Goal: Transaction & Acquisition: Purchase product/service

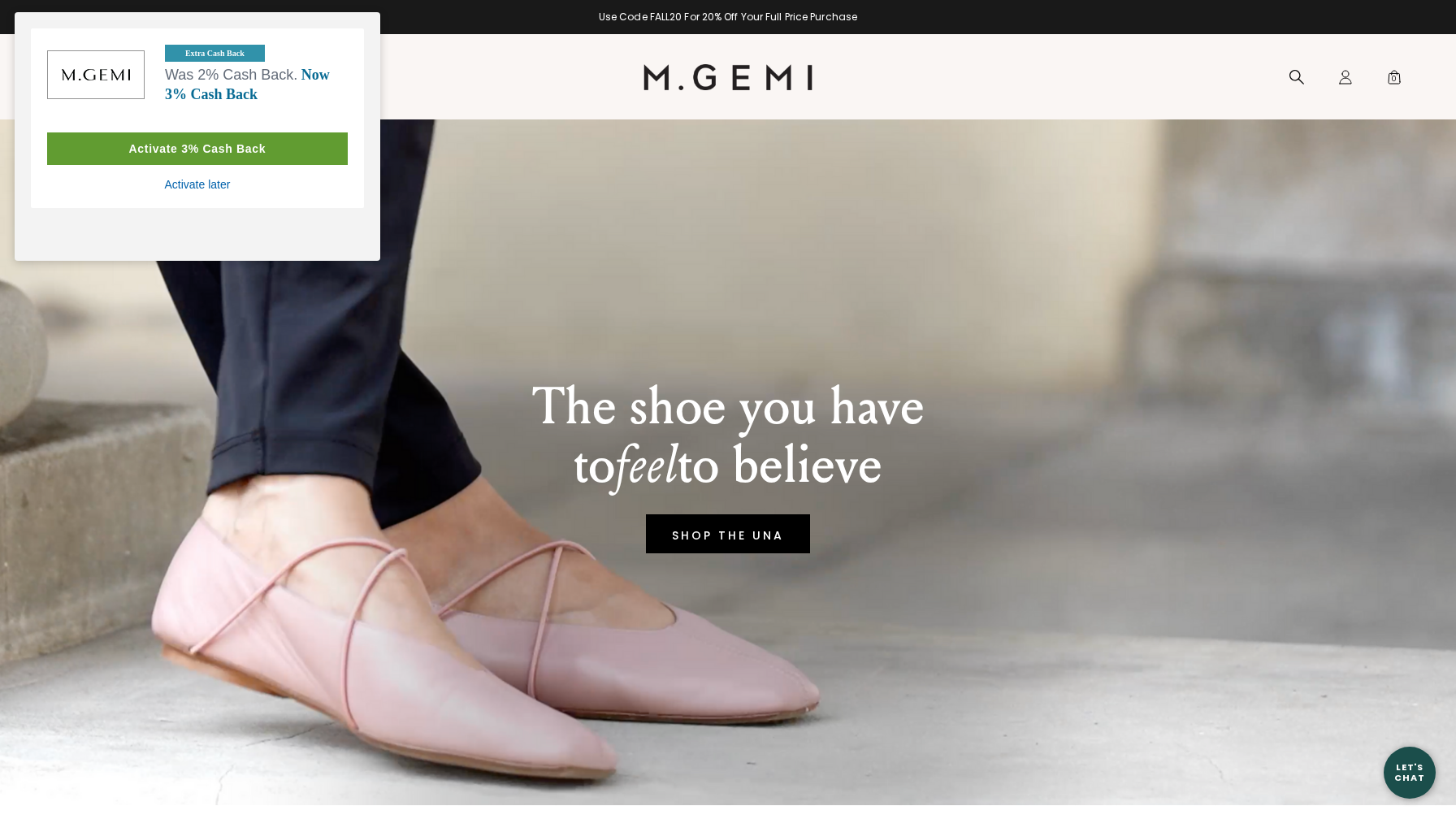
click at [230, 149] on div "Activate 3% Cash Back" at bounding box center [197, 149] width 301 height 32
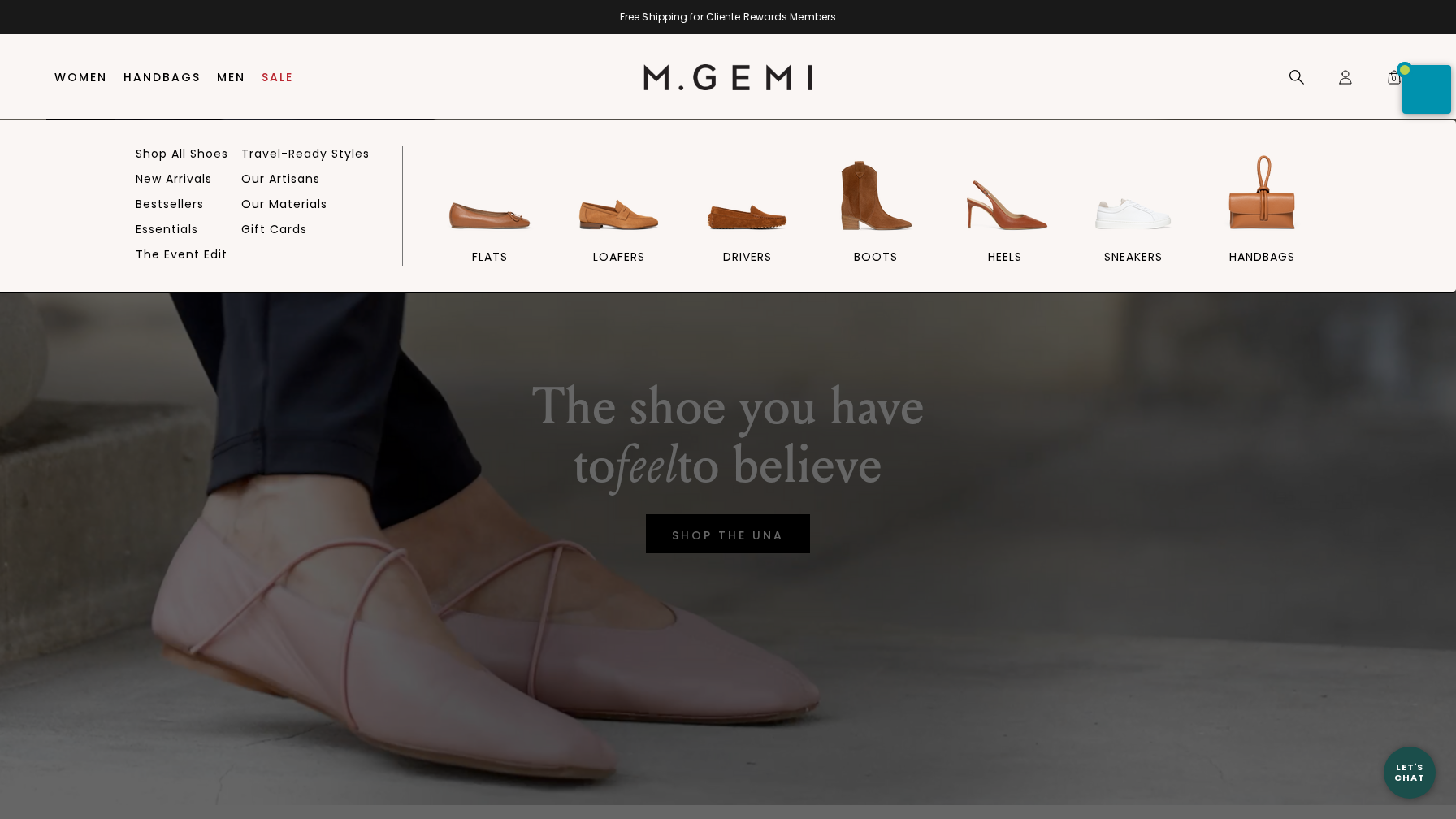
click at [90, 74] on link "Women" at bounding box center [81, 77] width 53 height 13
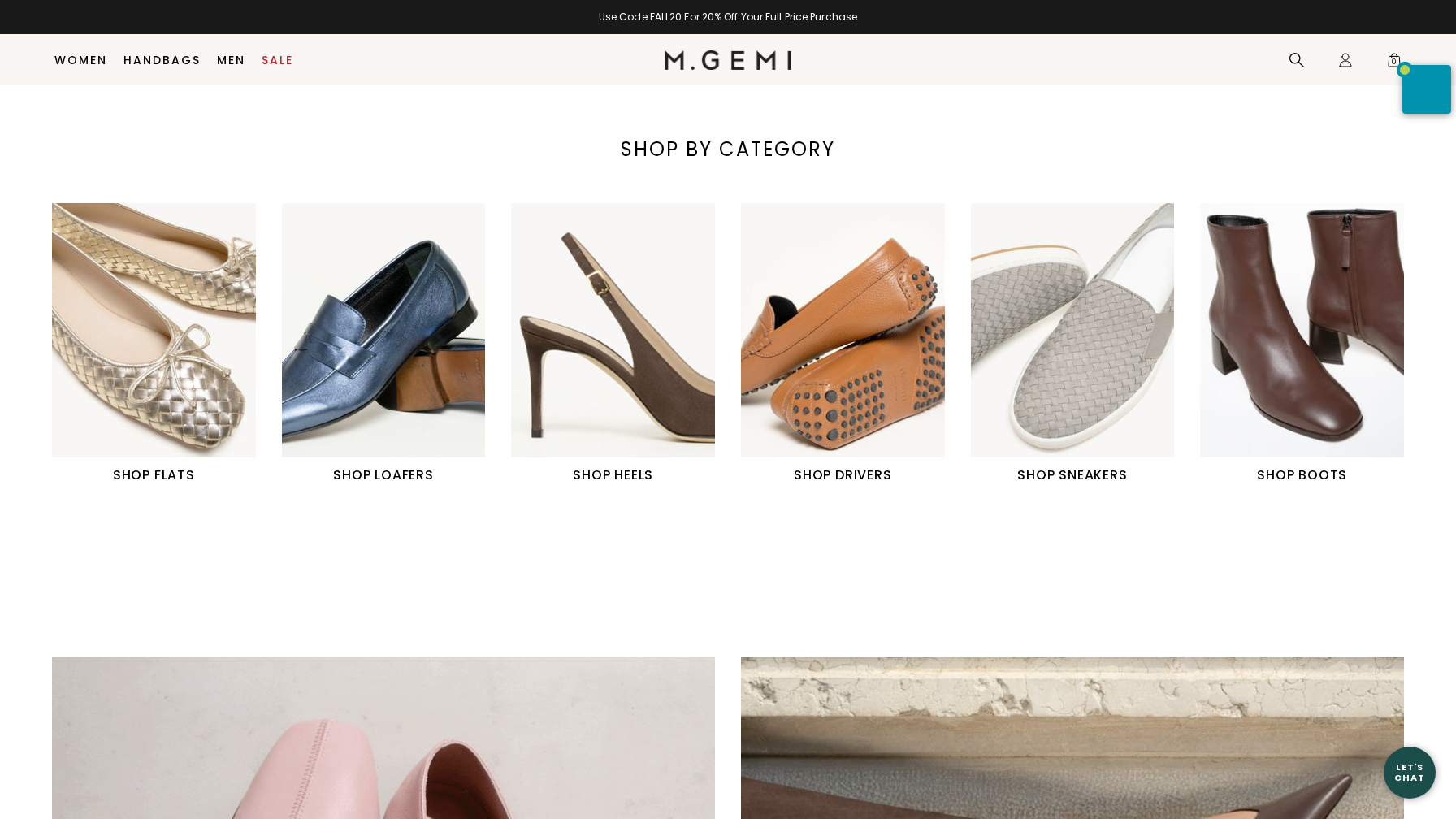
scroll to position [616, 0]
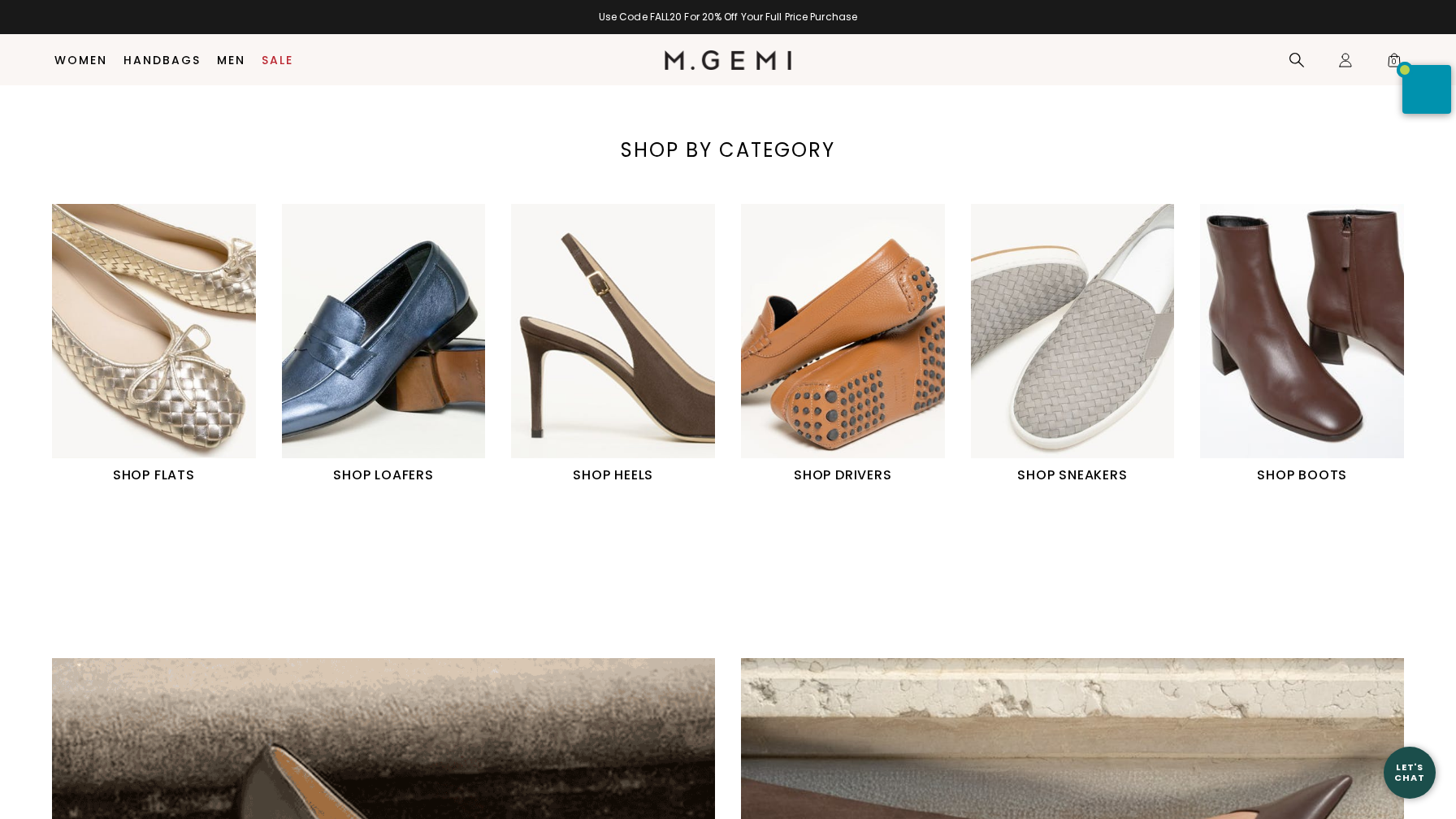
click at [377, 474] on h1 "SHOP LOAFERS" at bounding box center [384, 475] width 204 height 20
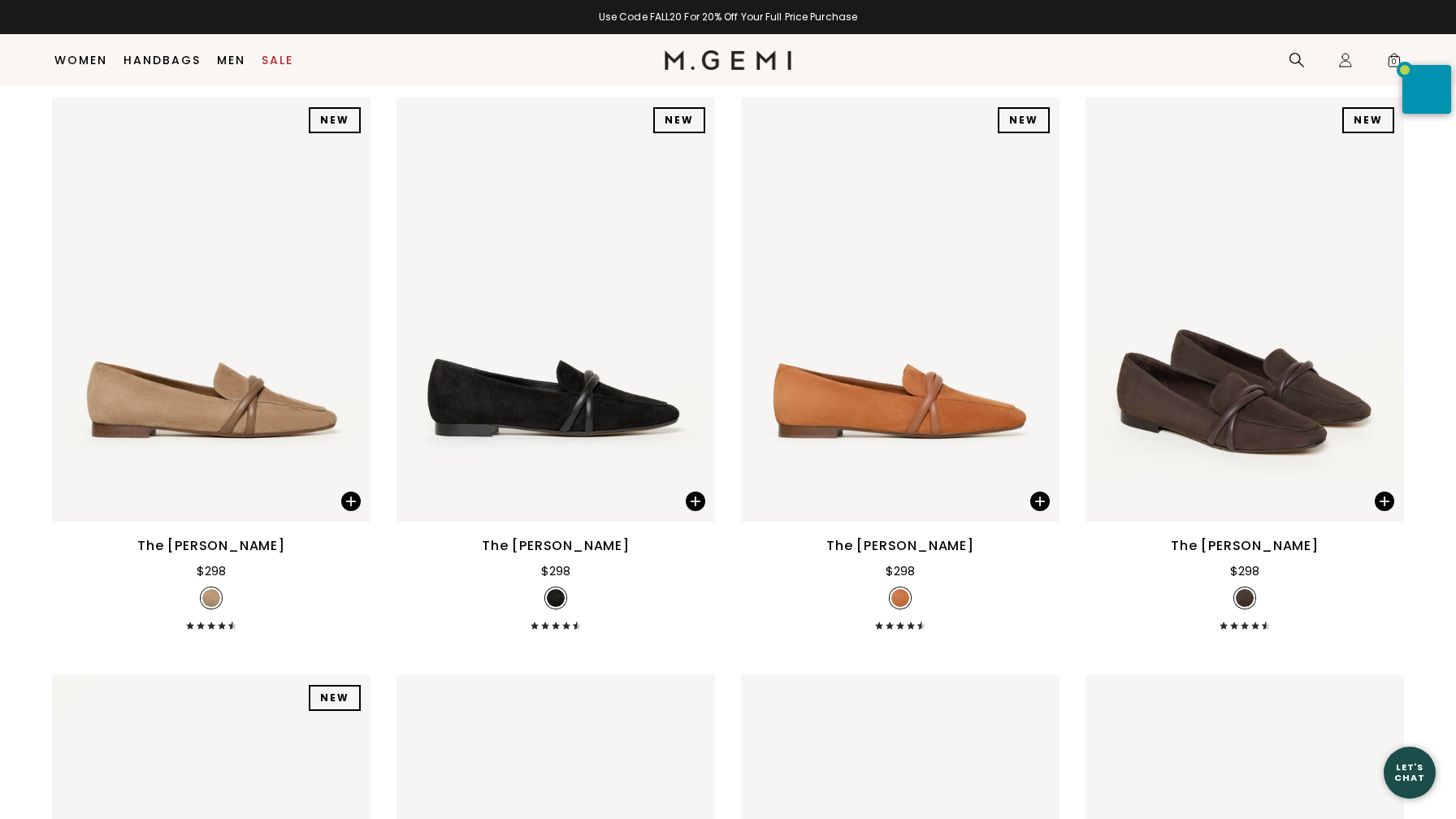
scroll to position [836, 0]
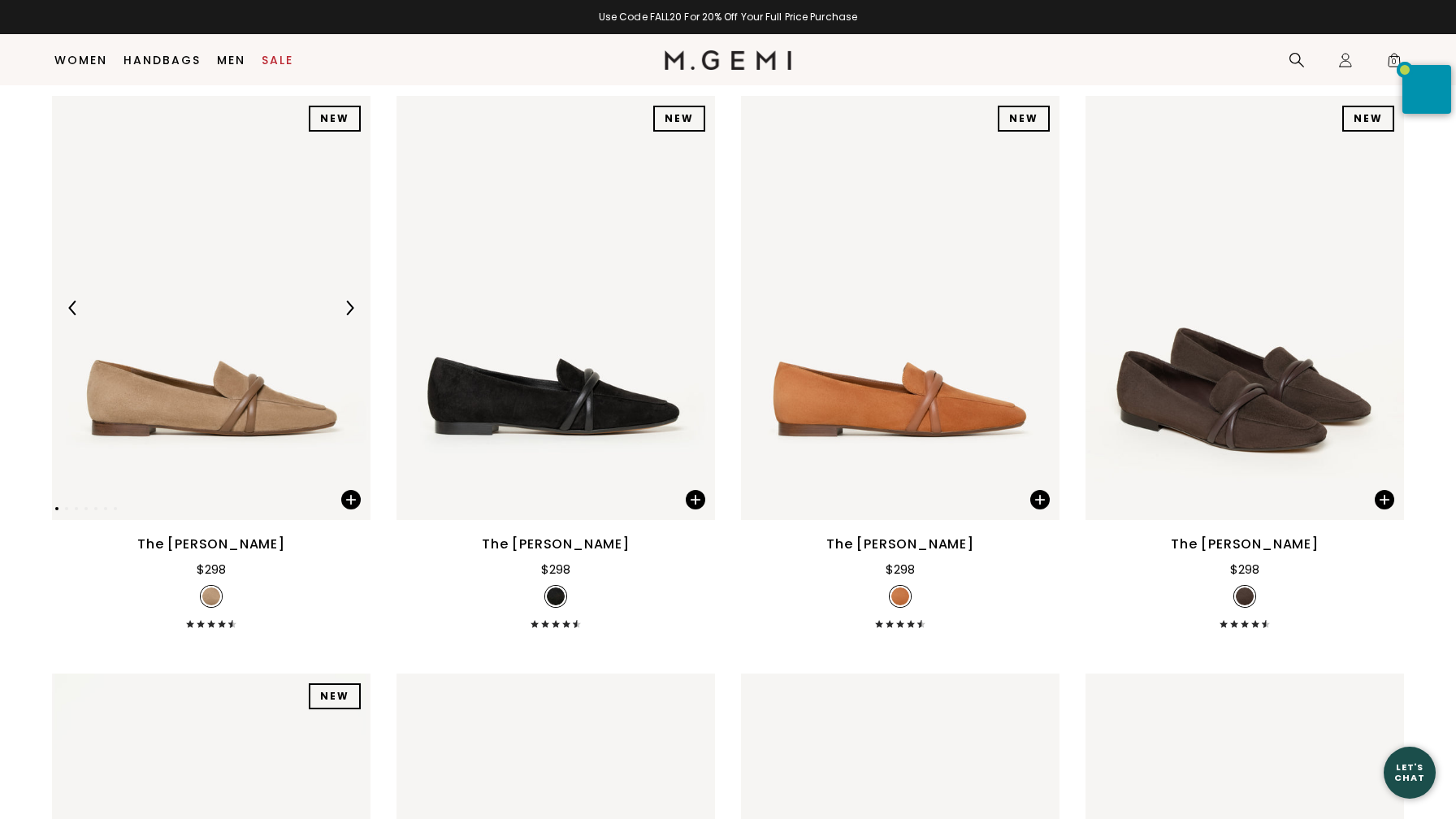
click at [216, 380] on img at bounding box center [211, 308] width 319 height 425
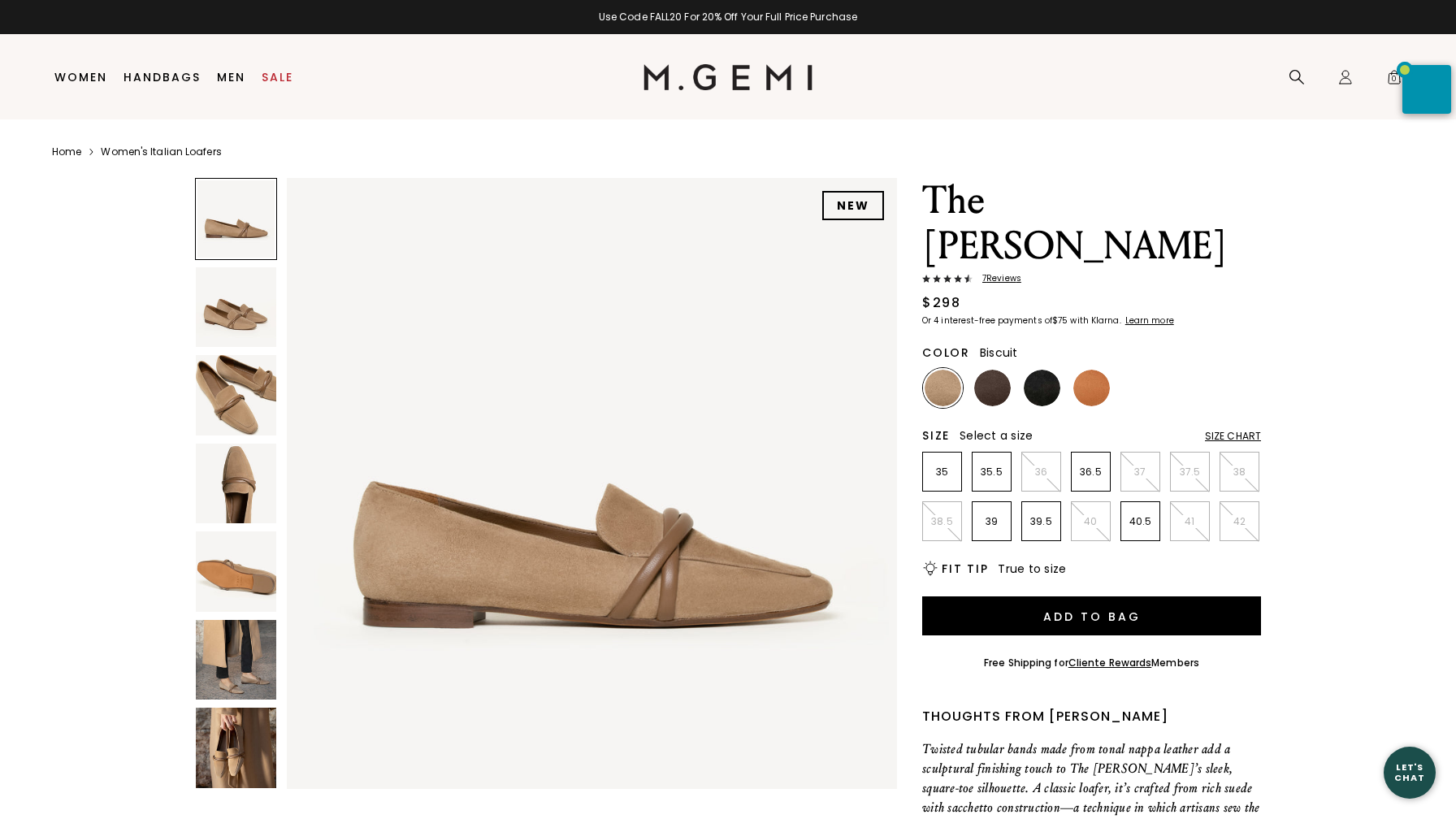
click at [1001, 274] on span "7 Review s" at bounding box center [996, 278] width 49 height 9
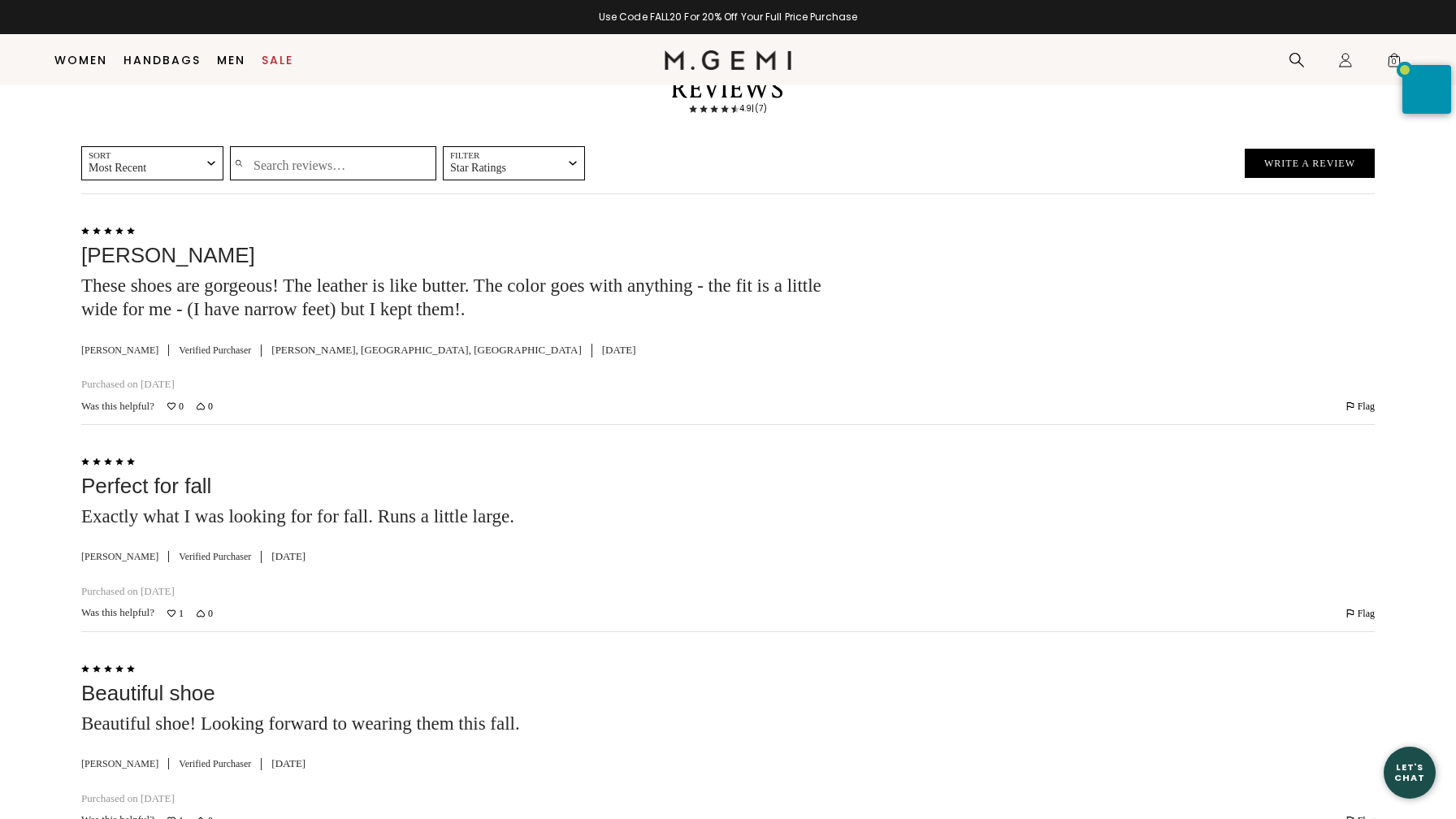
scroll to position [2707, 0]
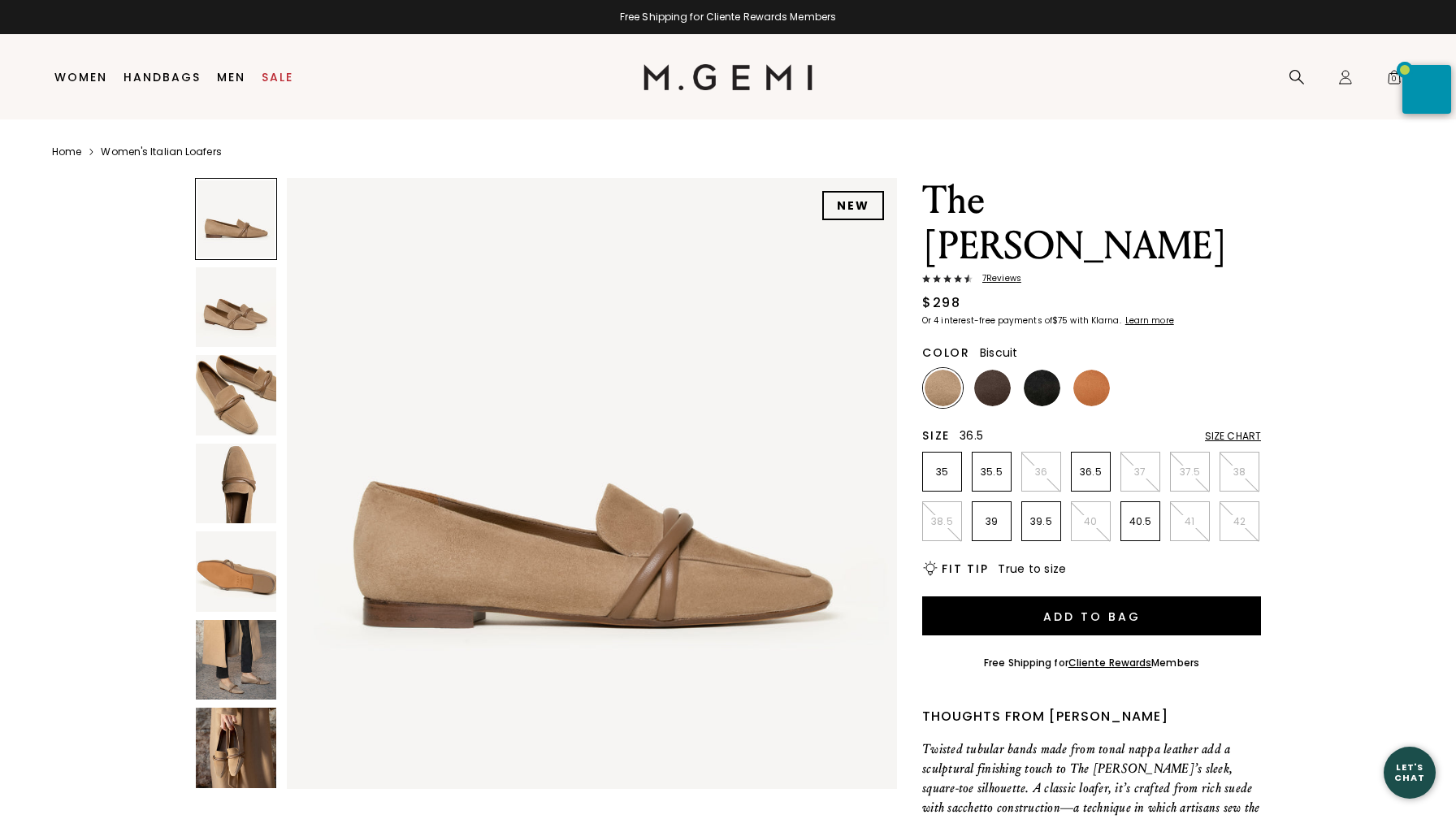
click at [1094, 466] on p "36.5" at bounding box center [1090, 472] width 38 height 13
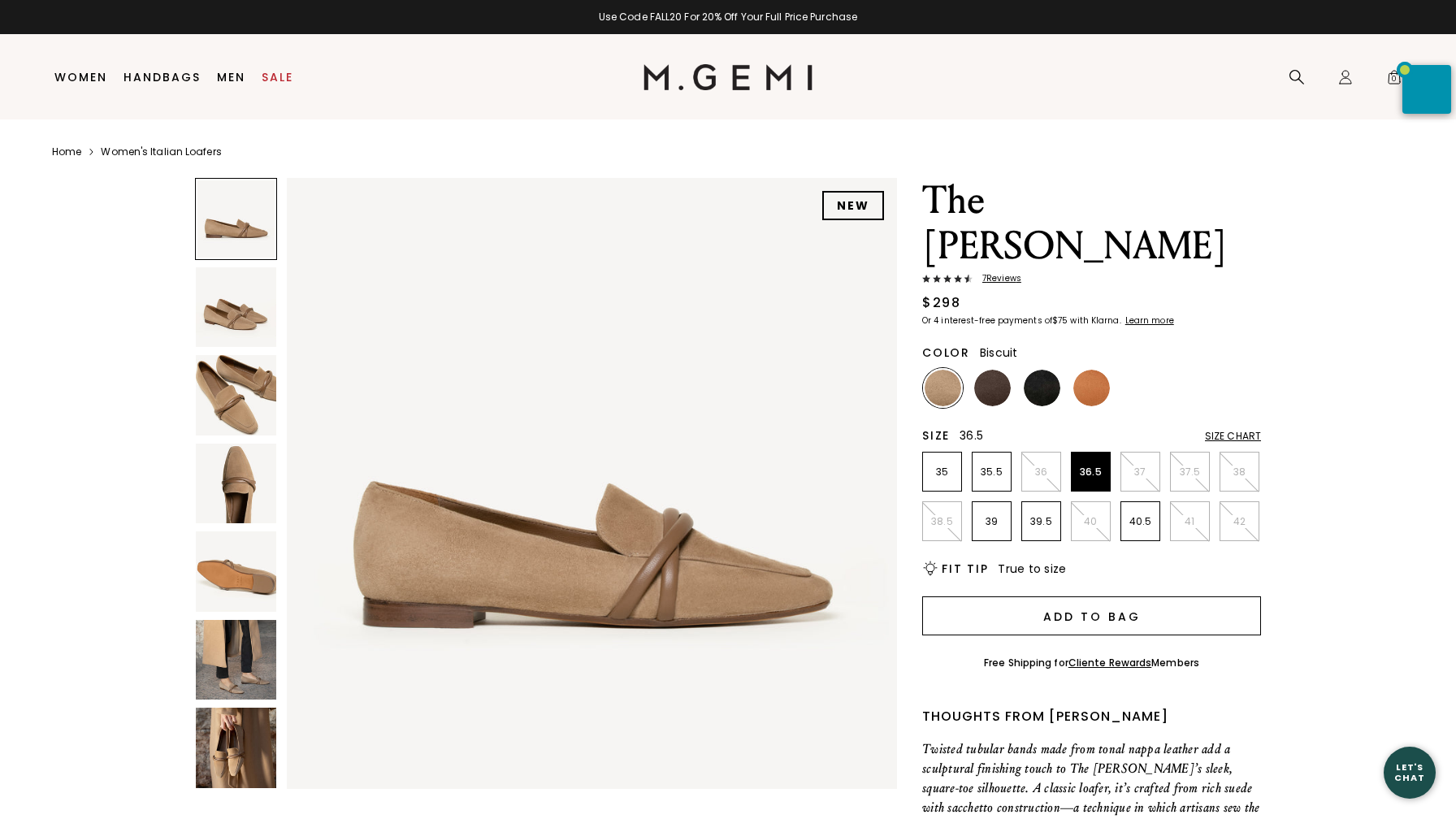
click at [1063, 597] on button "Add to Bag" at bounding box center [1091, 616] width 338 height 39
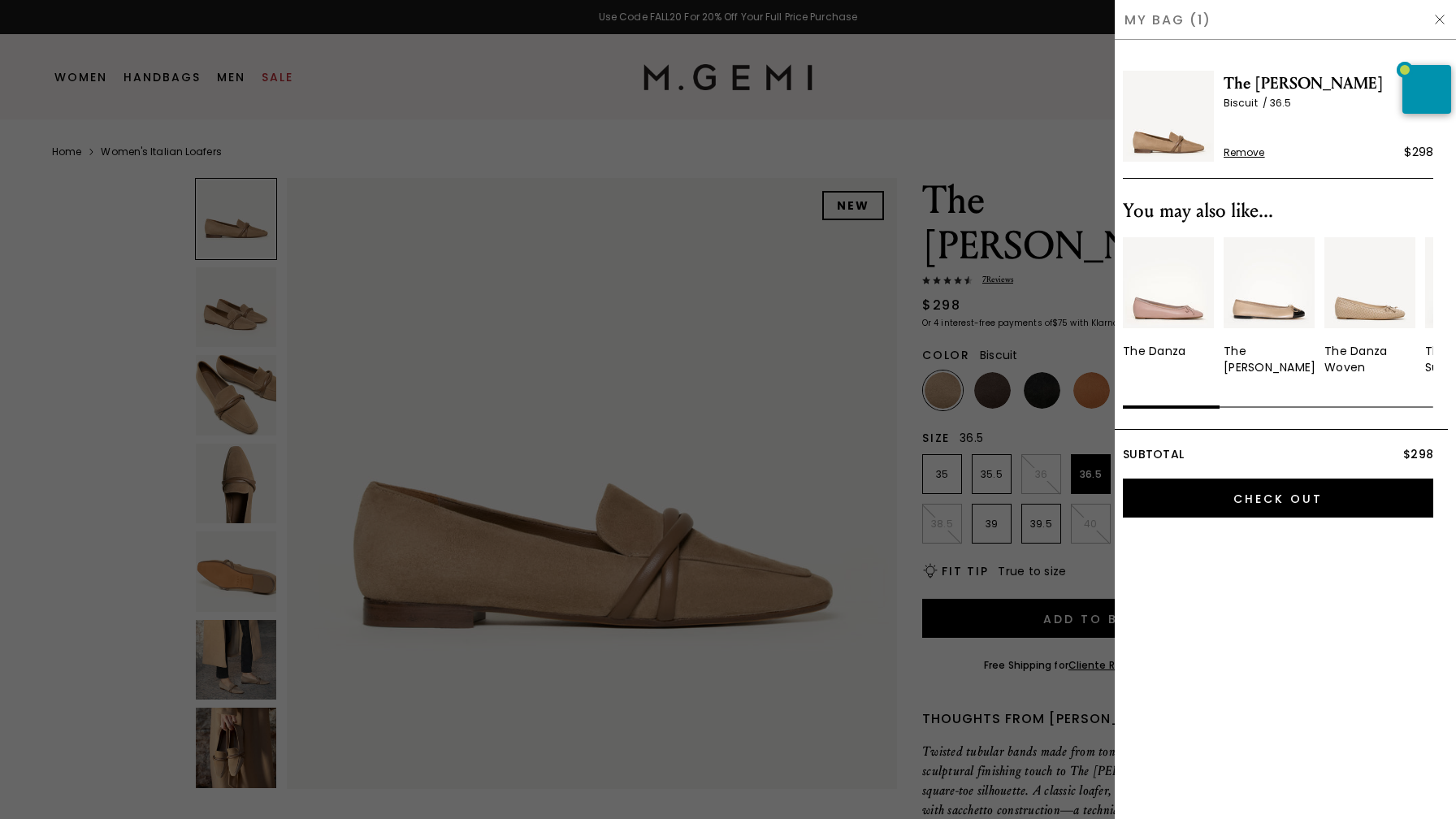
click at [691, 439] on div at bounding box center [728, 410] width 1456 height 819
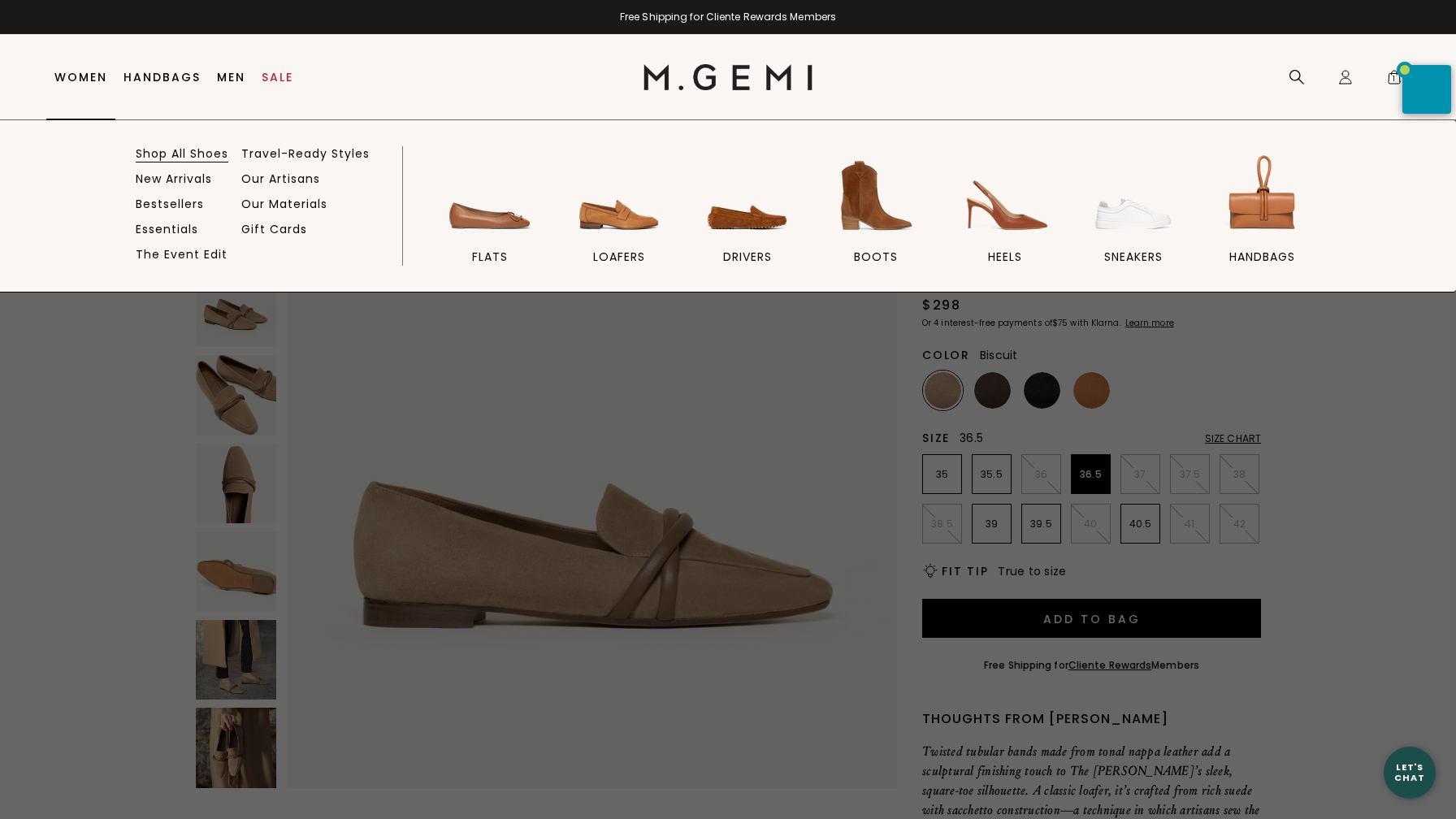
click at [175, 155] on link "Shop All Shoes" at bounding box center [182, 153] width 92 height 15
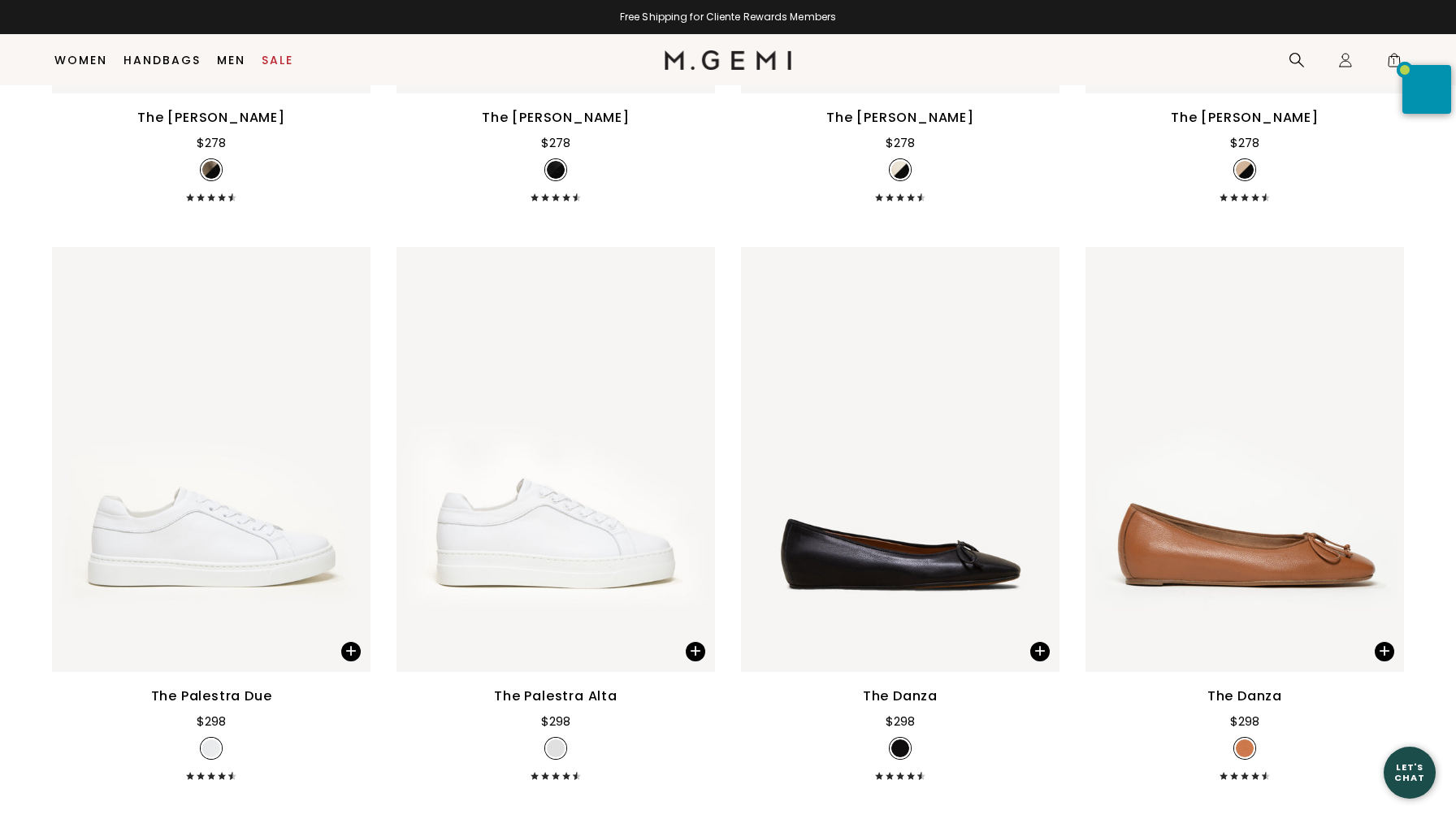
scroll to position [5275, 0]
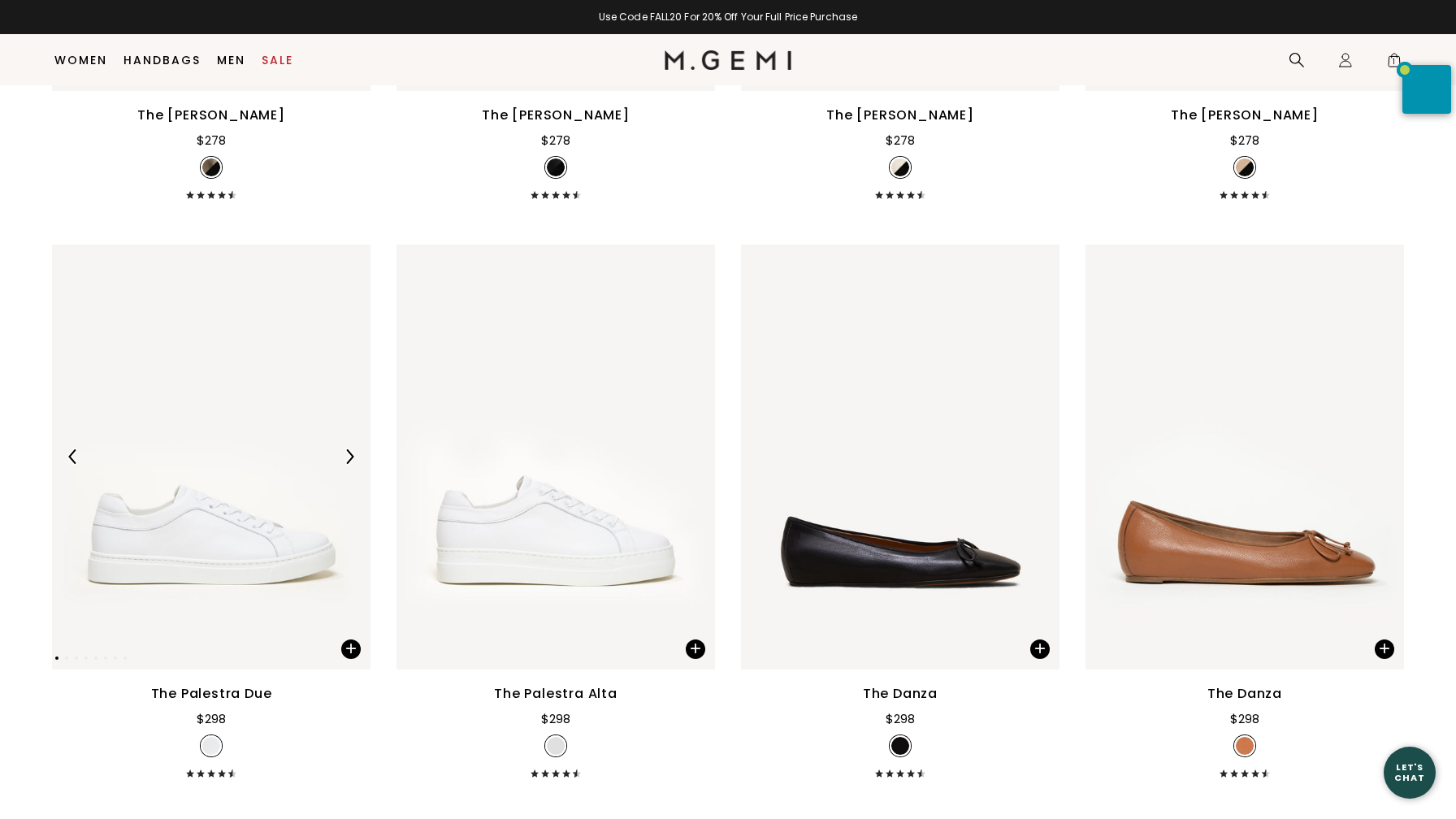
click at [221, 570] on img at bounding box center [211, 457] width 319 height 425
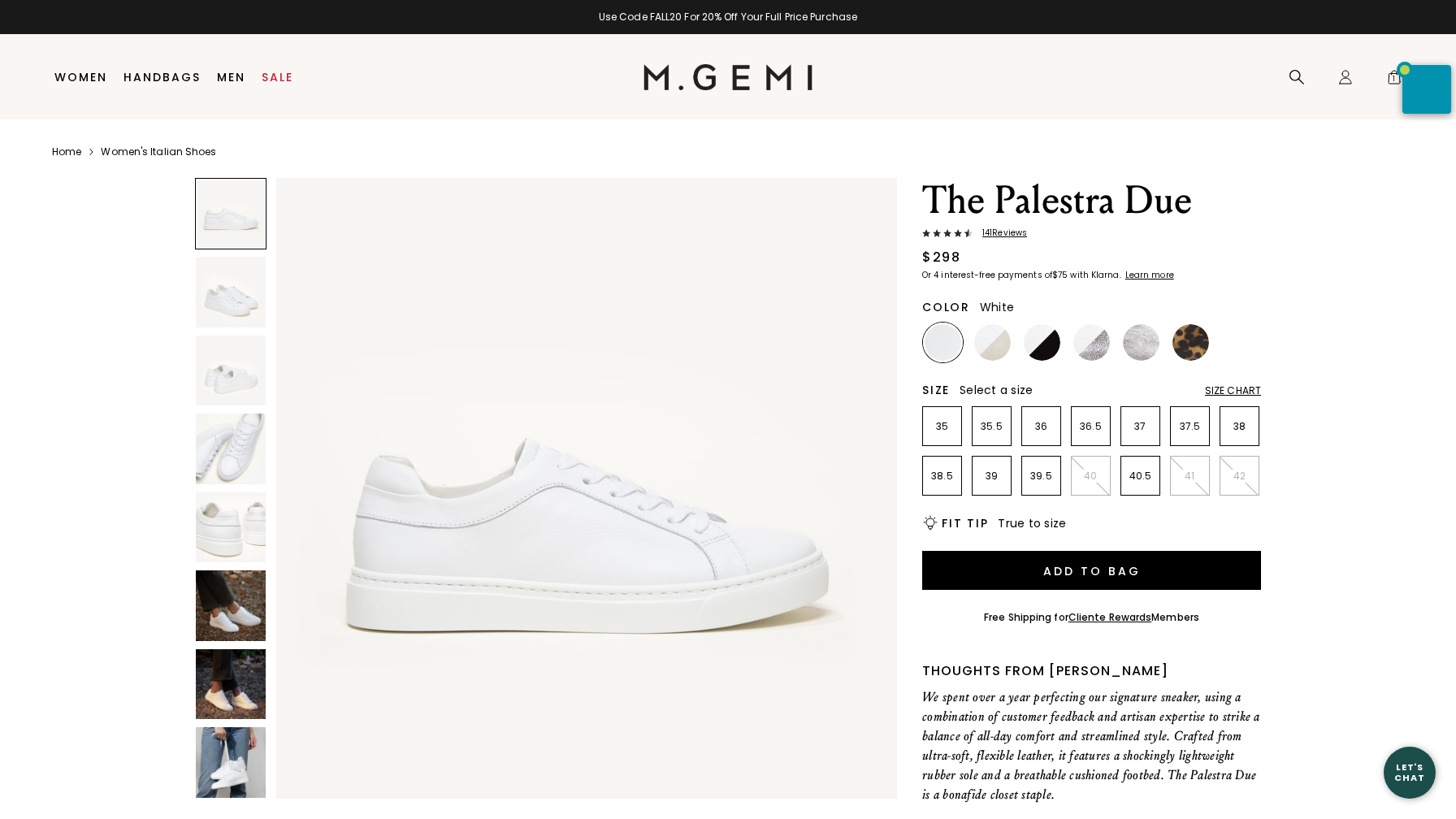
click at [238, 618] on img at bounding box center [231, 605] width 70 height 70
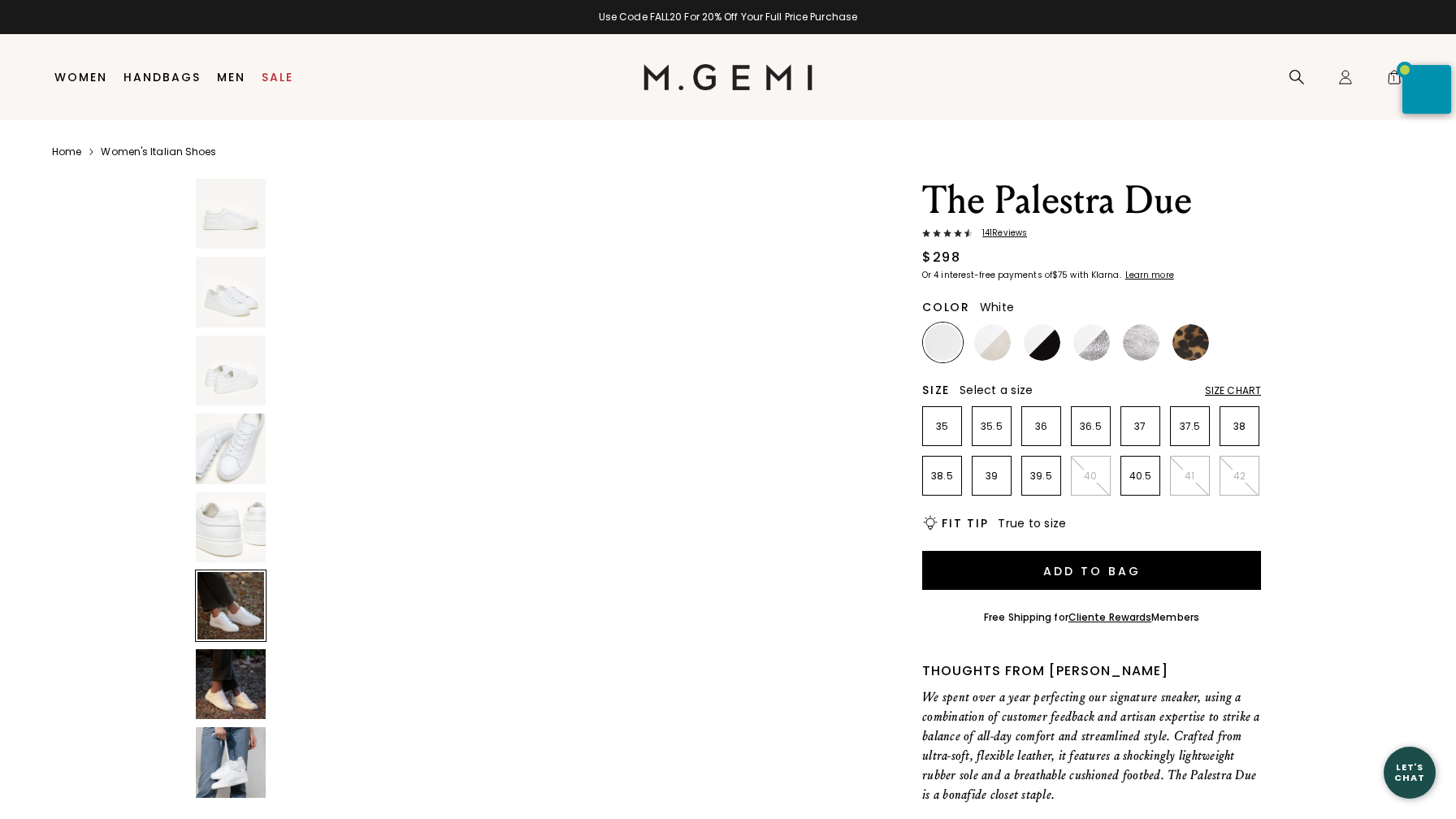
scroll to position [3185, 0]
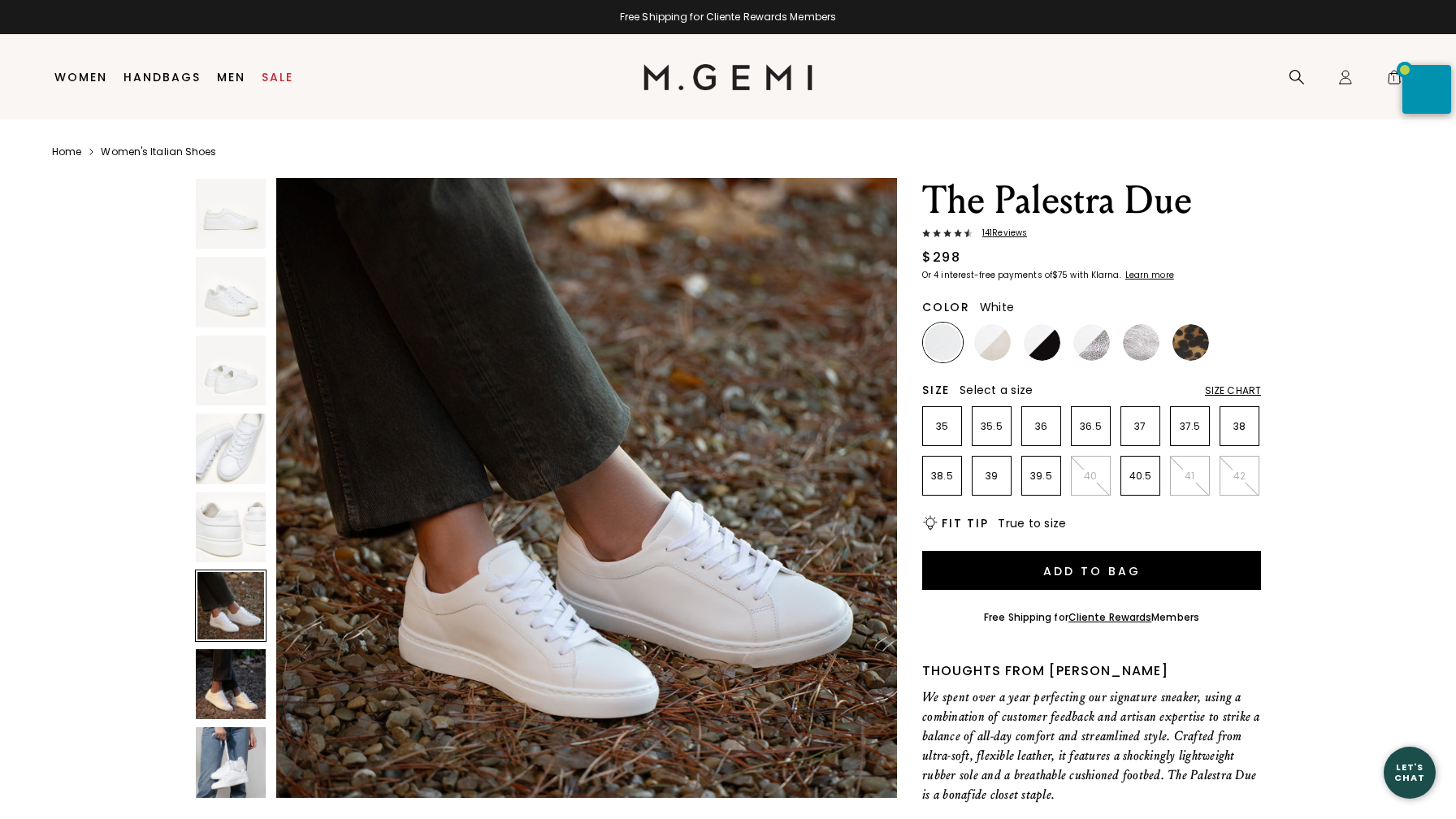
click at [238, 683] on img at bounding box center [231, 685] width 70 height 70
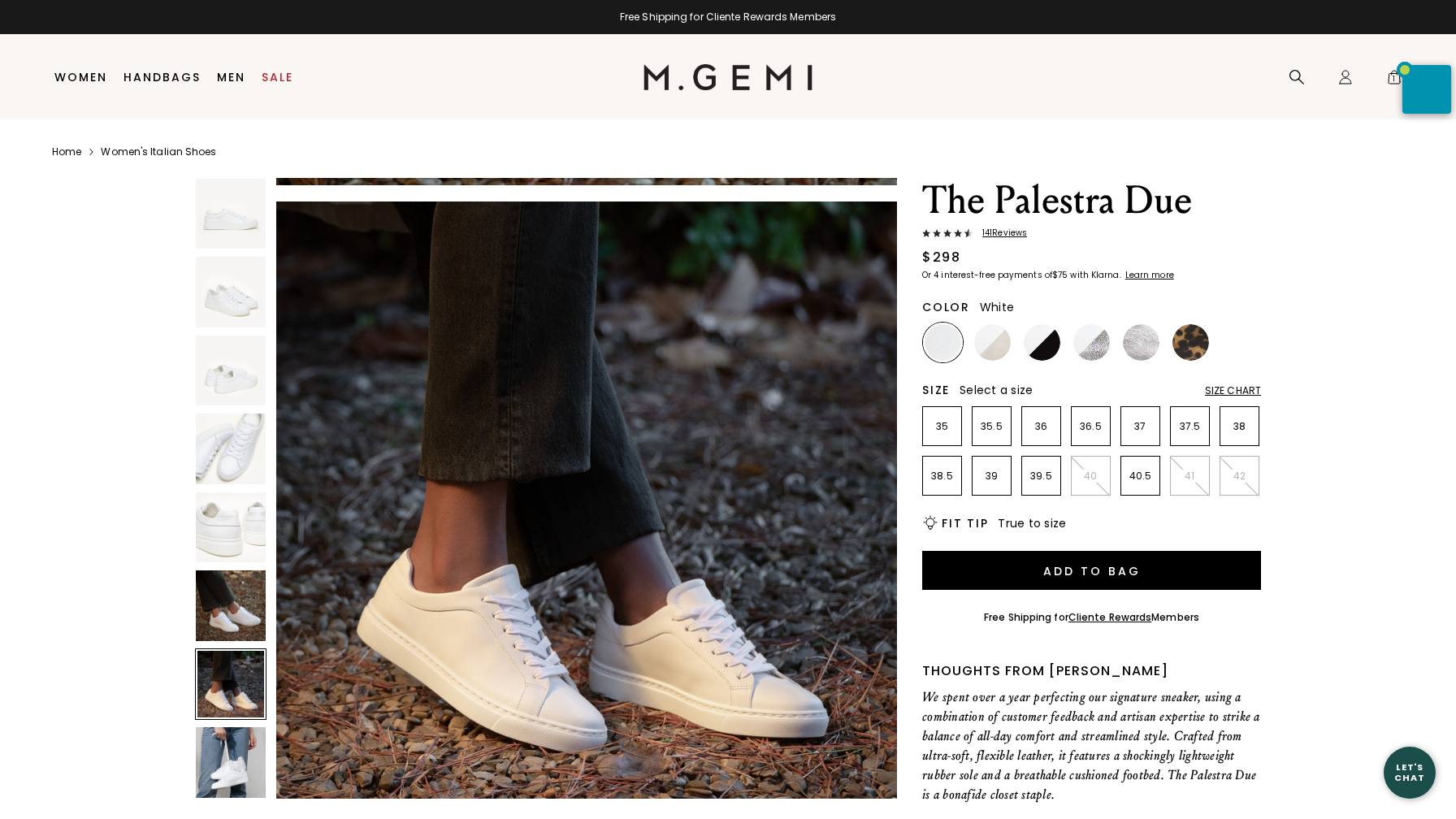
scroll to position [3821, 0]
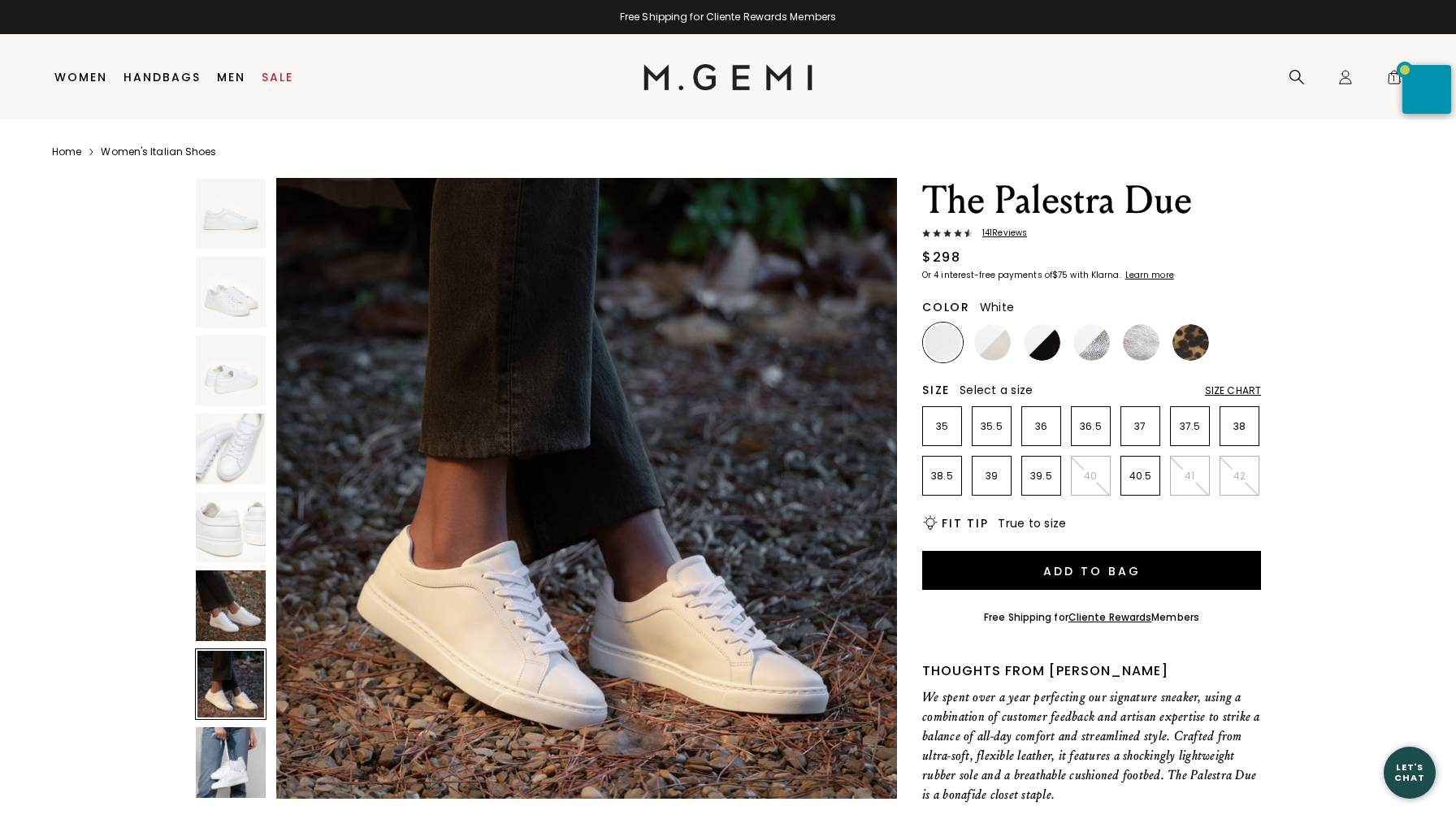
click at [249, 765] on img at bounding box center [231, 763] width 70 height 70
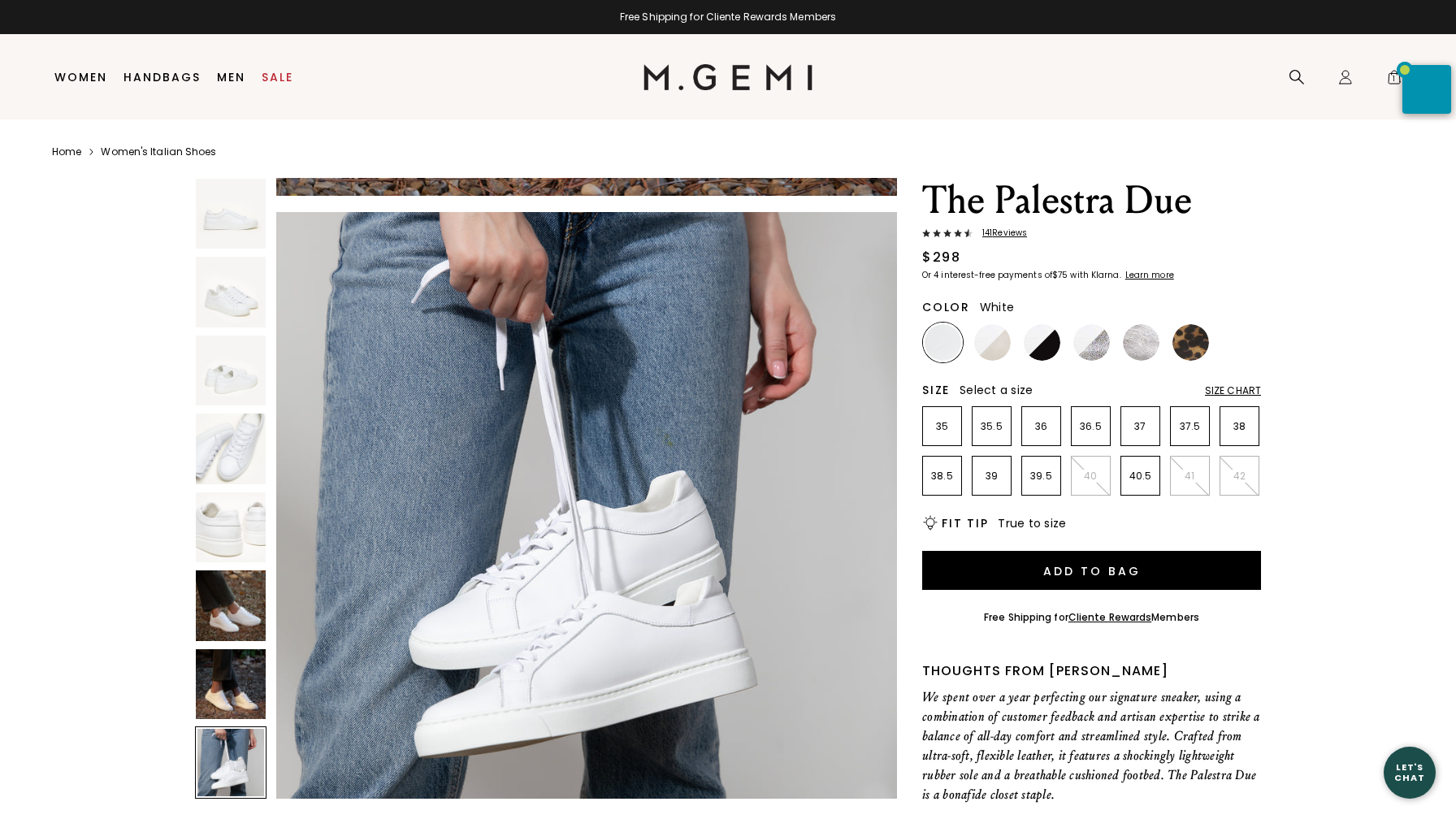
scroll to position [4457, 0]
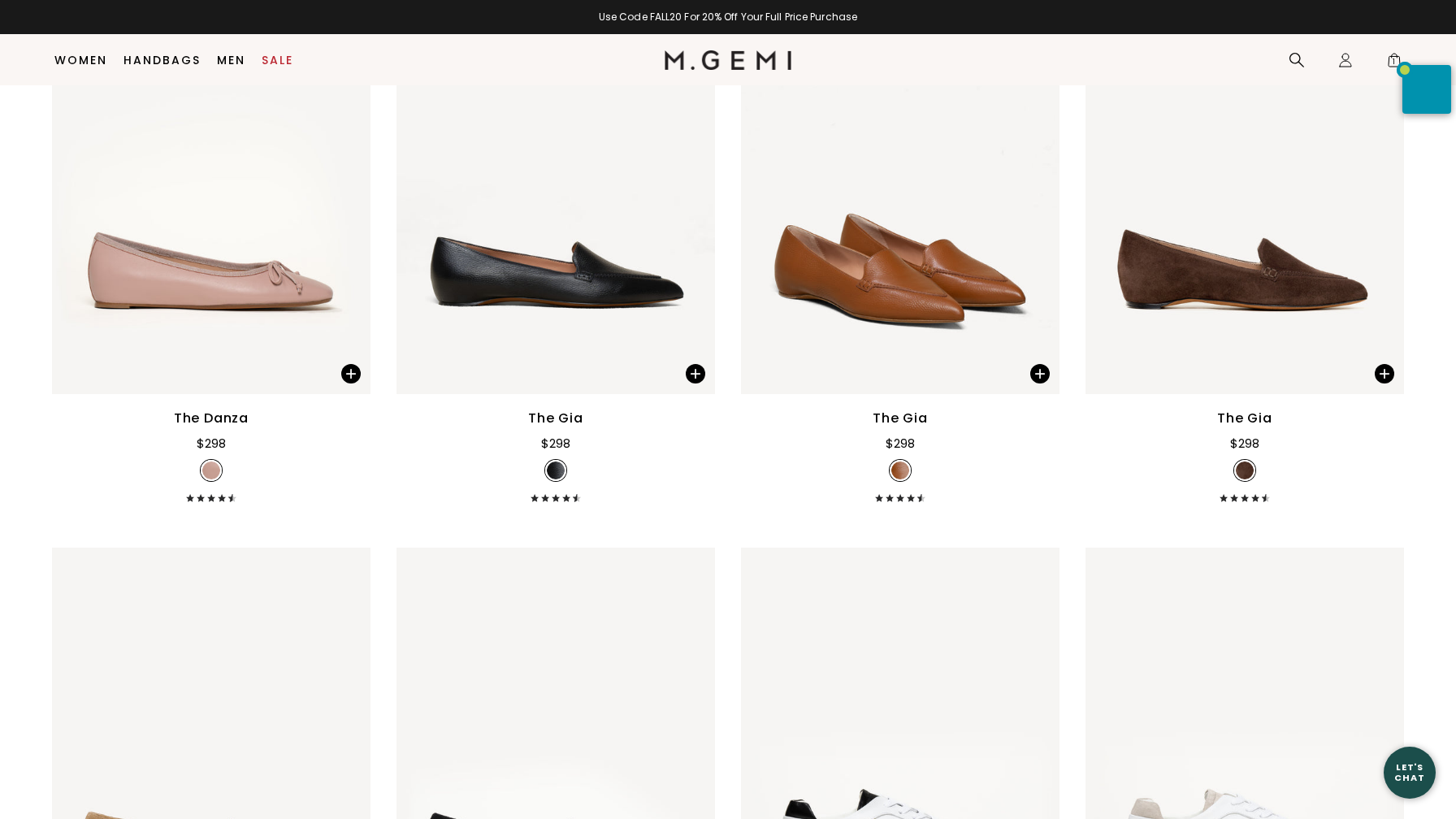
scroll to position [6137, 0]
click at [907, 303] on img at bounding box center [900, 181] width 319 height 425
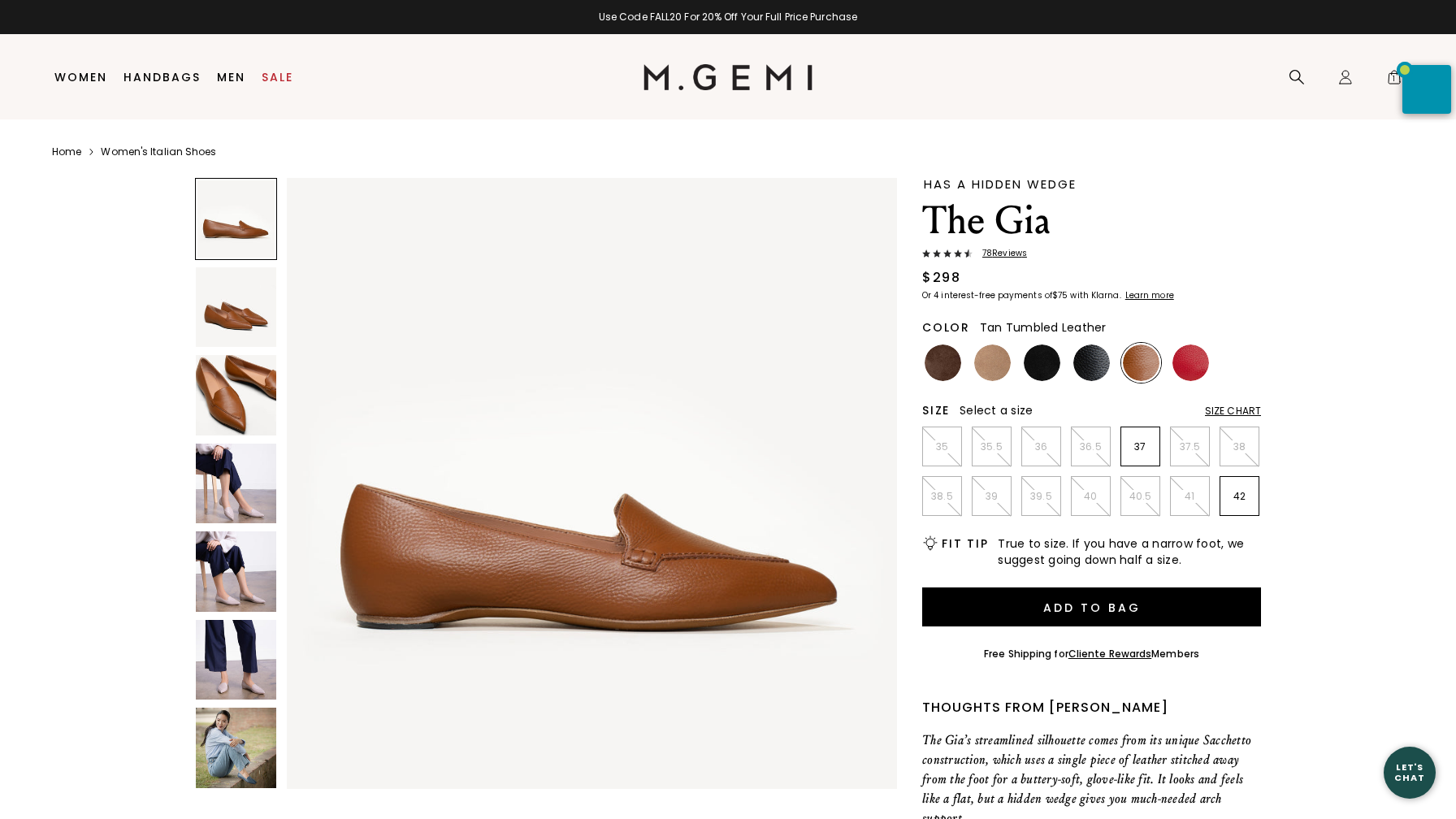
click at [245, 584] on img at bounding box center [236, 572] width 80 height 80
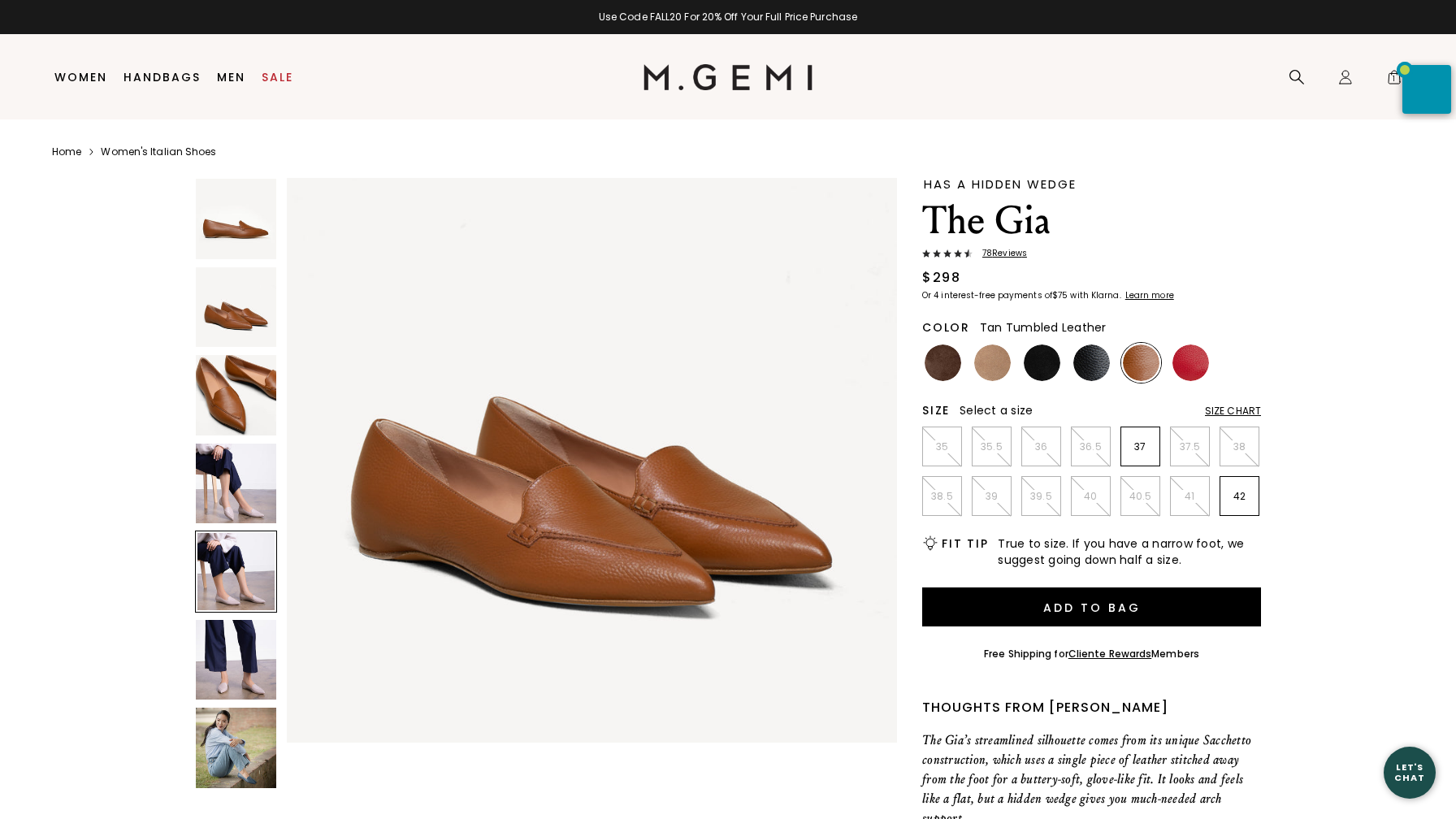
scroll to position [1396, 0]
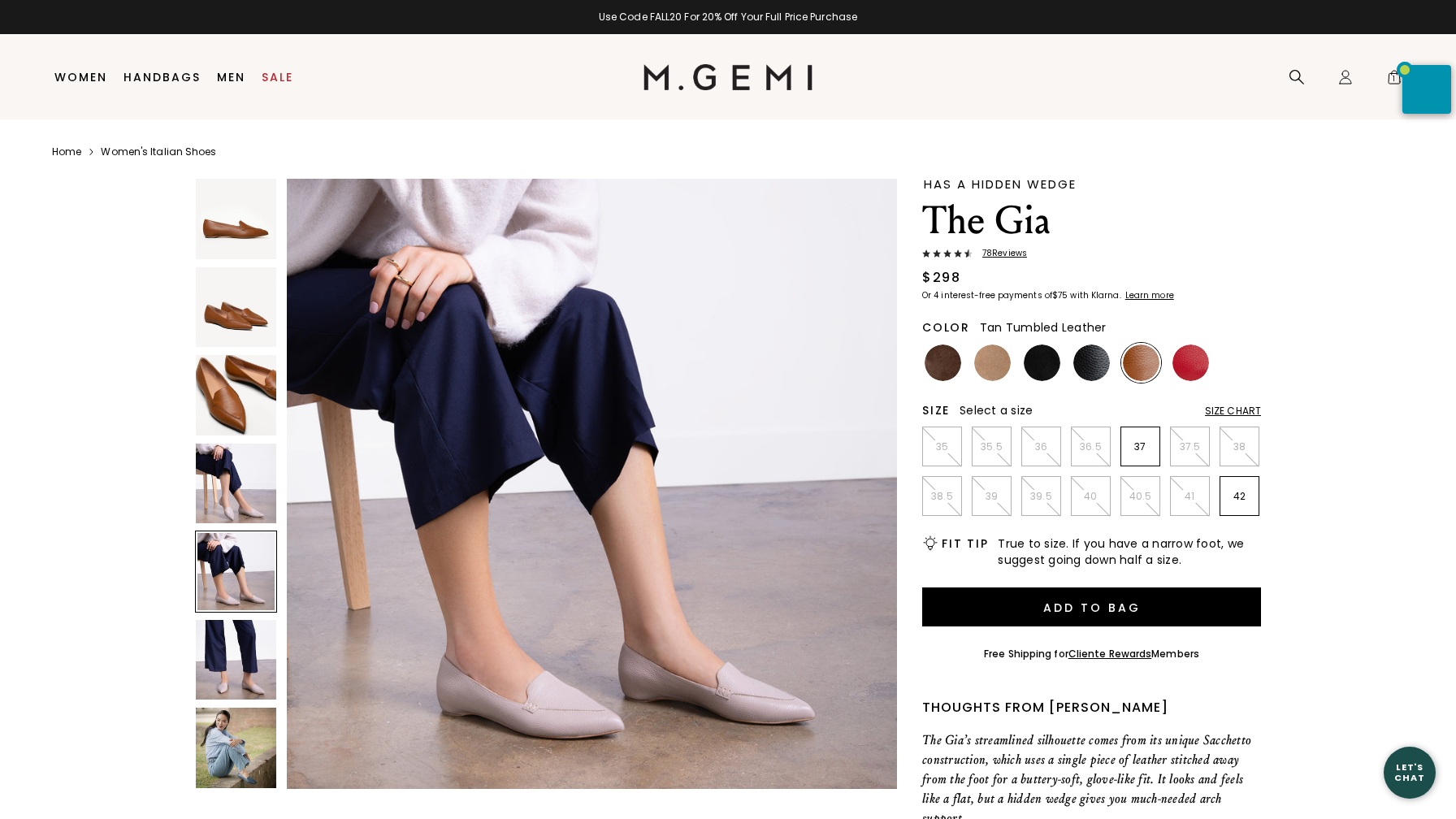
click at [244, 390] on img at bounding box center [236, 395] width 80 height 80
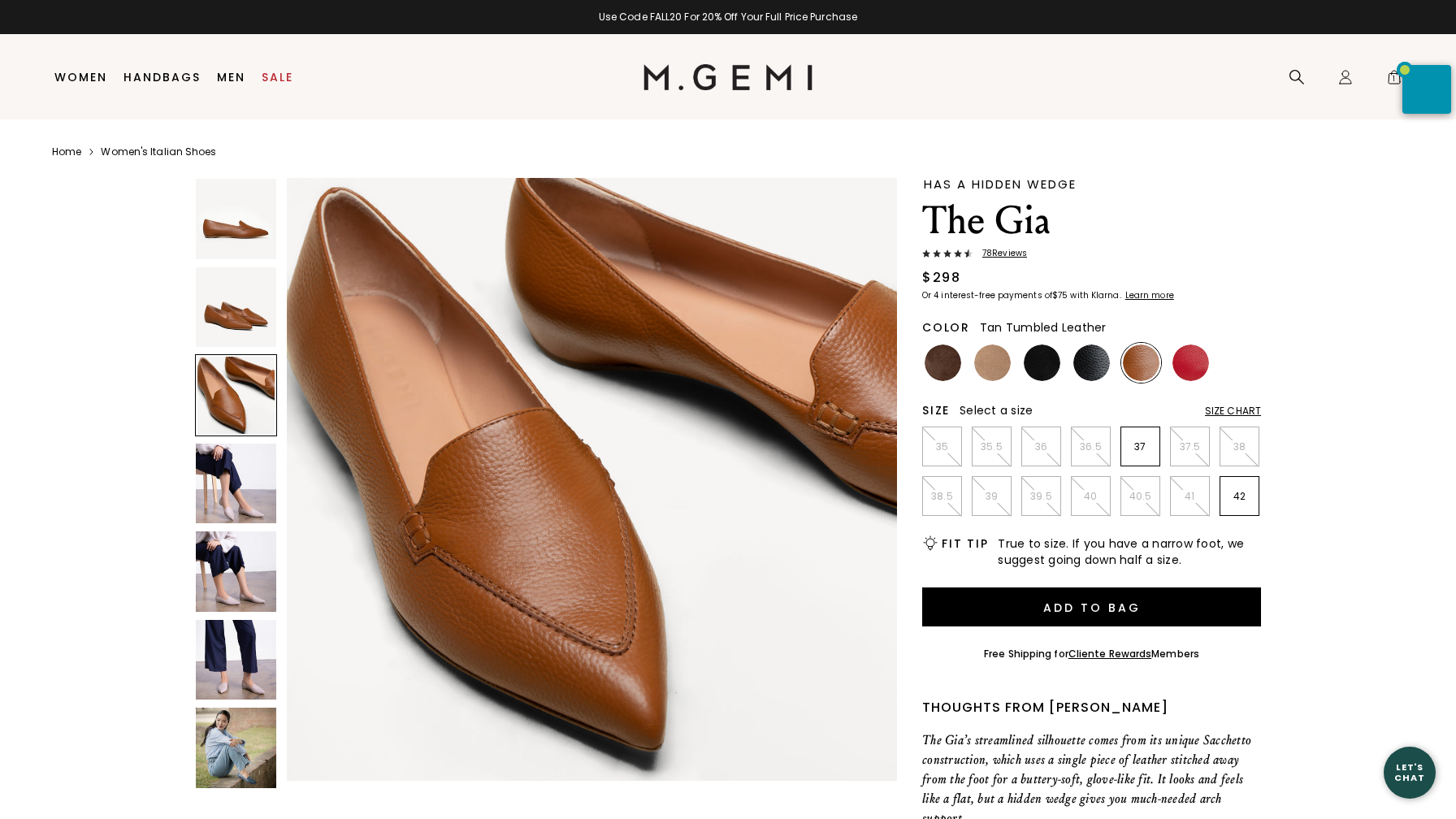
scroll to position [1254, 0]
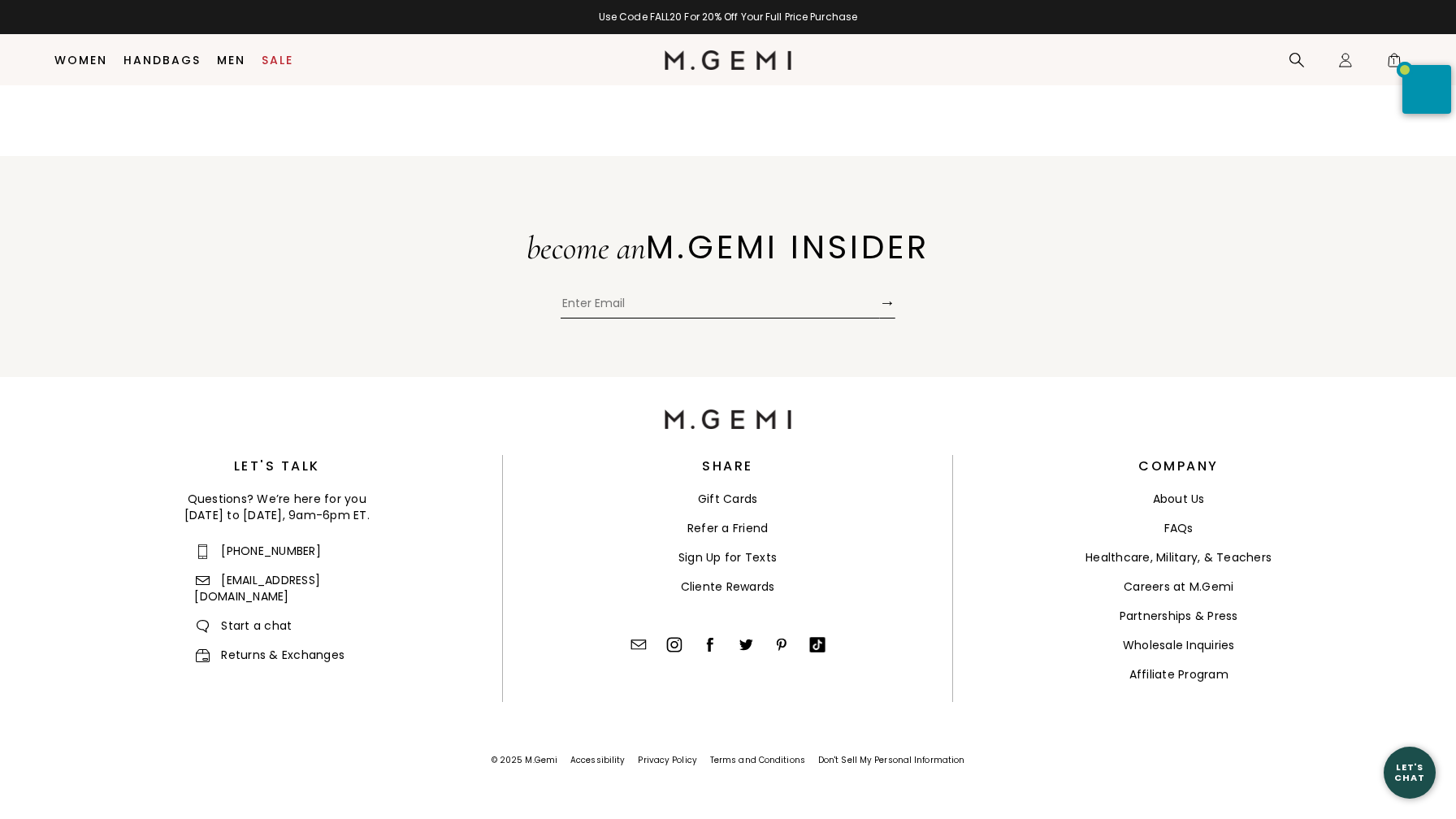
scroll to position [2159, 0]
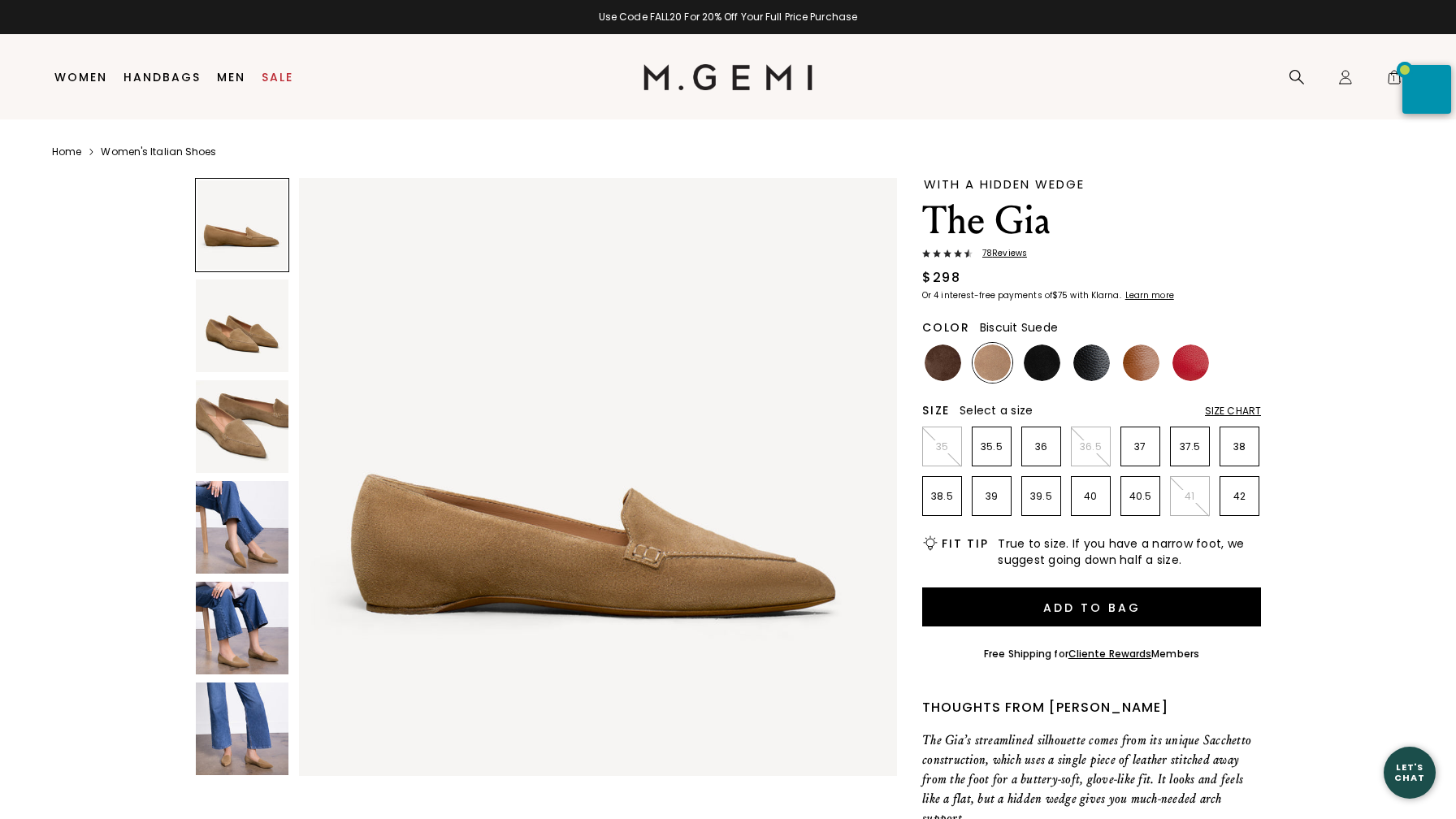
click at [997, 363] on img at bounding box center [992, 362] width 37 height 37
click at [247, 533] on img at bounding box center [242, 527] width 92 height 92
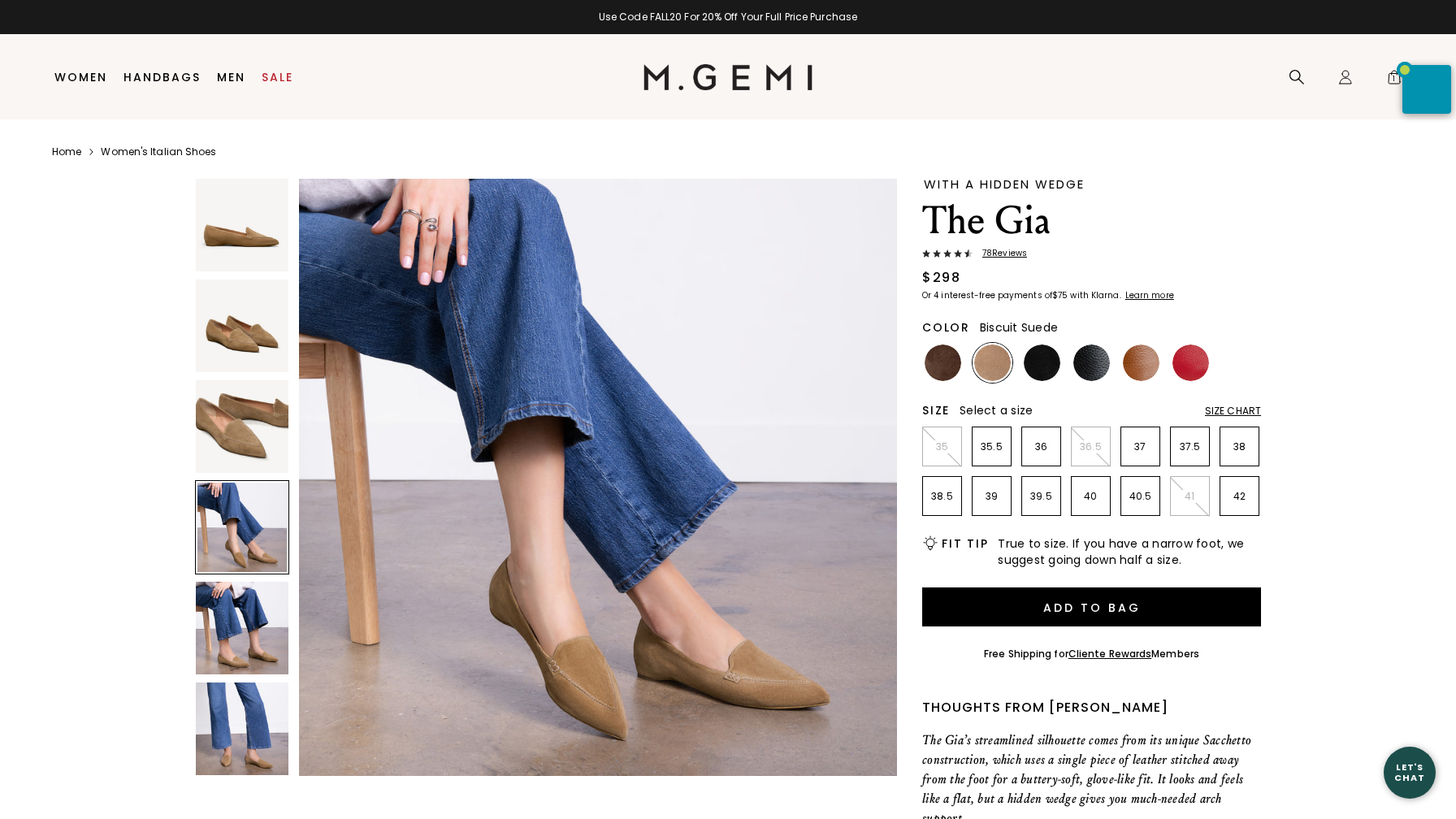
scroll to position [1843, 0]
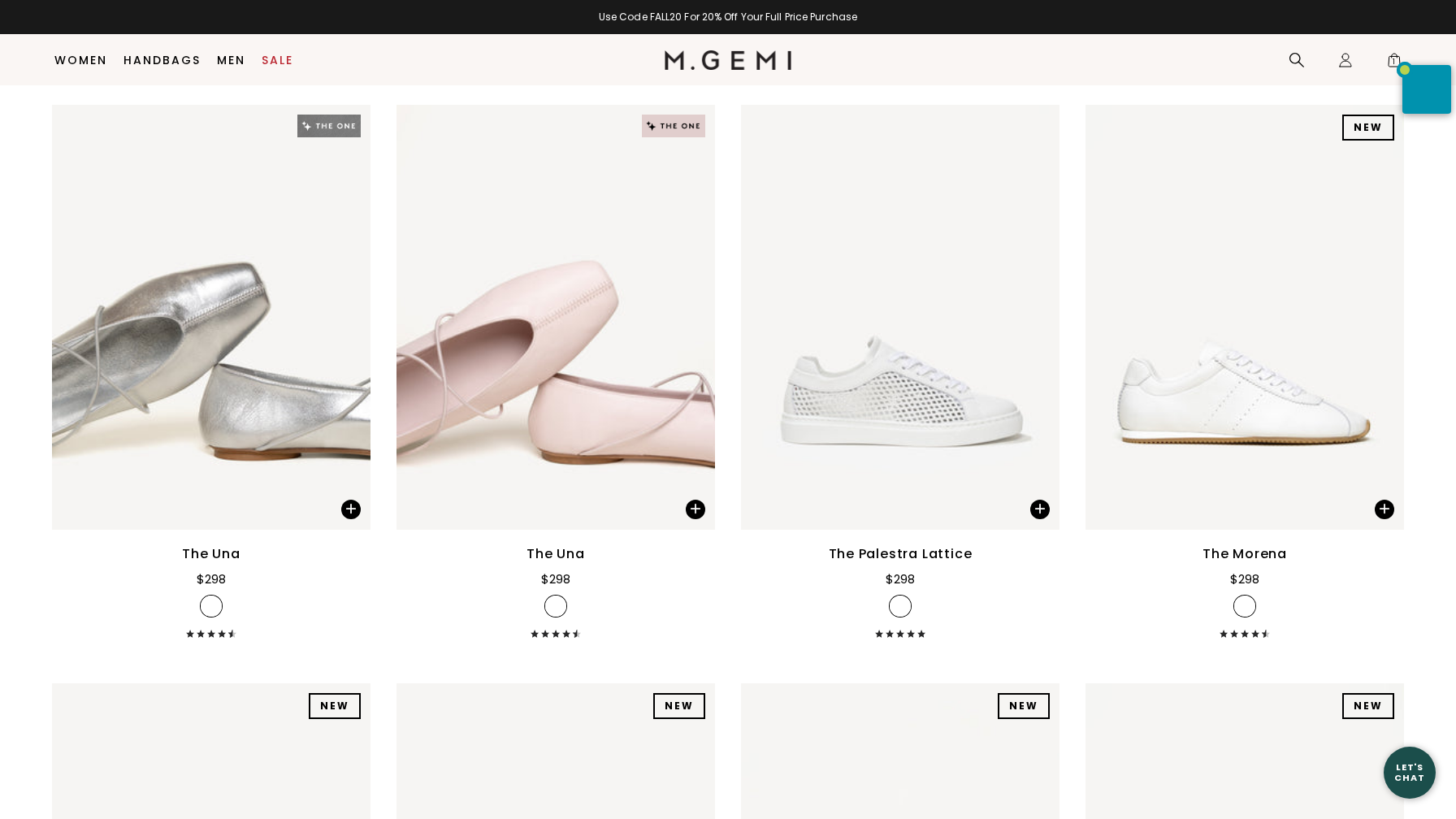
scroll to position [2013, 0]
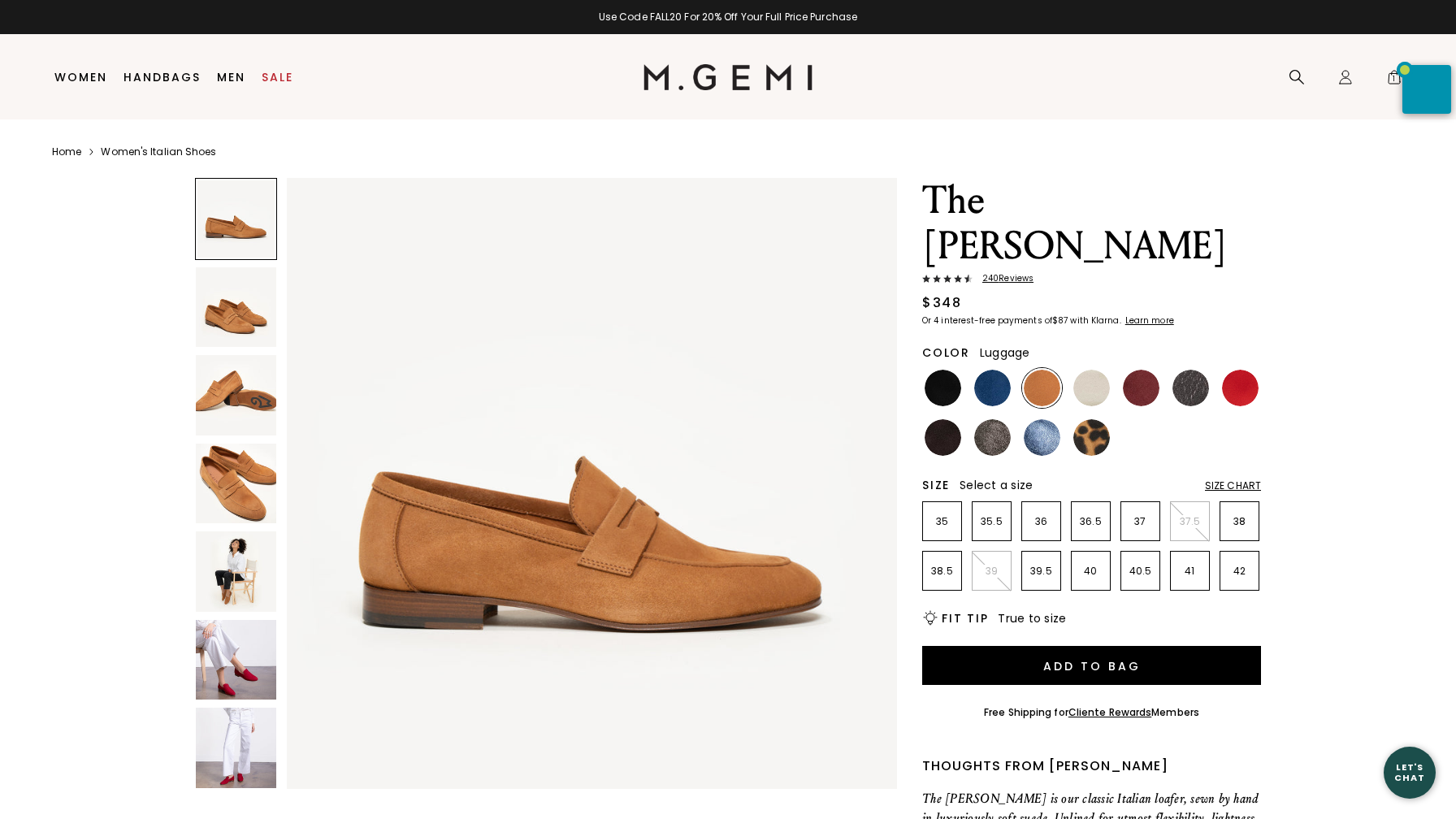
click at [226, 585] on img at bounding box center [236, 572] width 80 height 80
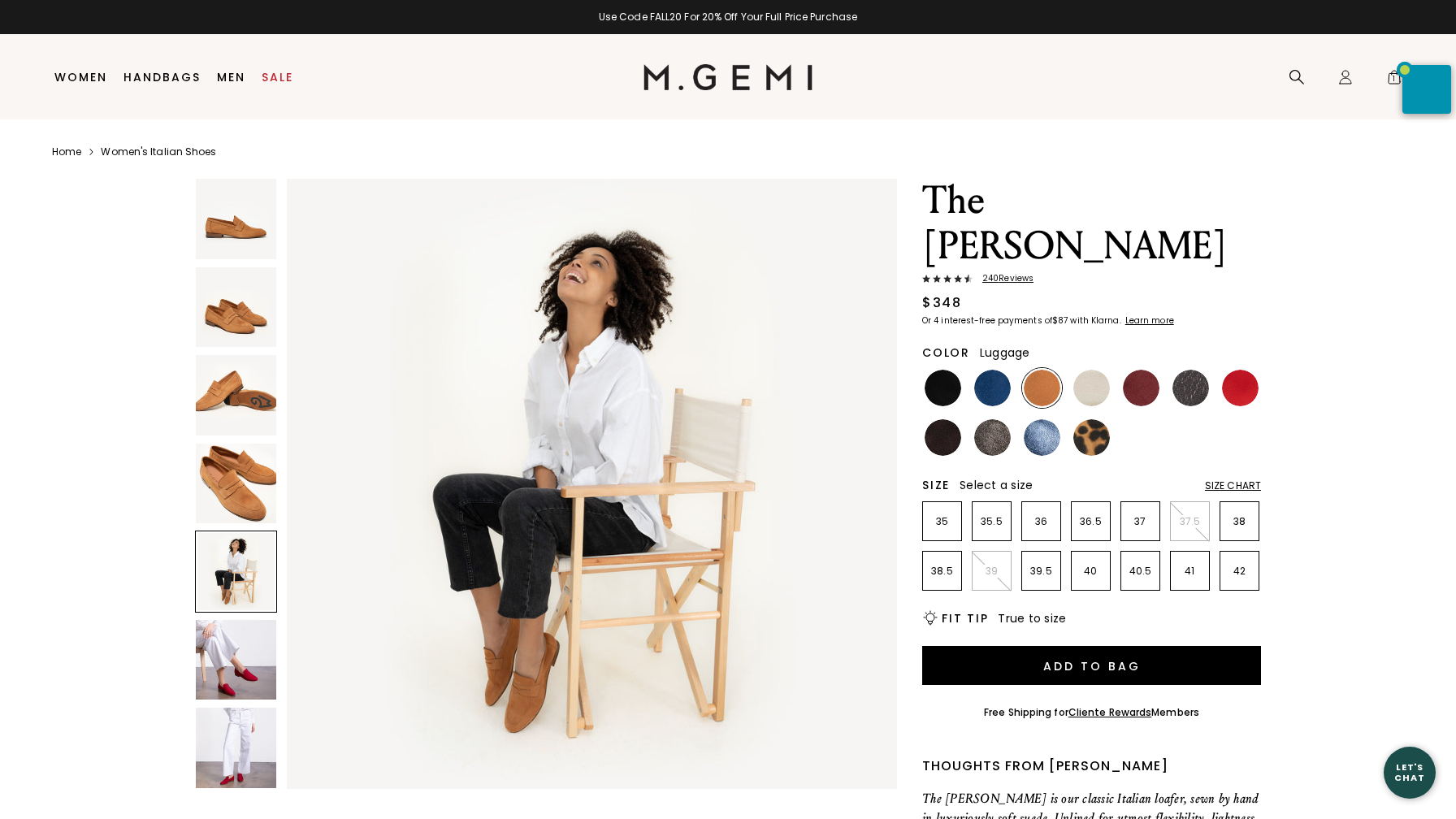
scroll to position [2508, 0]
click at [945, 420] on img at bounding box center [942, 438] width 37 height 37
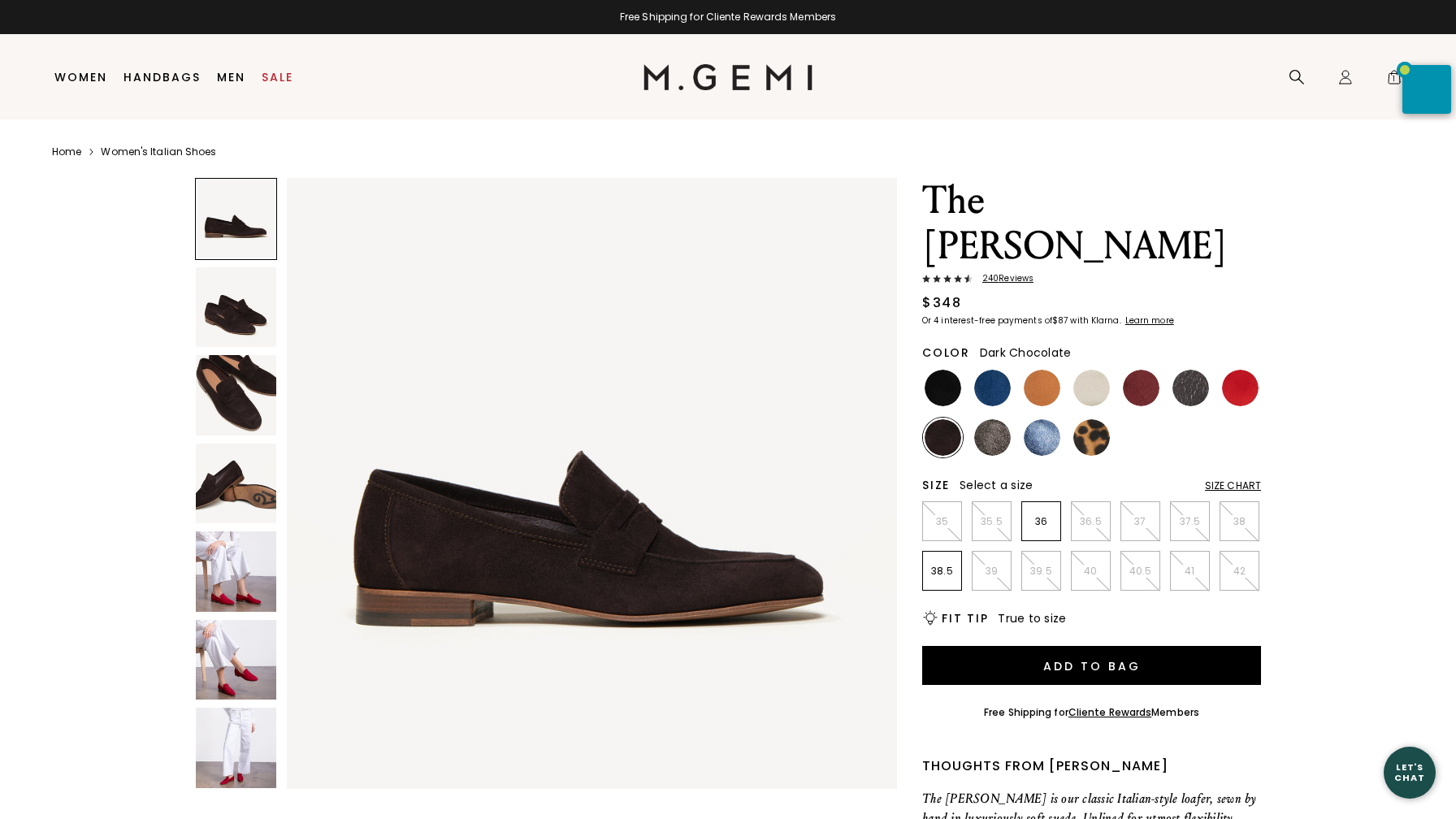
click at [1013, 274] on span "240 Review s" at bounding box center [1002, 278] width 61 height 9
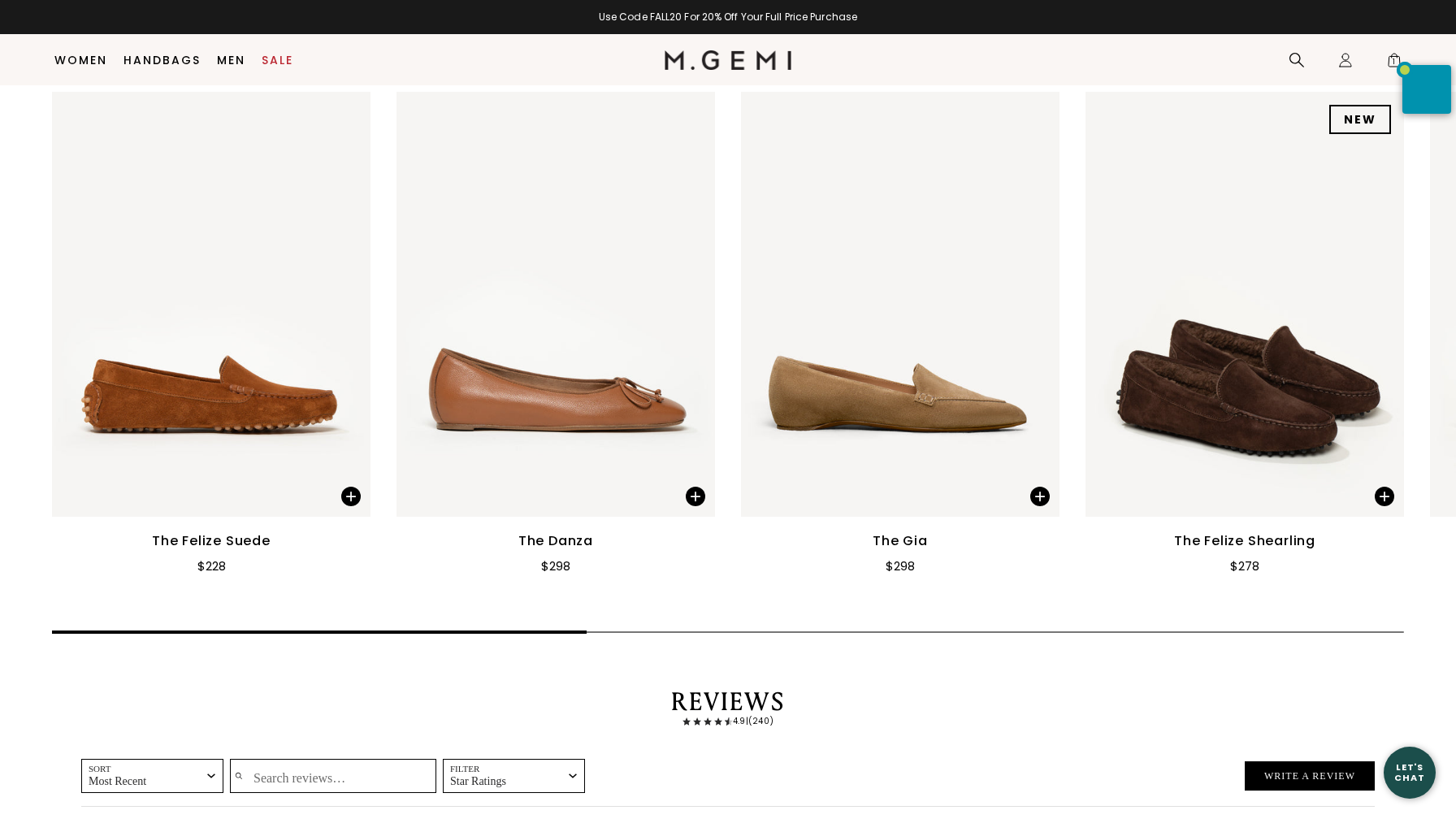
scroll to position [2722, 0]
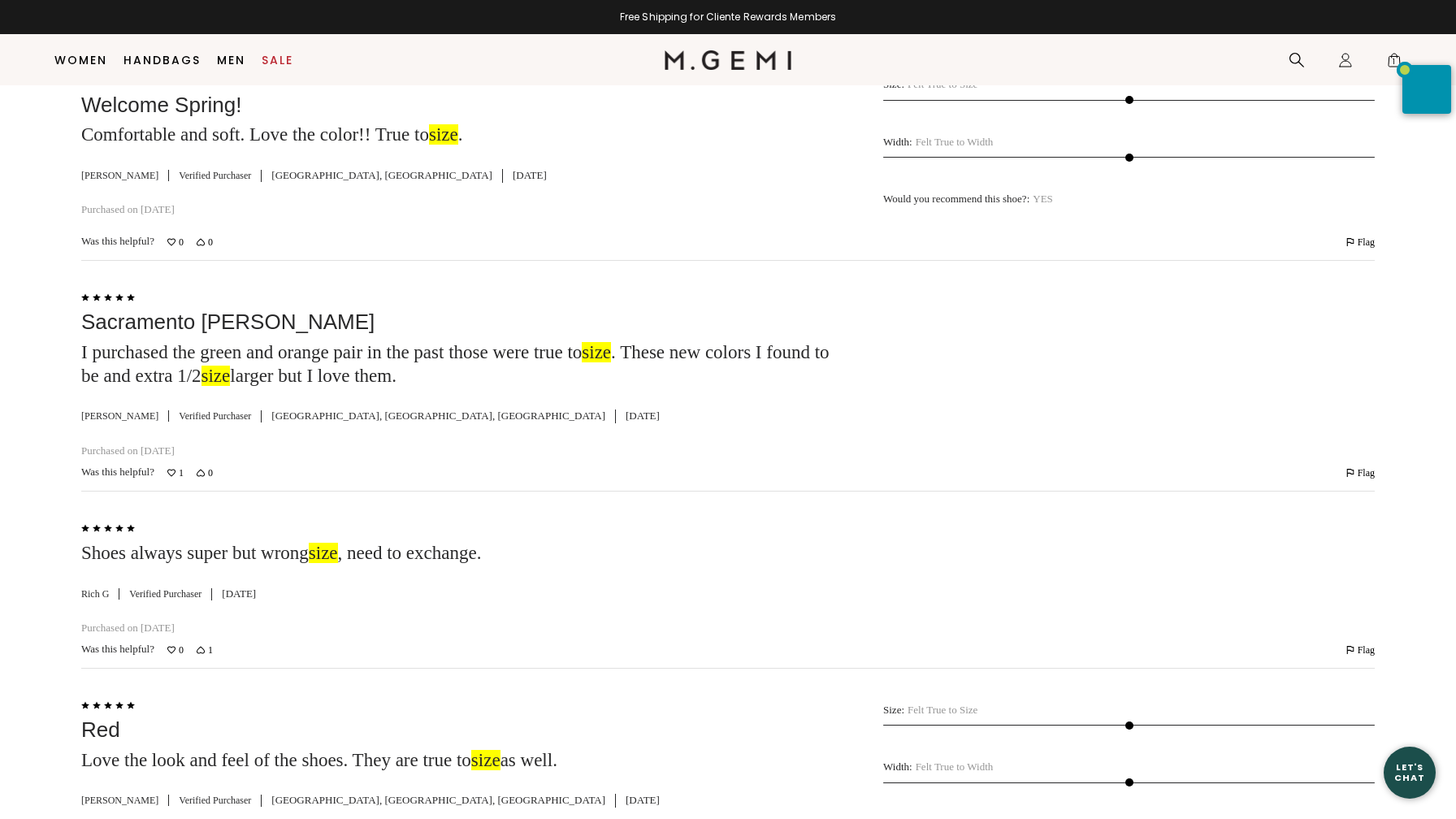
scroll to position [3806, 0]
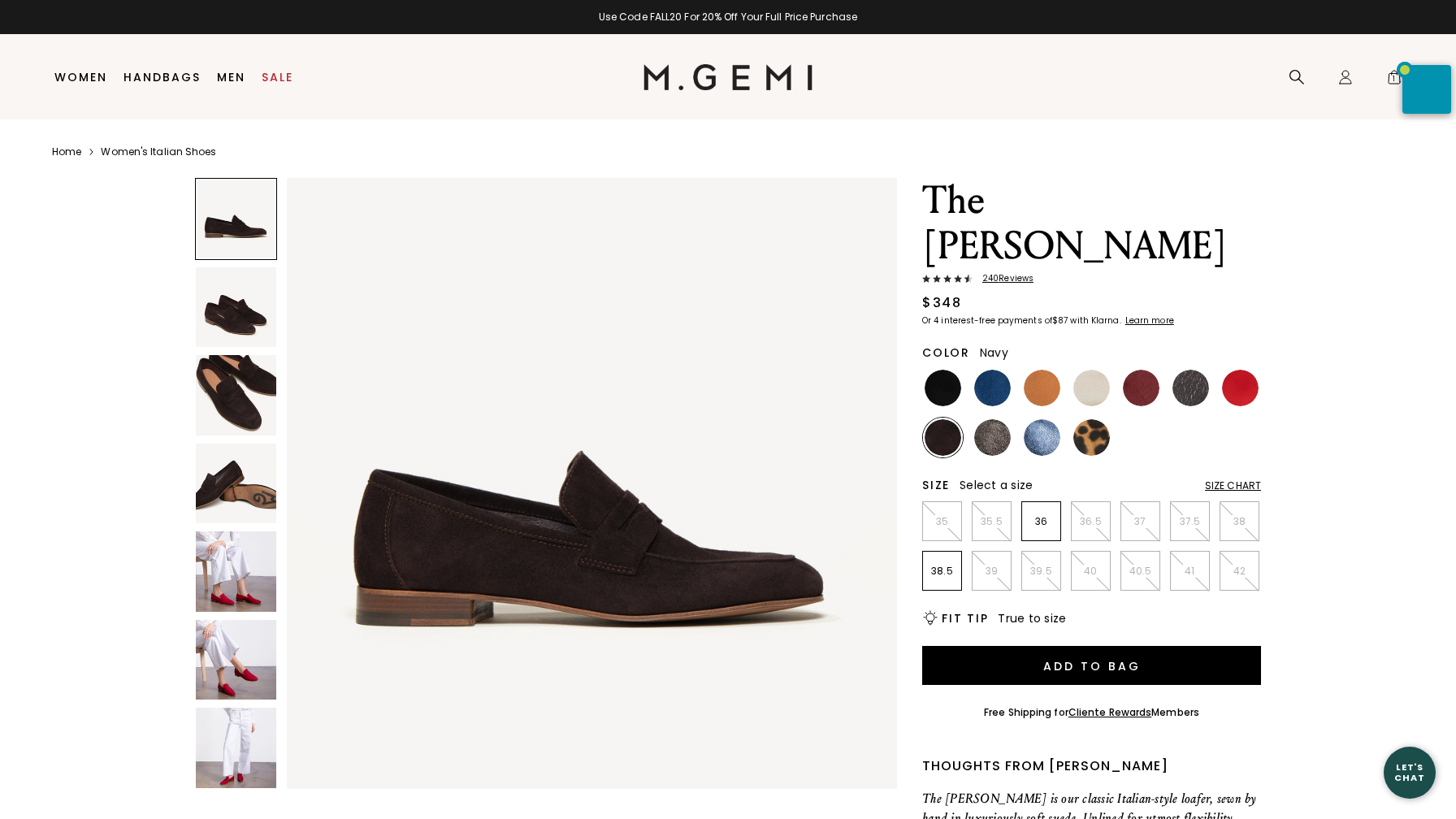
type input "size"
click at [987, 370] on img at bounding box center [992, 388] width 37 height 37
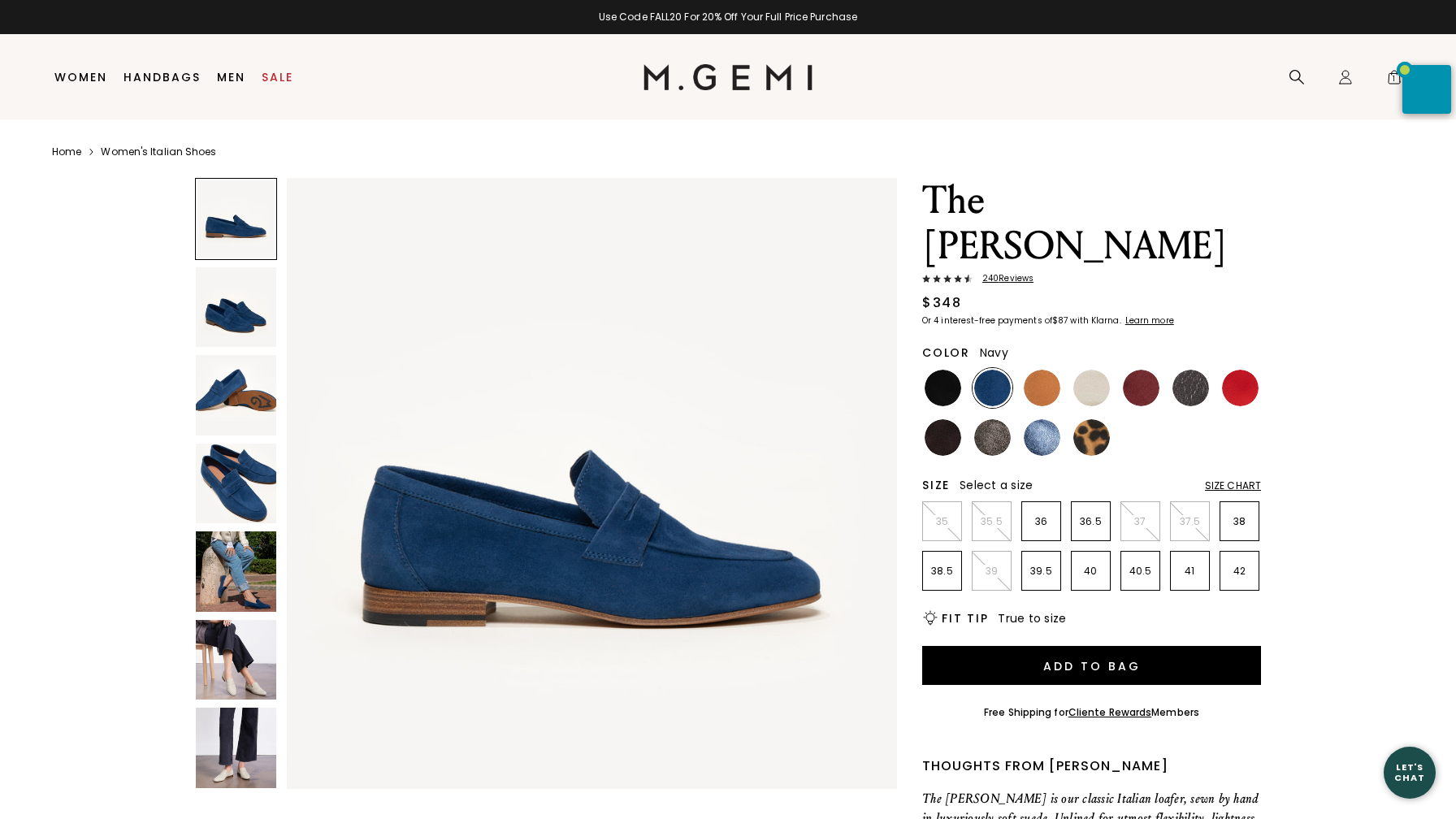
click at [244, 568] on img at bounding box center [236, 572] width 80 height 80
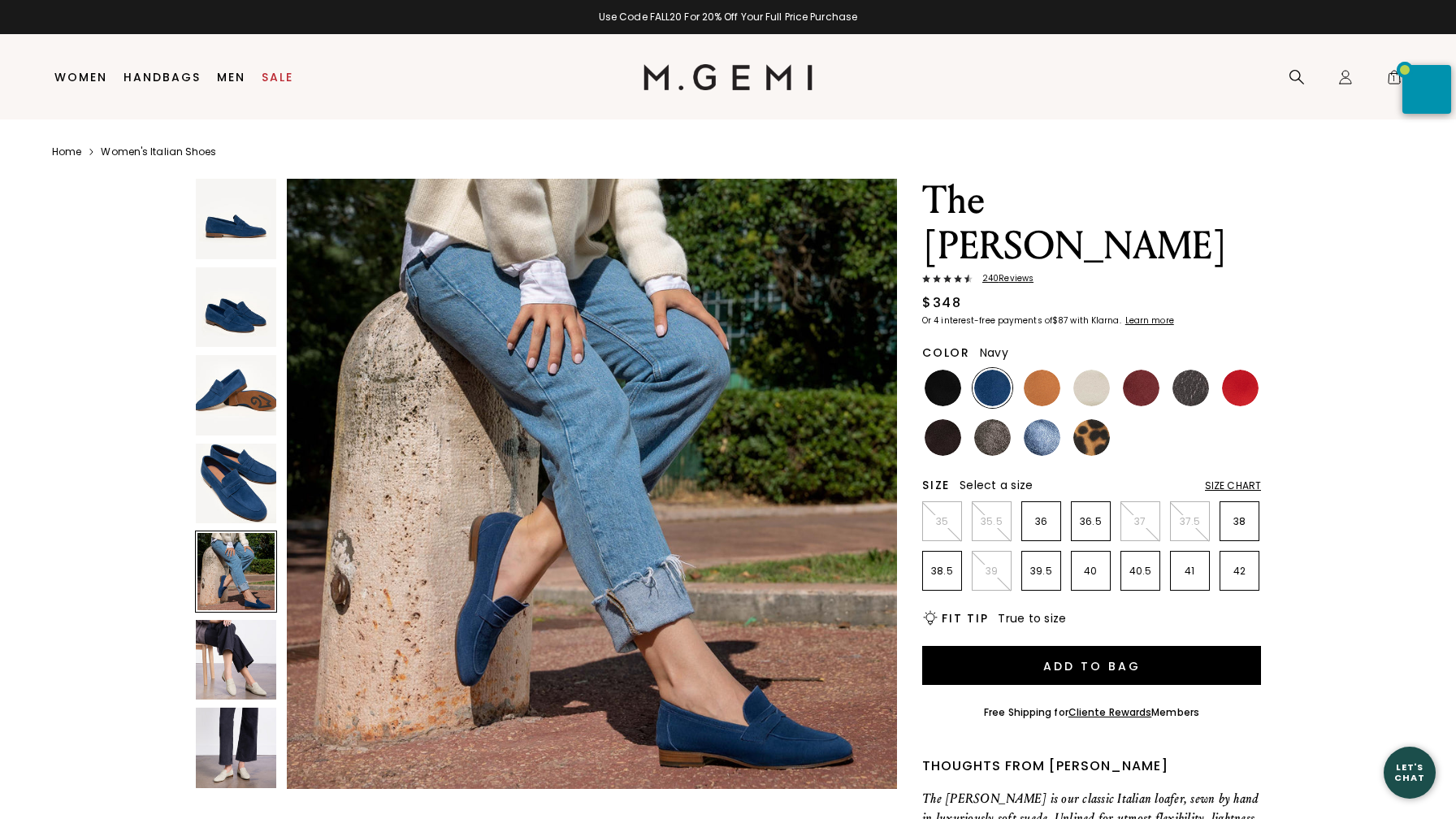
scroll to position [2508, 0]
click at [1002, 274] on span "240 Review s" at bounding box center [1002, 278] width 61 height 9
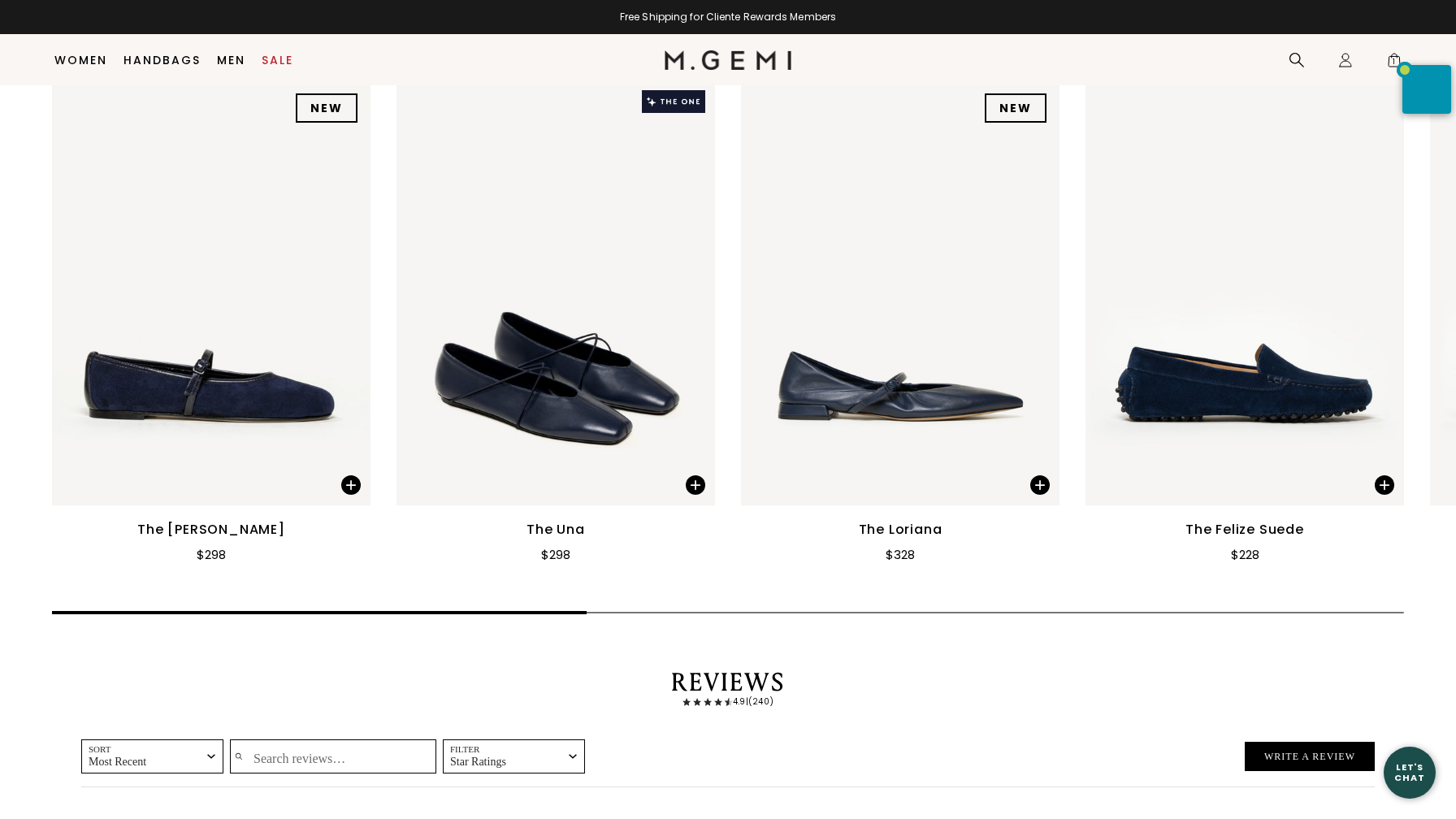
scroll to position [2786, 0]
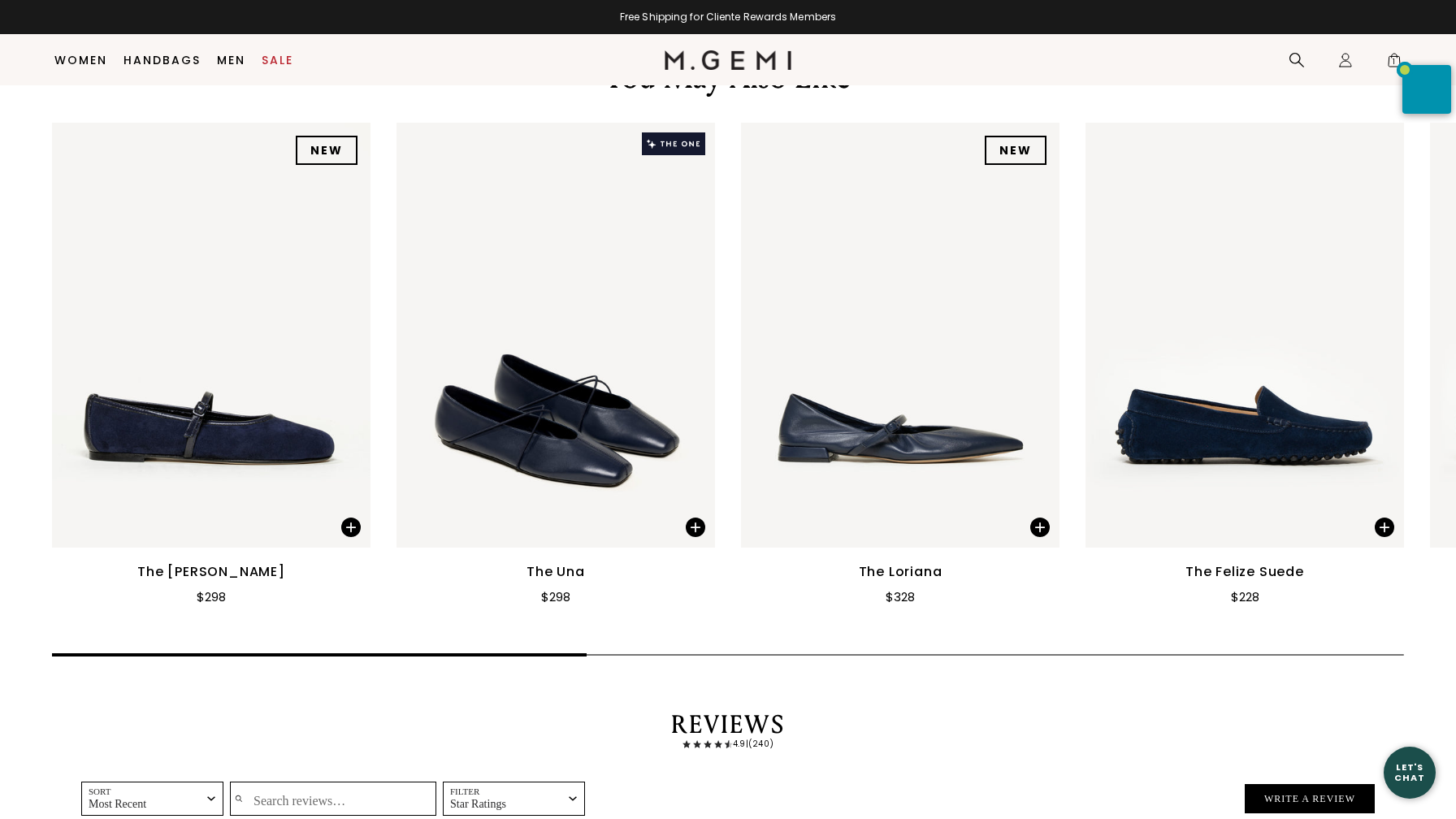
click at [261, 782] on input "Search reviews…" at bounding box center [332, 799] width 206 height 34
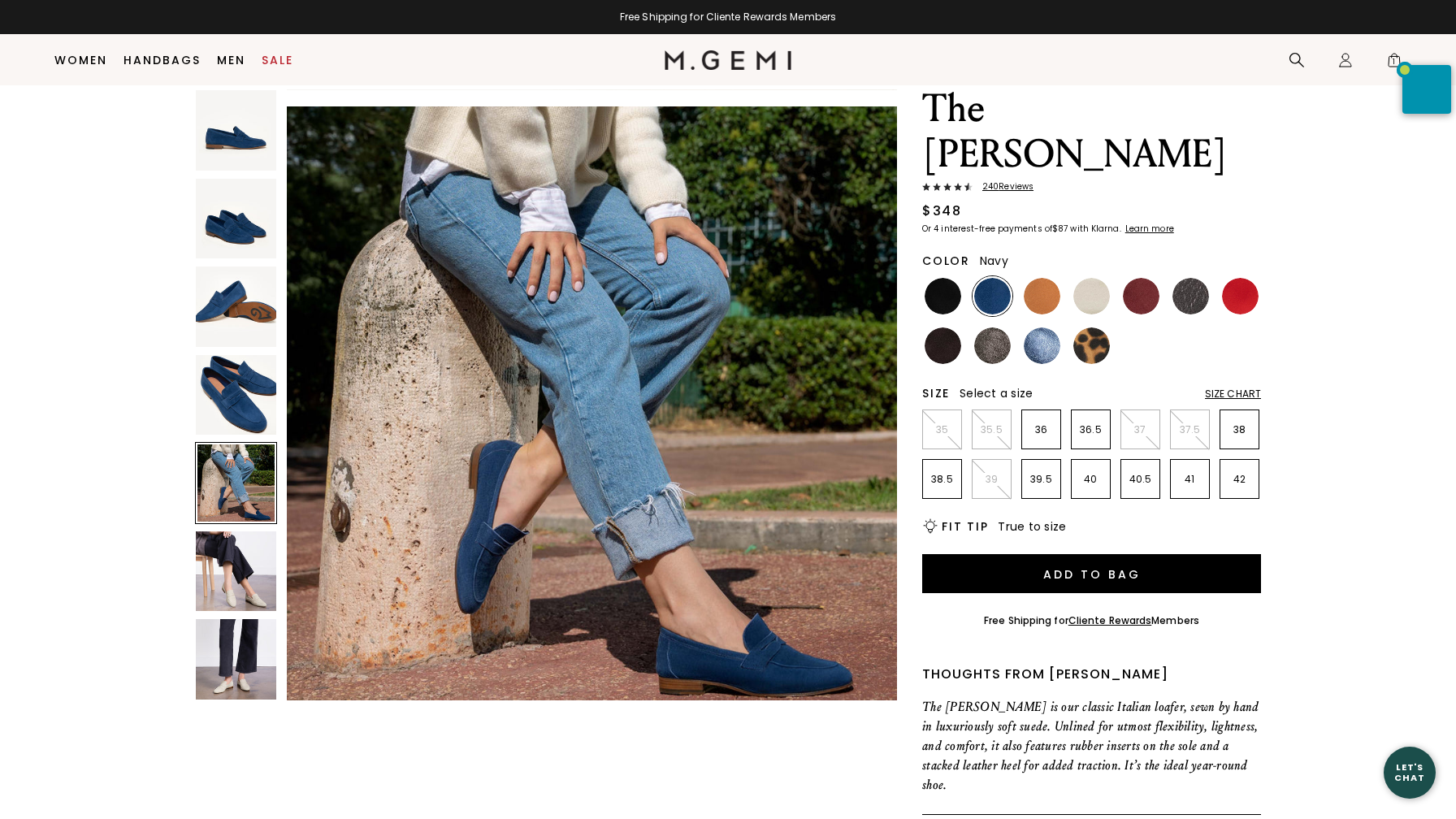
scroll to position [56, 0]
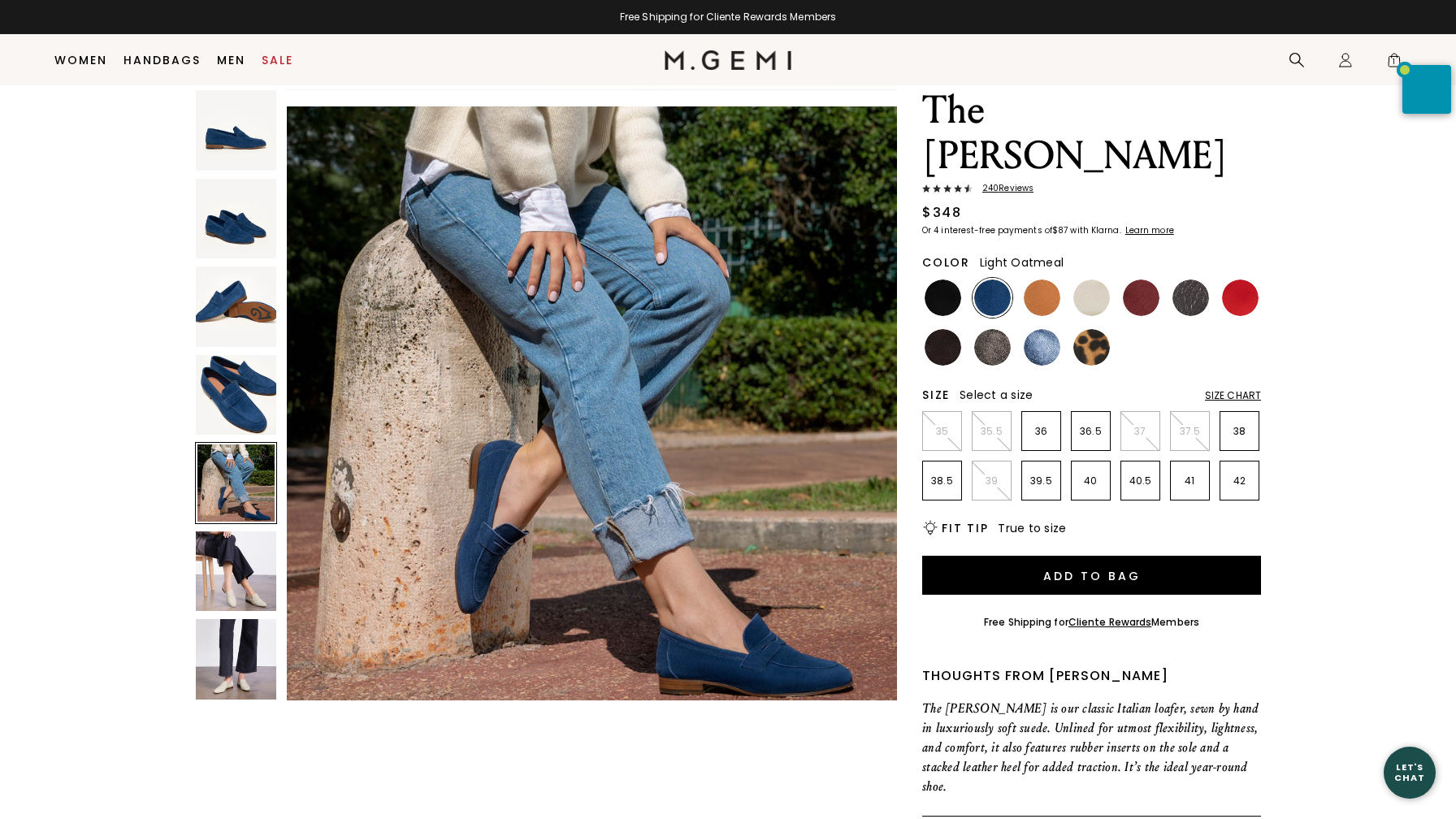
type input "navy"
click at [1090, 280] on img at bounding box center [1091, 298] width 37 height 37
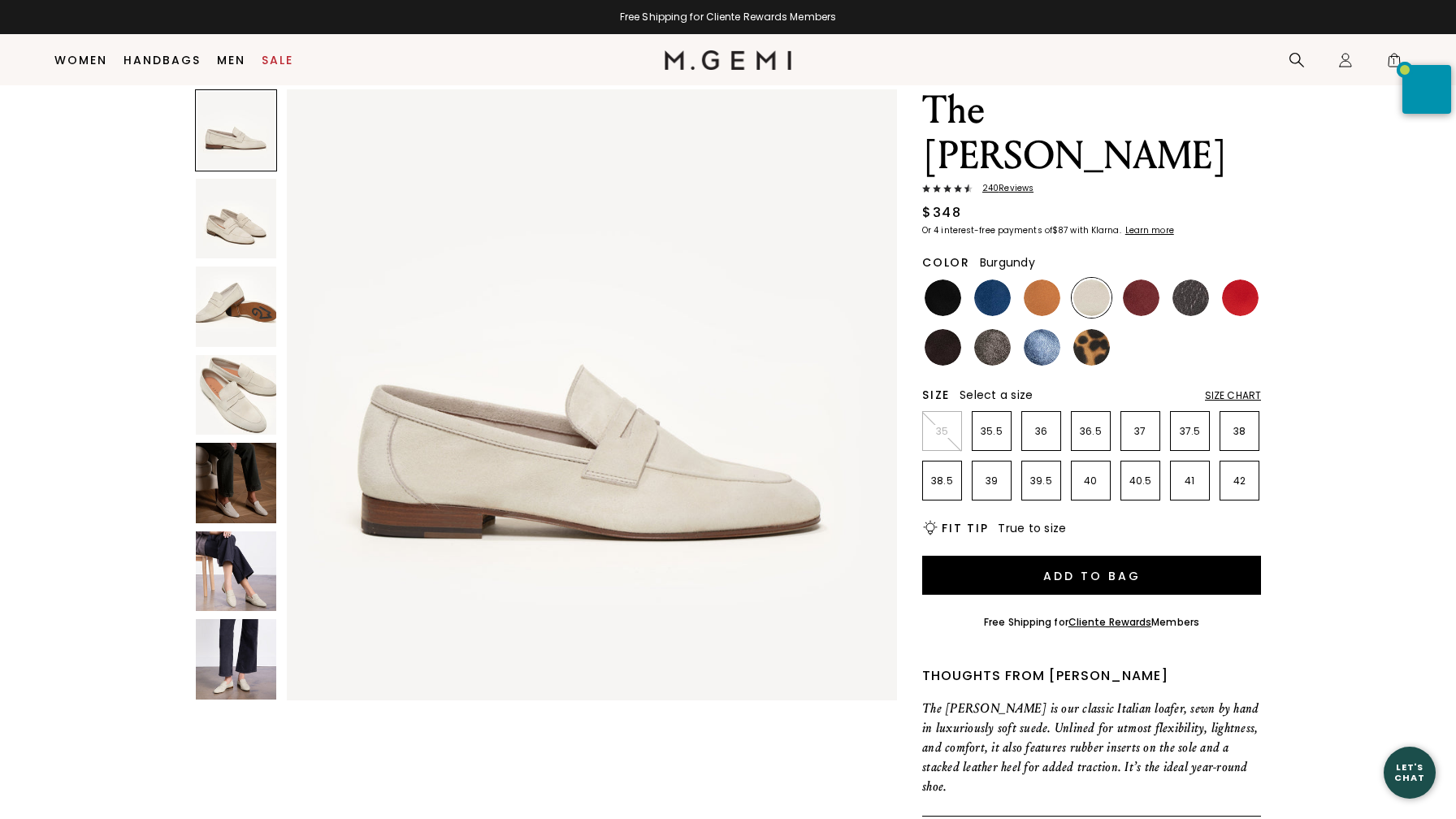
click at [1142, 280] on img at bounding box center [1141, 298] width 37 height 37
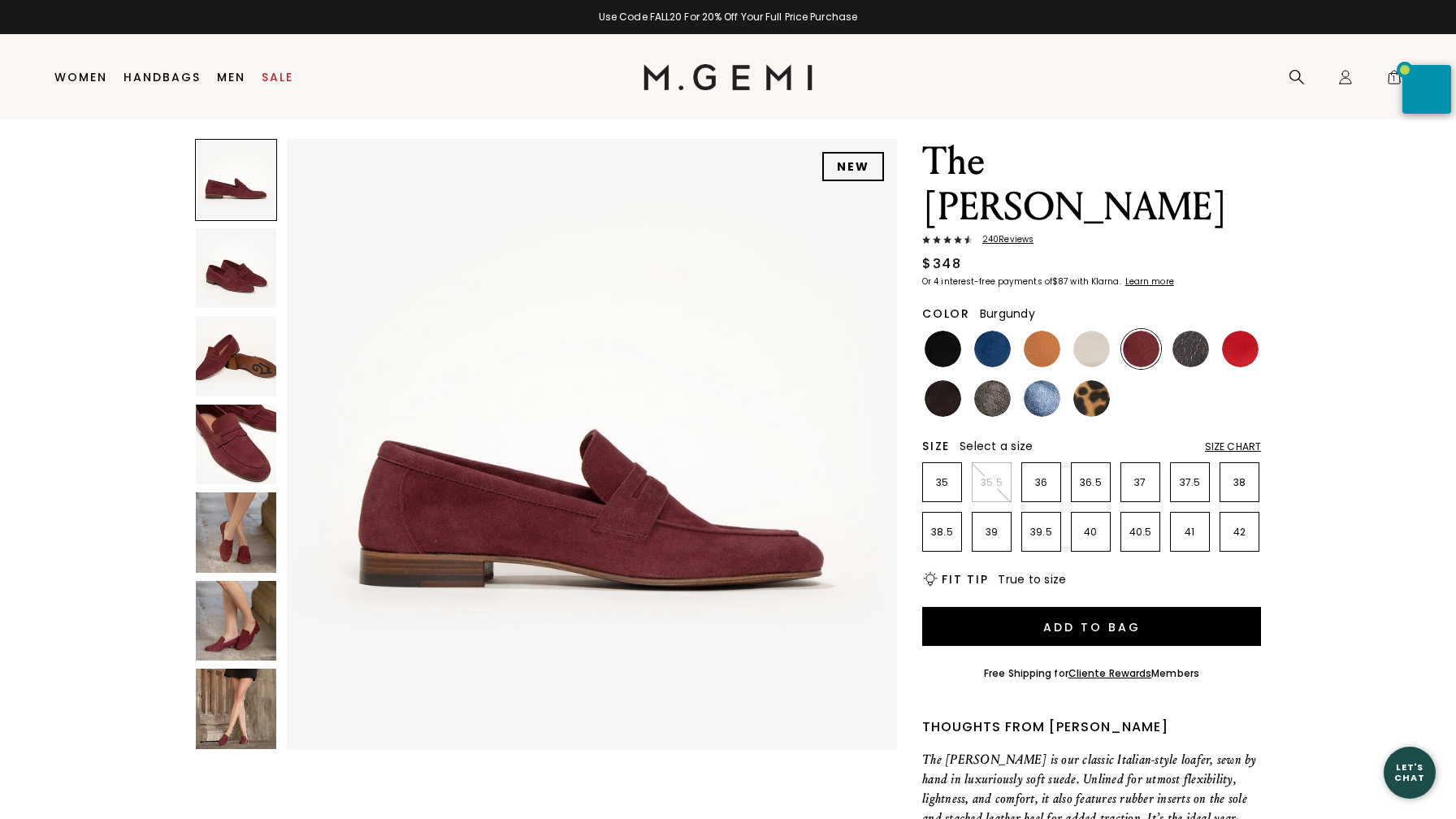
scroll to position [39, 0]
click at [229, 705] on img at bounding box center [236, 709] width 80 height 80
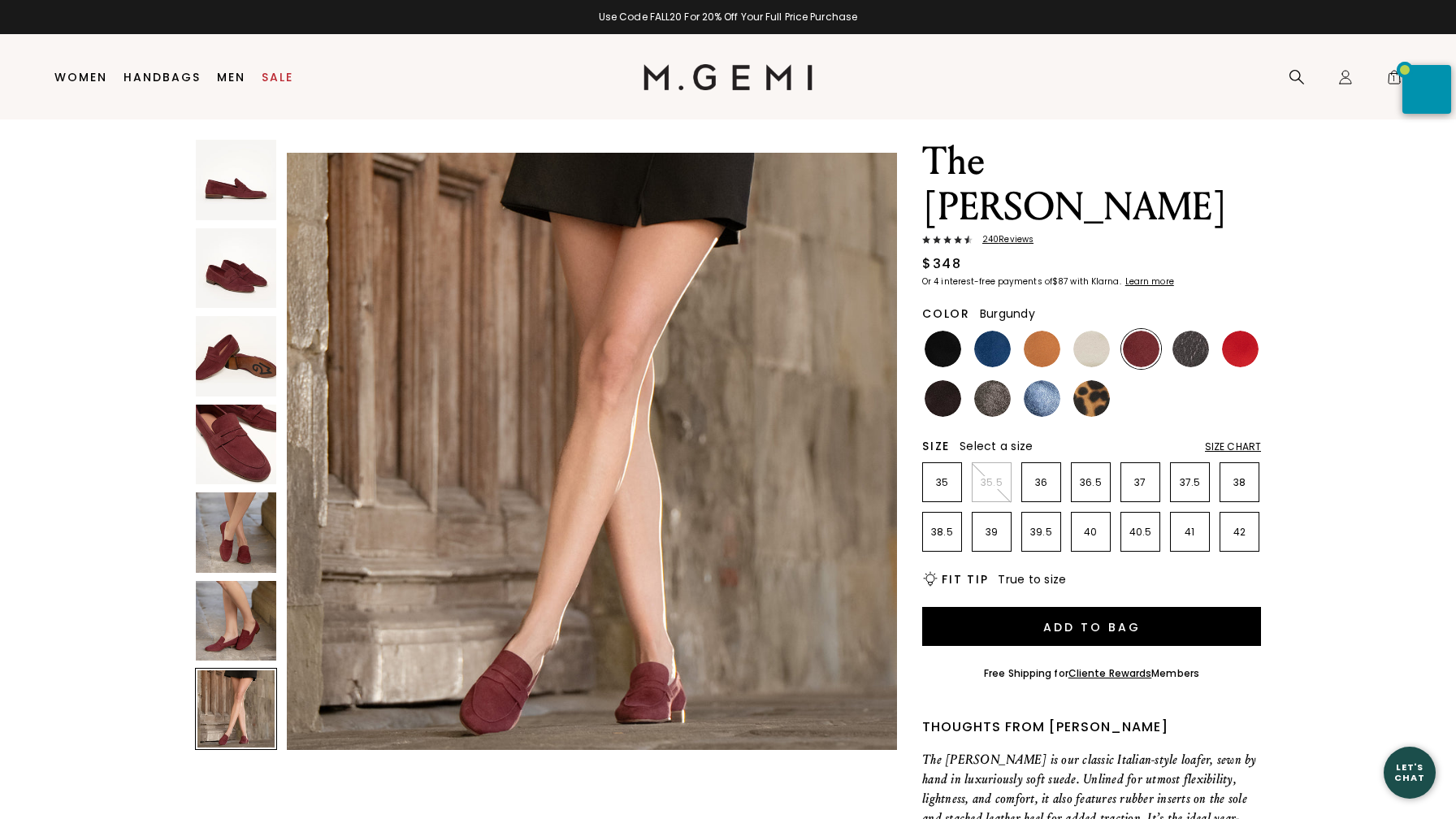
scroll to position [3762, 0]
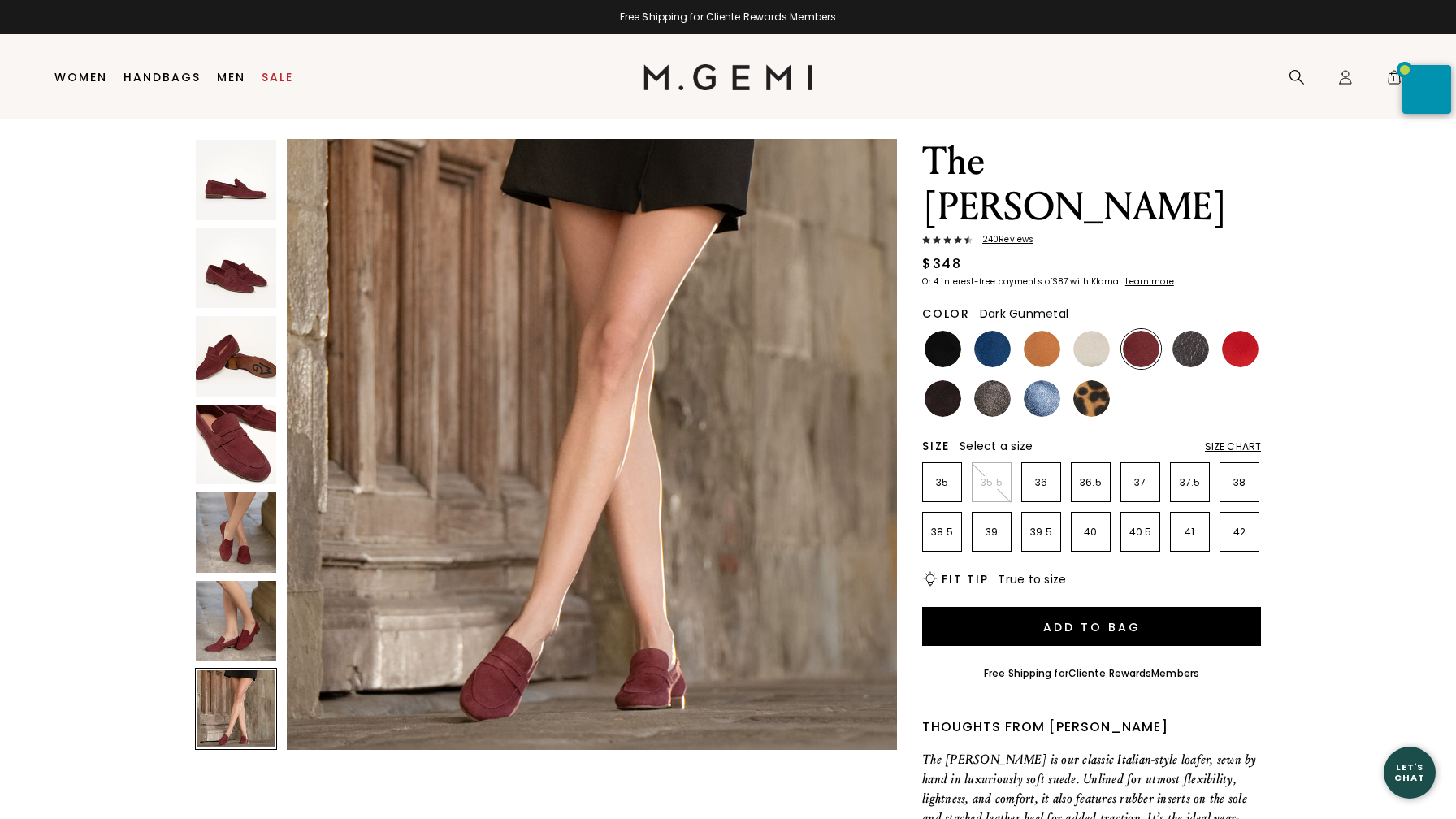
click at [1191, 331] on img at bounding box center [1190, 349] width 37 height 37
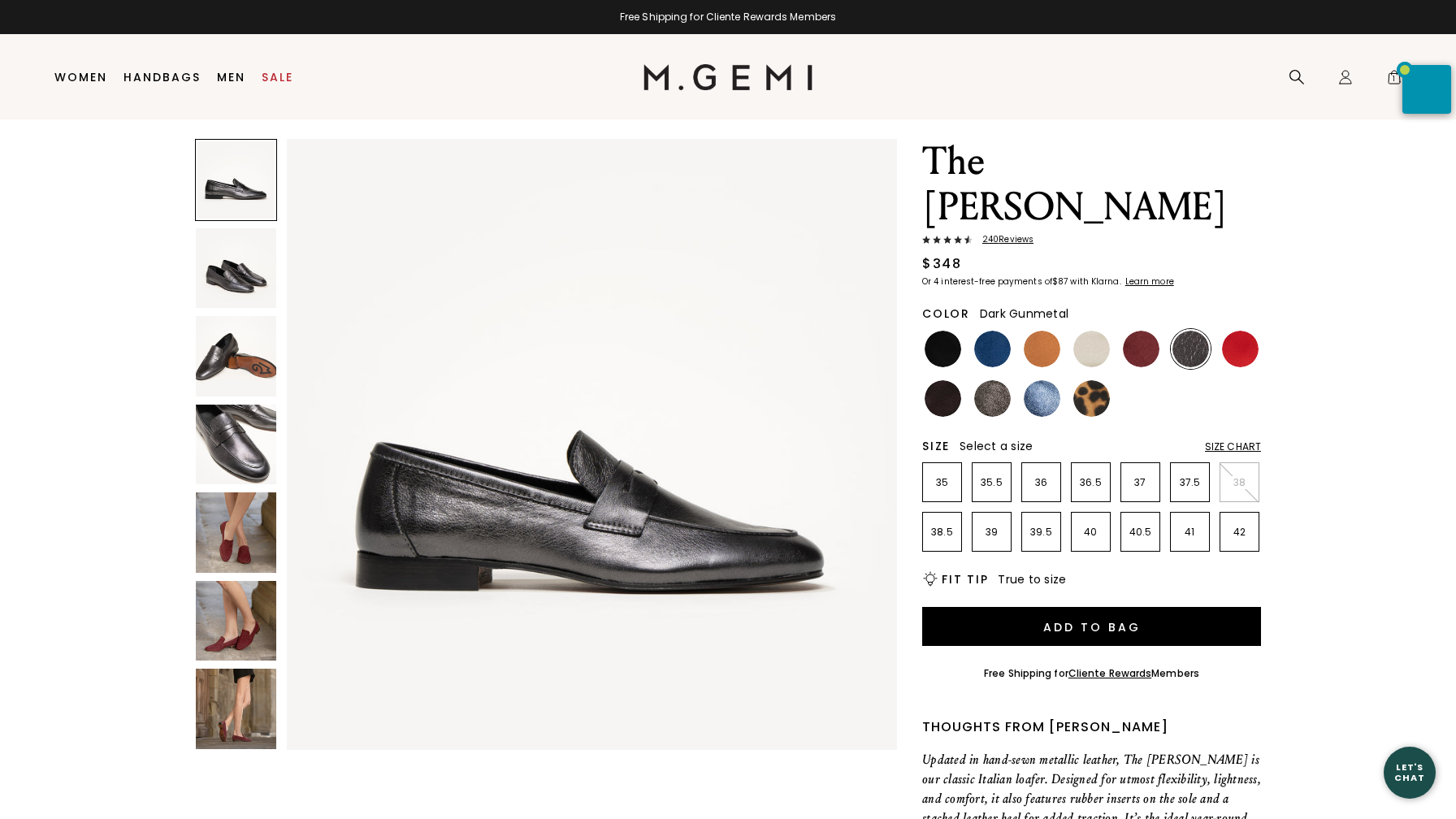
click at [241, 447] on img at bounding box center [236, 445] width 80 height 80
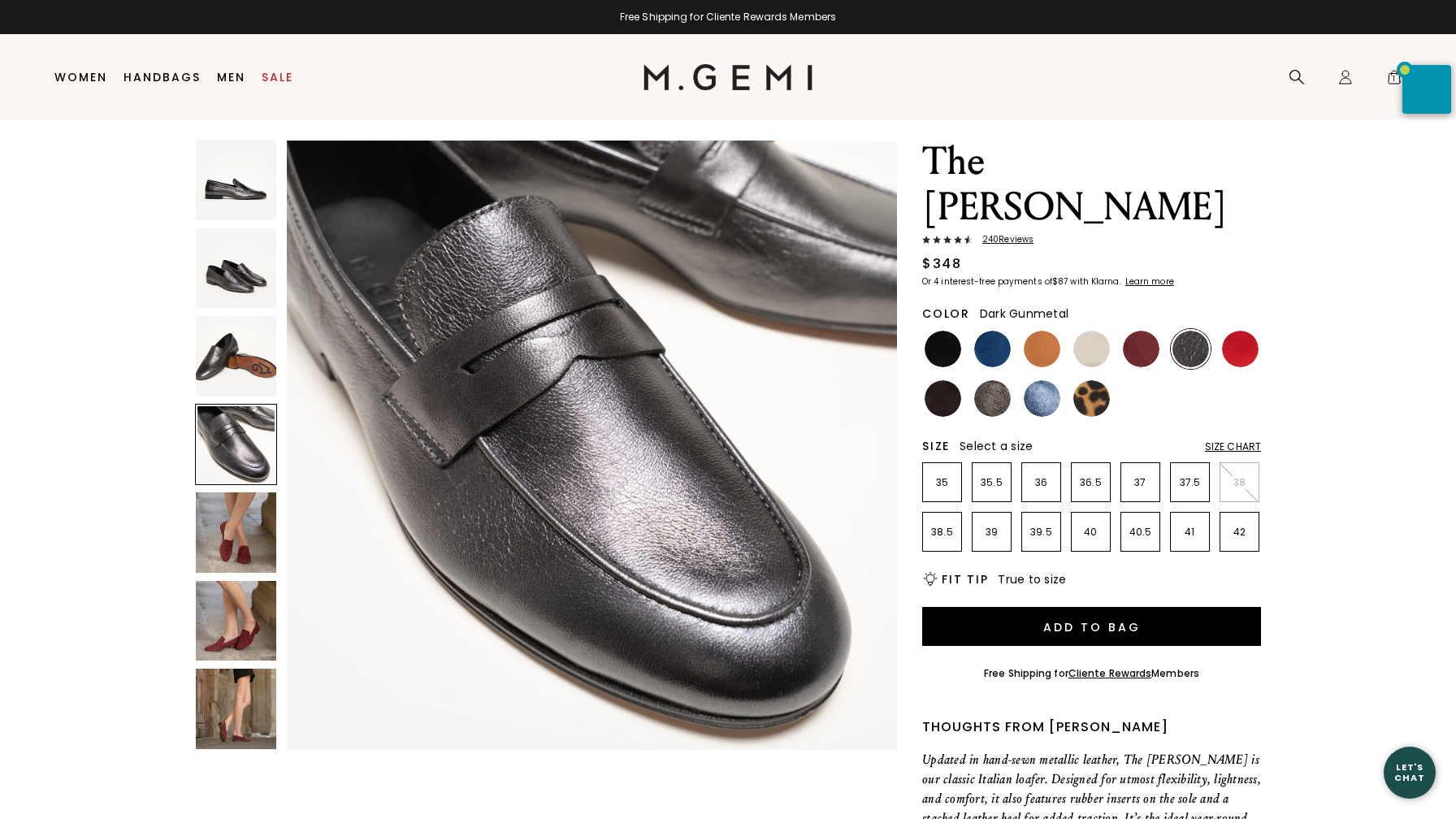
scroll to position [1882, 0]
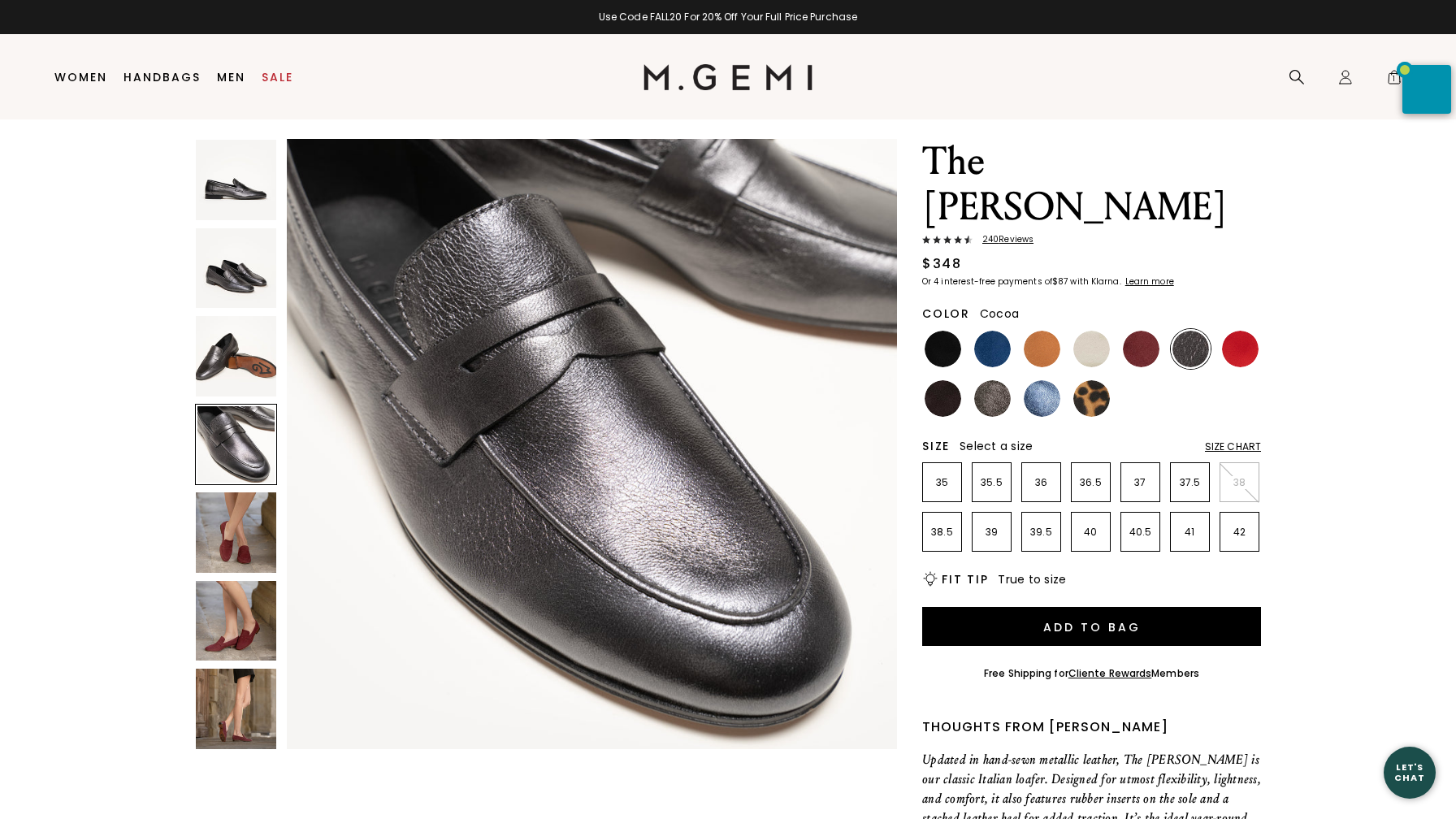
click at [989, 380] on img at bounding box center [992, 398] width 37 height 37
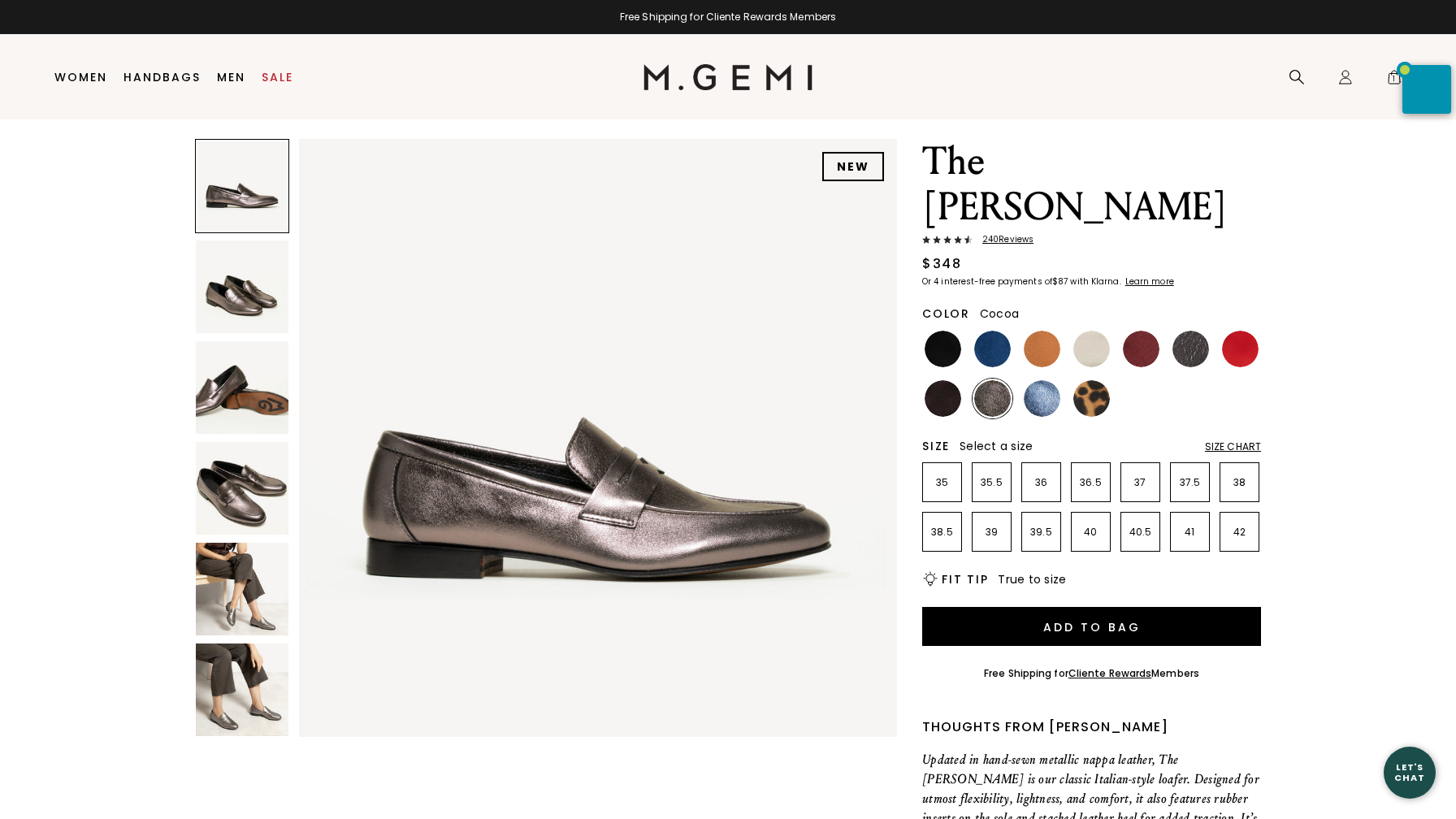
click at [258, 483] on img at bounding box center [242, 488] width 92 height 92
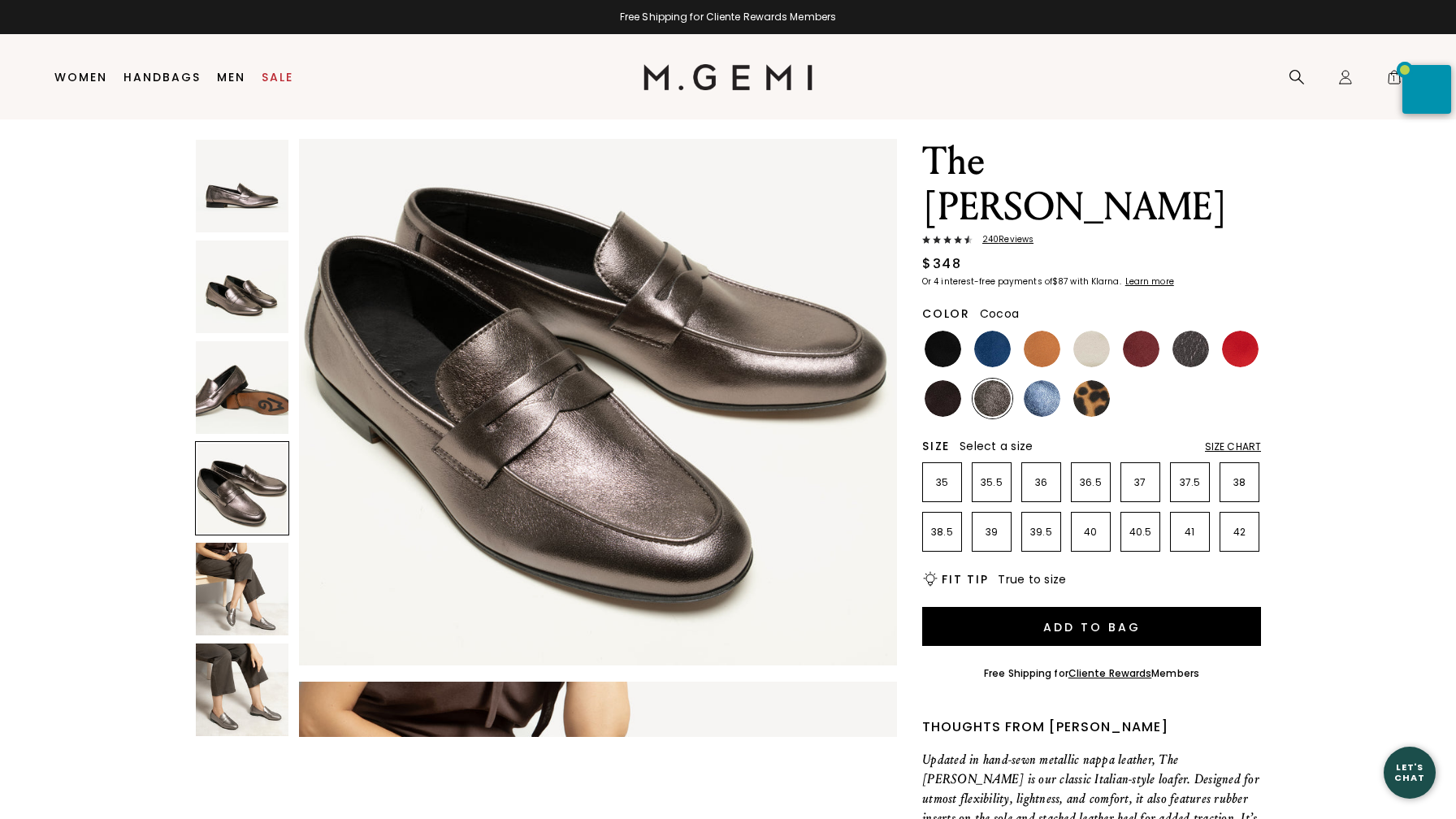
scroll to position [1916, 0]
click at [226, 702] on img at bounding box center [242, 690] width 92 height 92
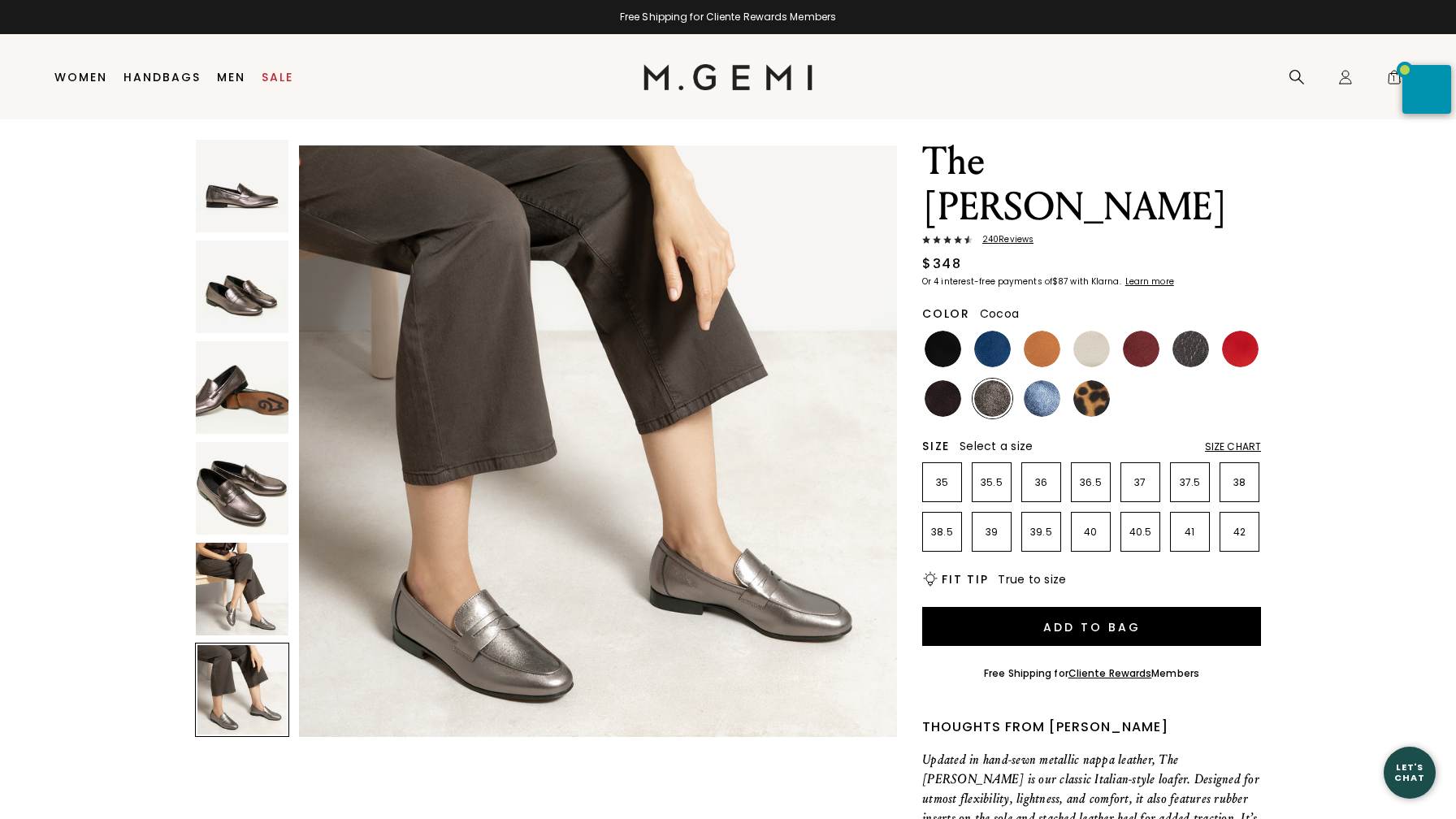
scroll to position [3072, 0]
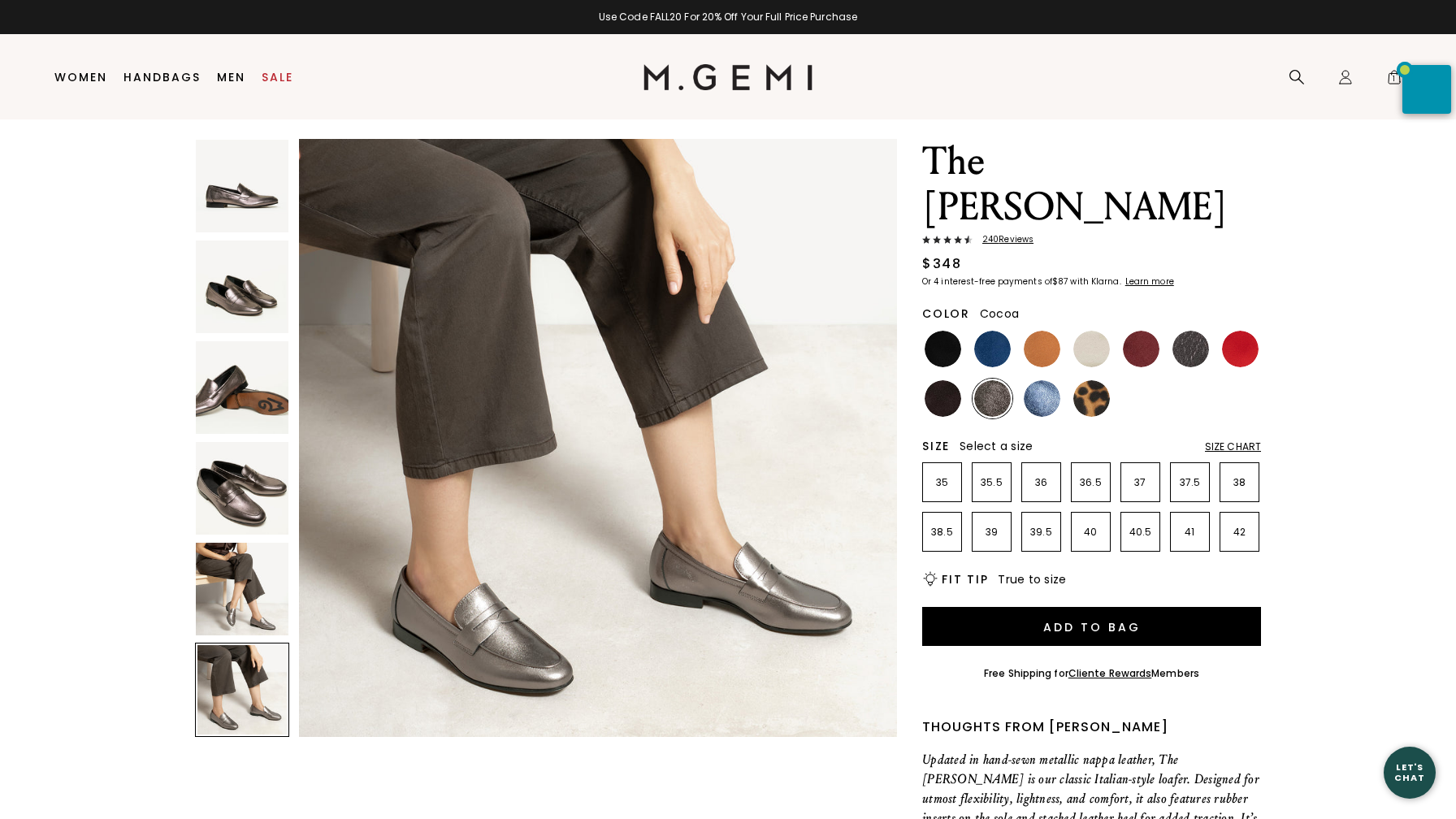
click at [1010, 235] on span "240 Review s" at bounding box center [1002, 239] width 61 height 9
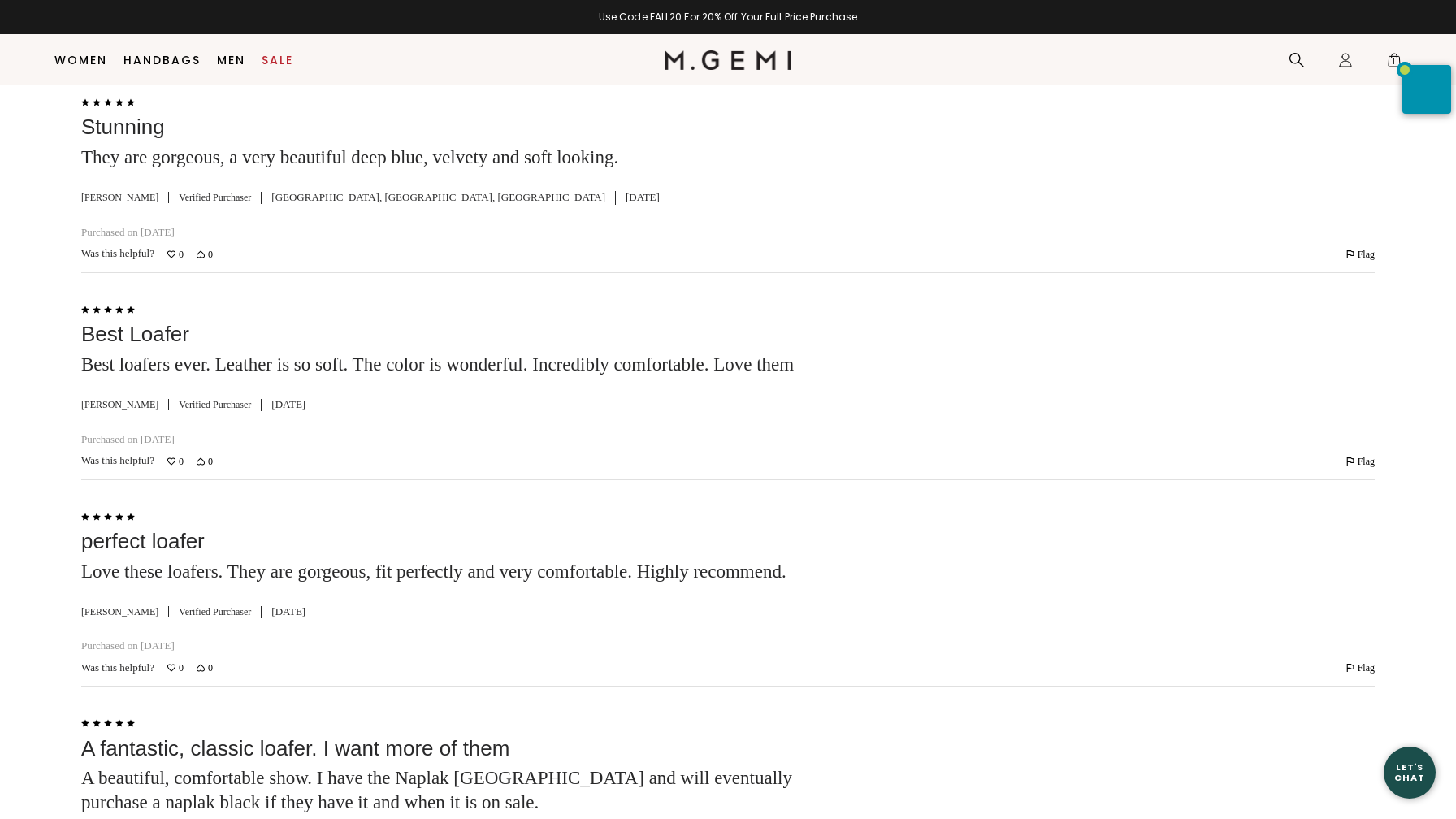
scroll to position [3526, 0]
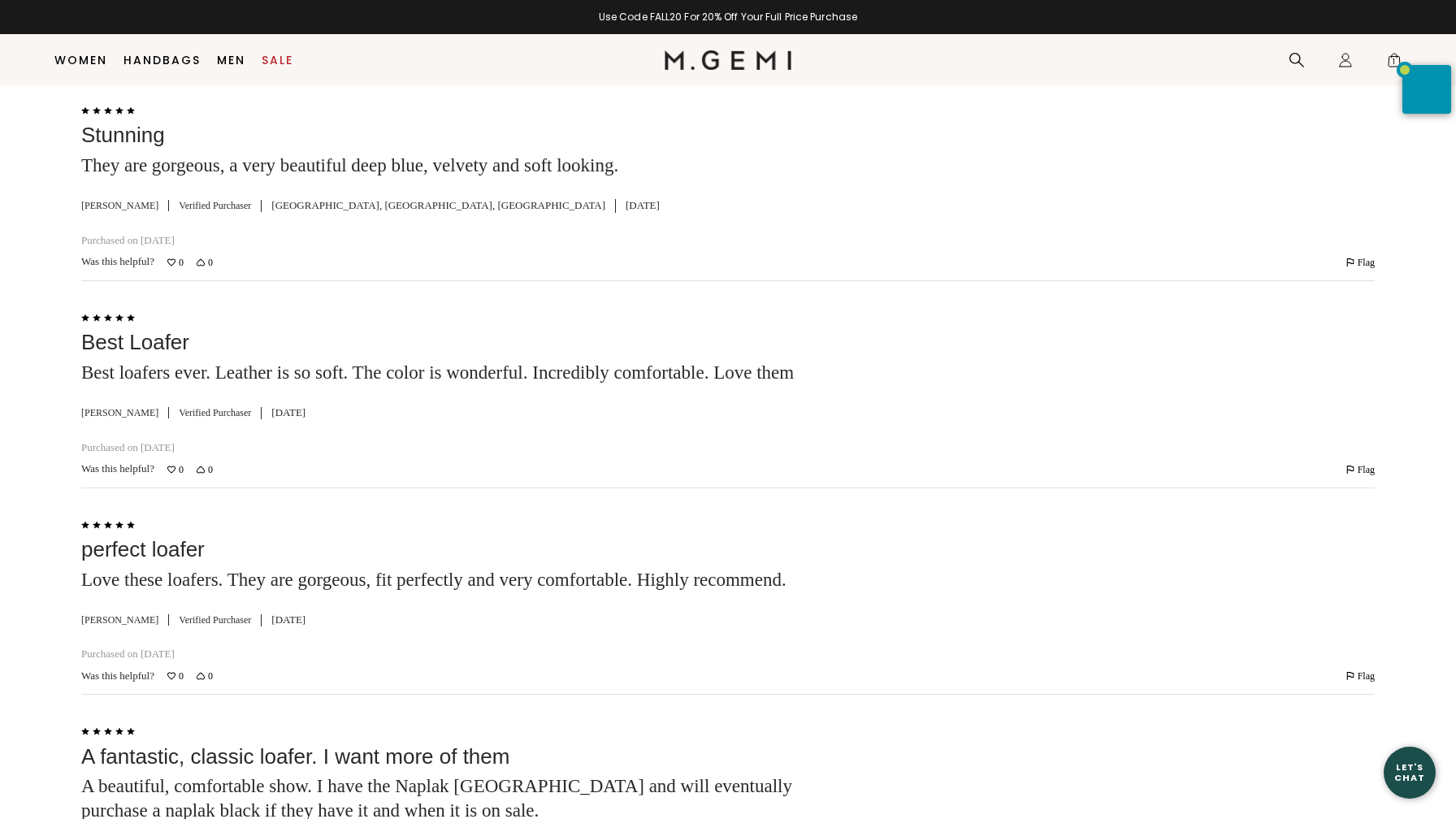
click at [259, 60] on input "Search reviews…" at bounding box center [332, 43] width 206 height 34
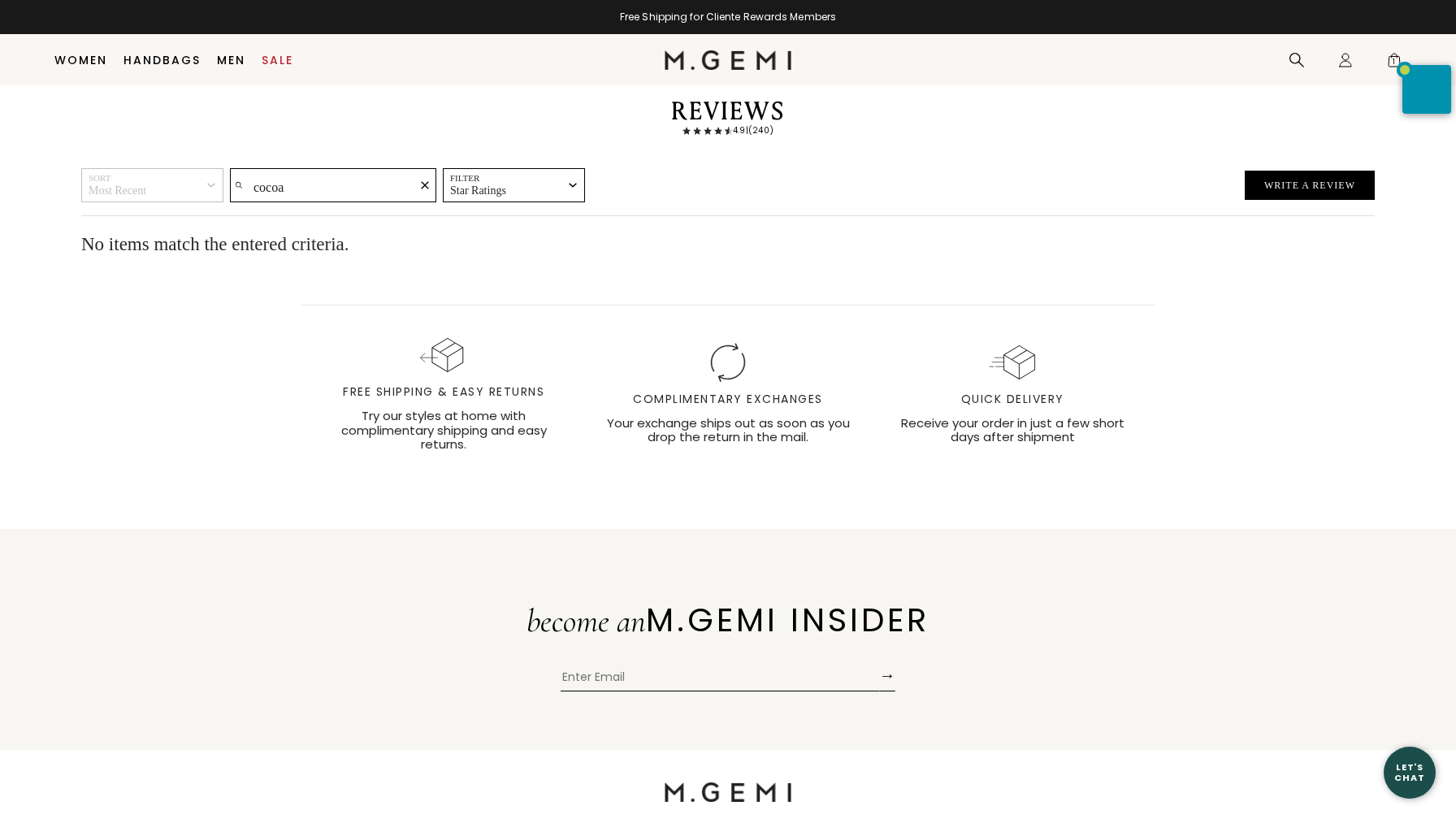
scroll to position [3385, 0]
type input "cocoa"
click at [420, 188] on icon "Clear search text" at bounding box center [425, 184] width 9 height 9
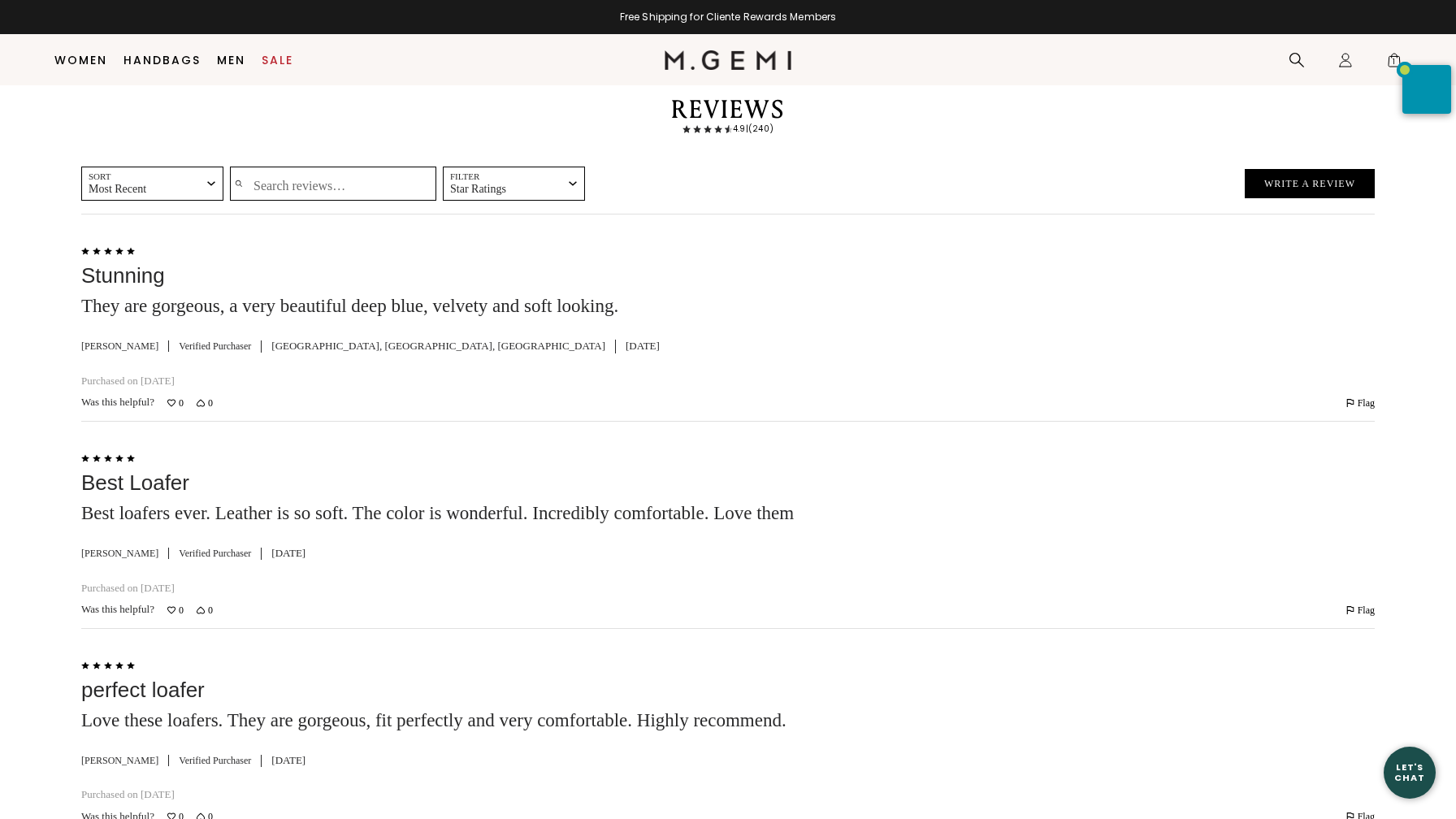
click at [266, 201] on input "Search reviews…" at bounding box center [332, 184] width 206 height 34
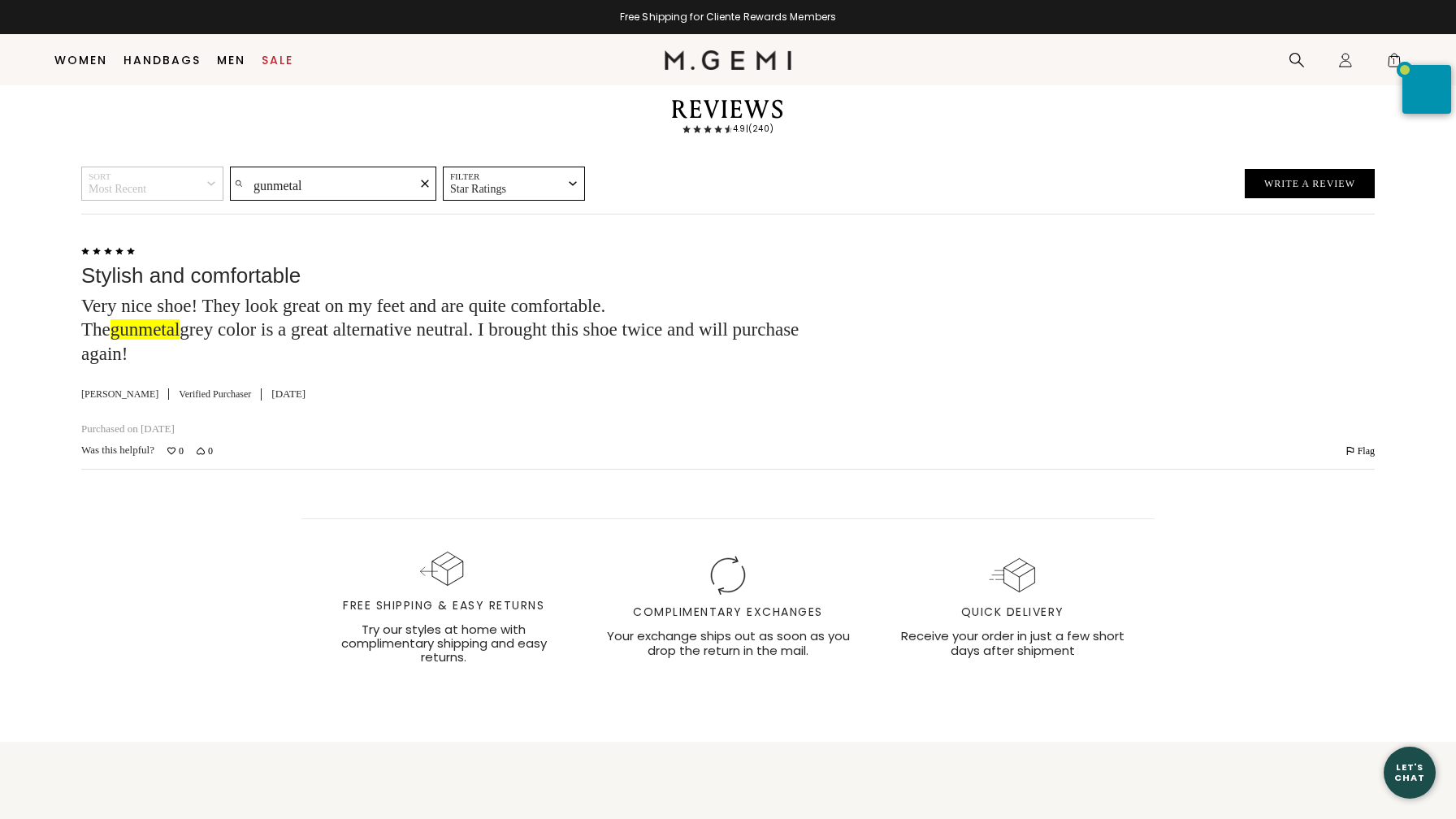
type input "gunmetal"
click at [420, 188] on icon "Clear search text" at bounding box center [425, 184] width 9 height 9
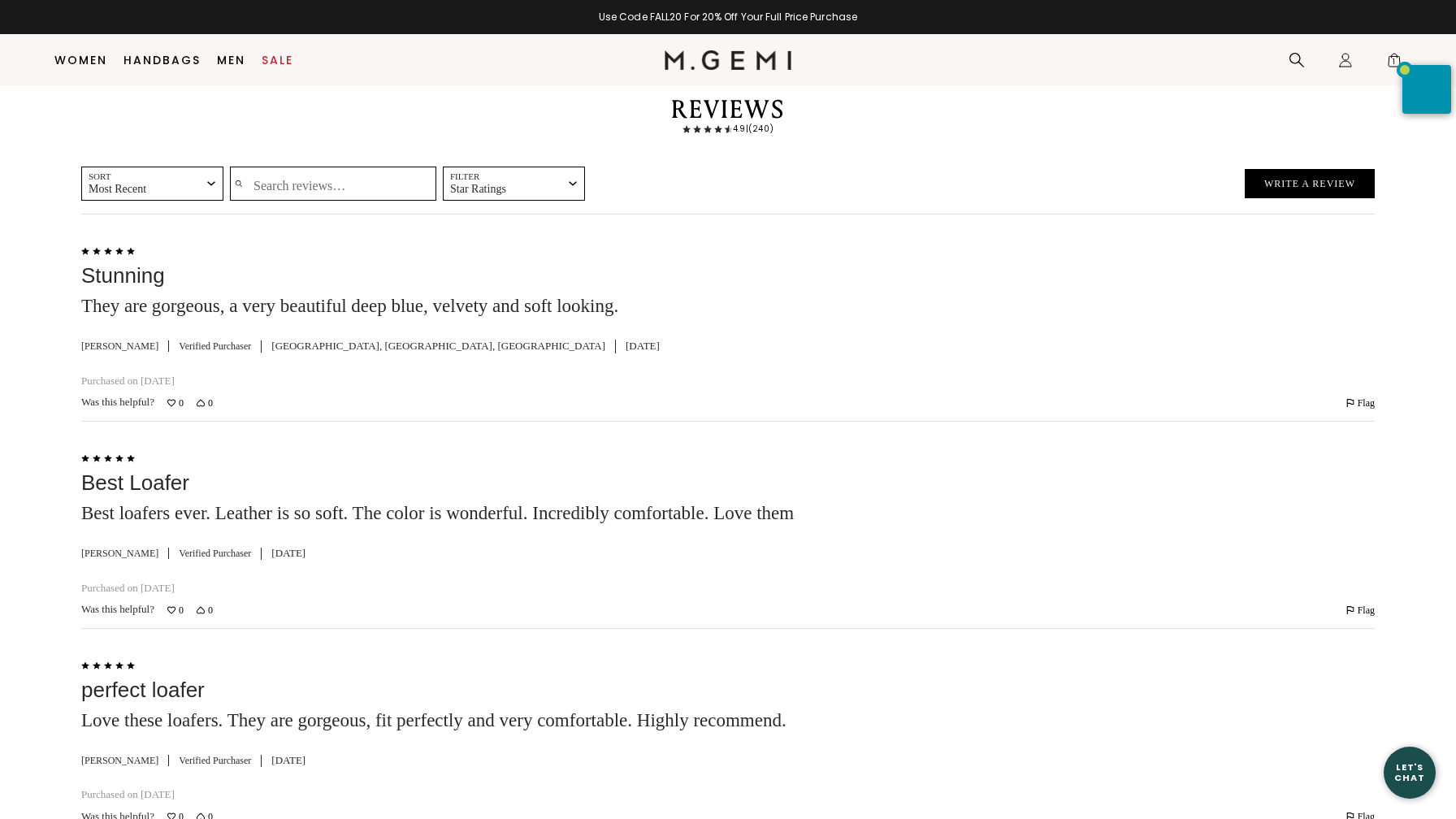
click at [263, 201] on input "Search reviews…" at bounding box center [332, 184] width 206 height 34
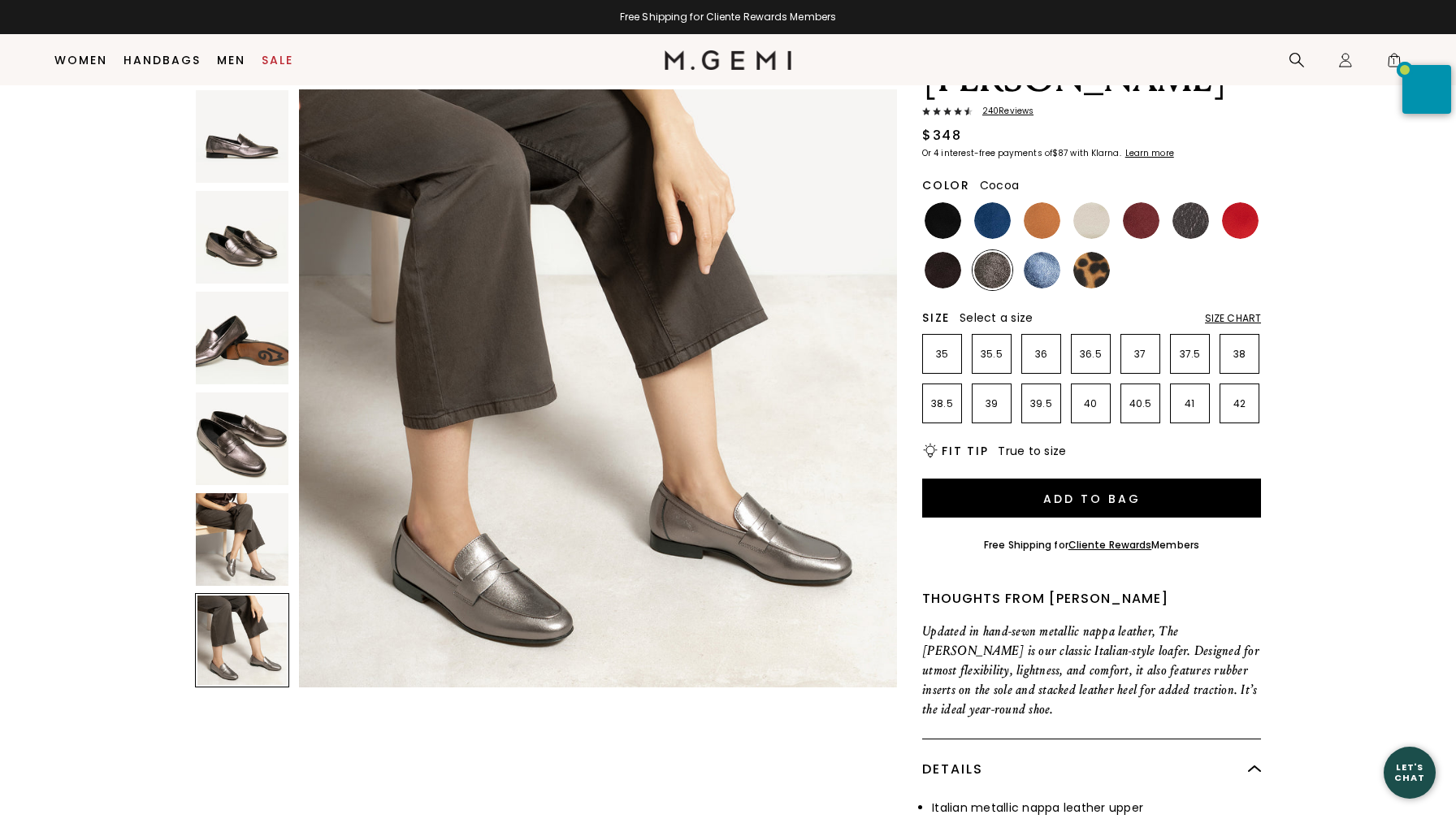
scroll to position [0, 0]
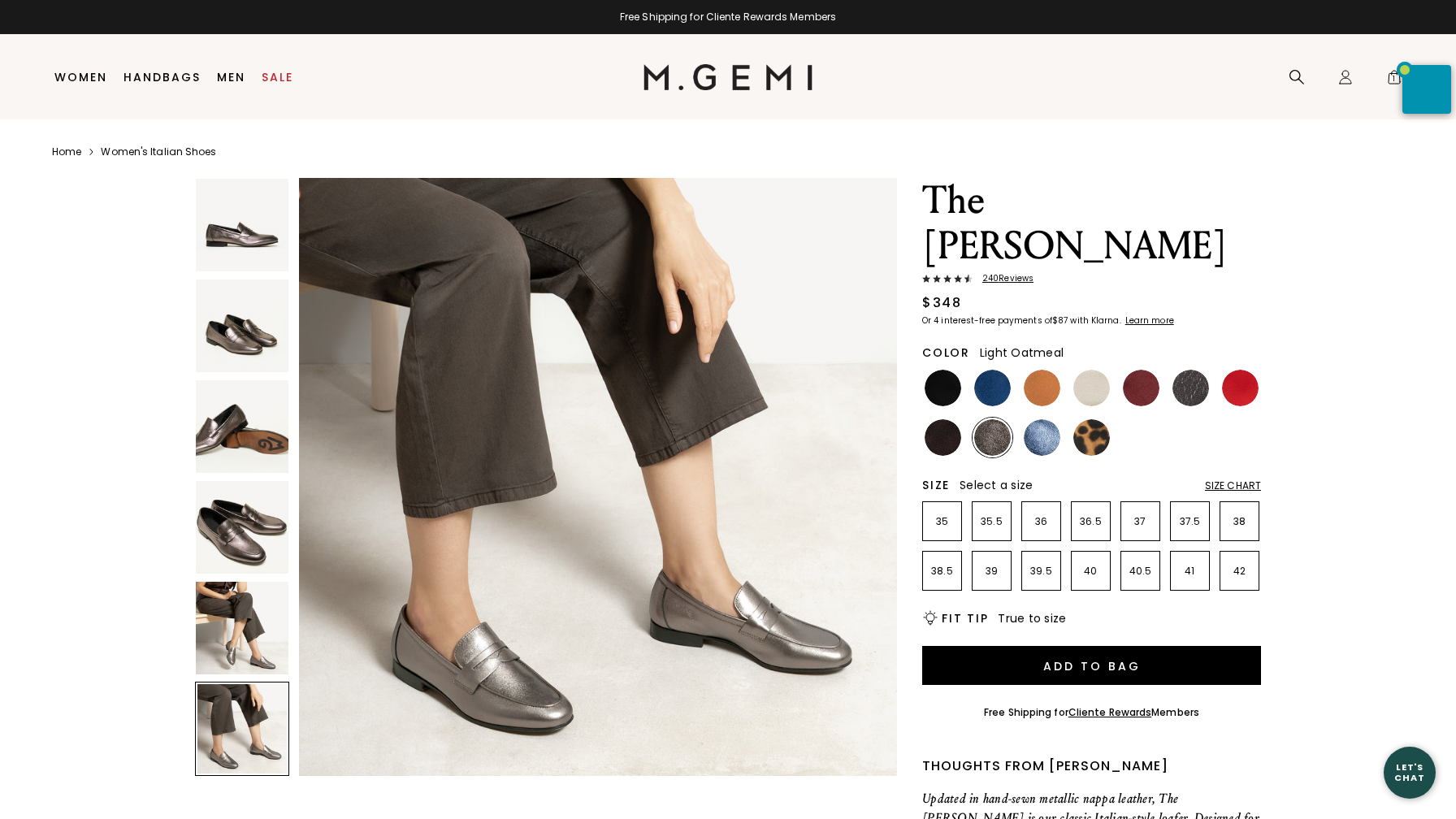
type input "neutral"
click at [1082, 370] on img at bounding box center [1091, 388] width 37 height 37
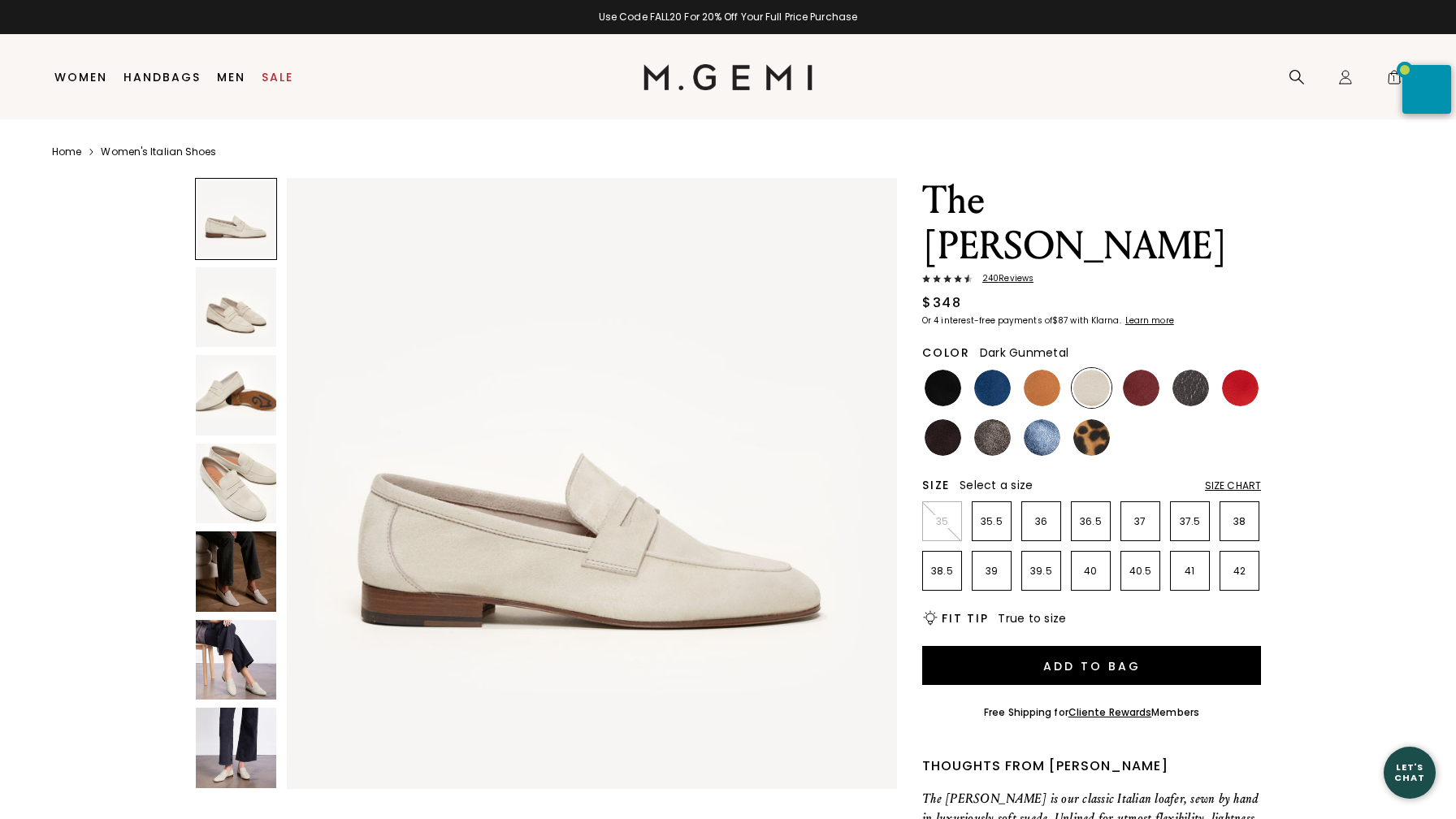
click at [1195, 370] on img at bounding box center [1190, 388] width 37 height 37
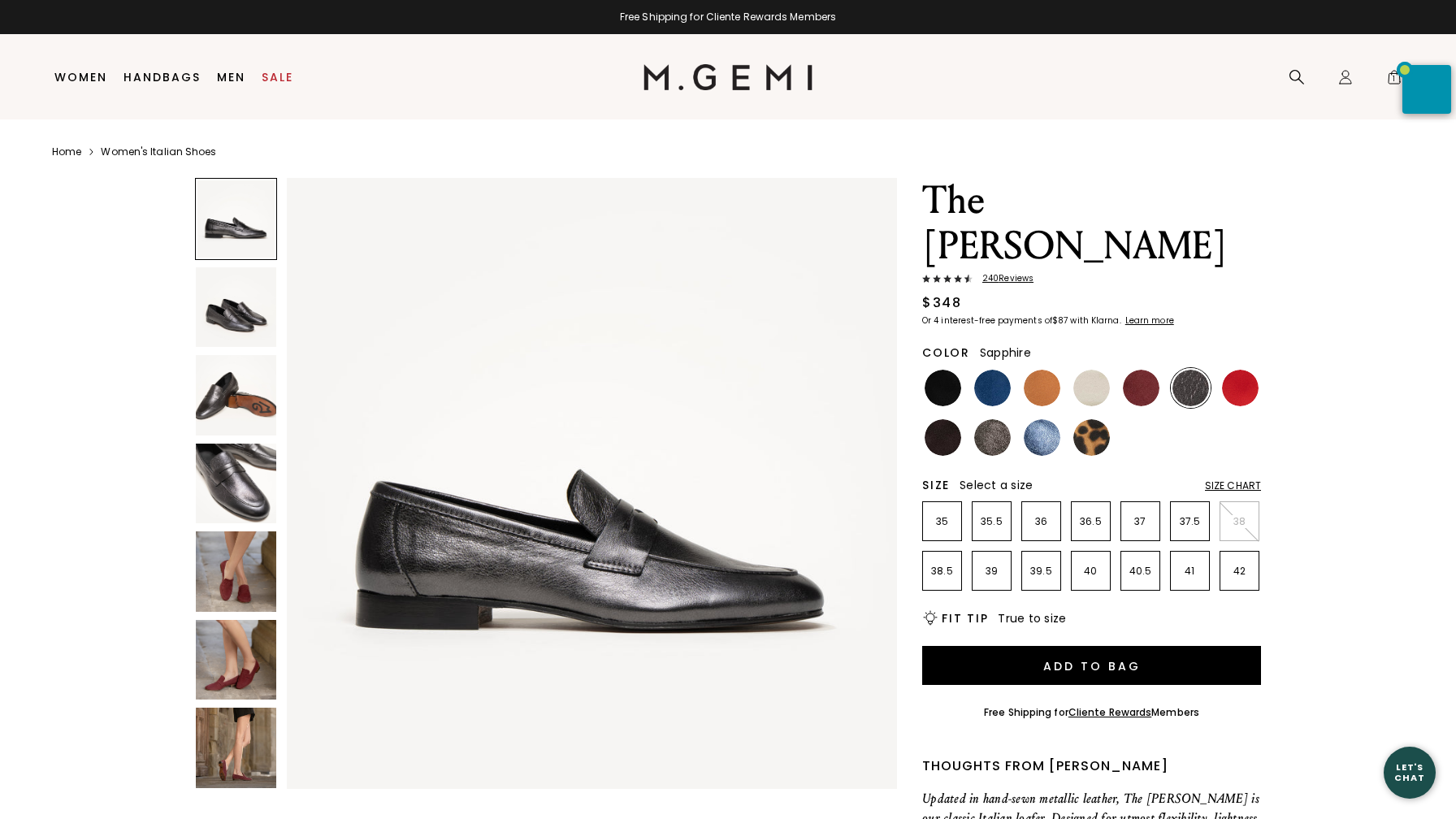
click at [1047, 420] on img at bounding box center [1042, 438] width 37 height 37
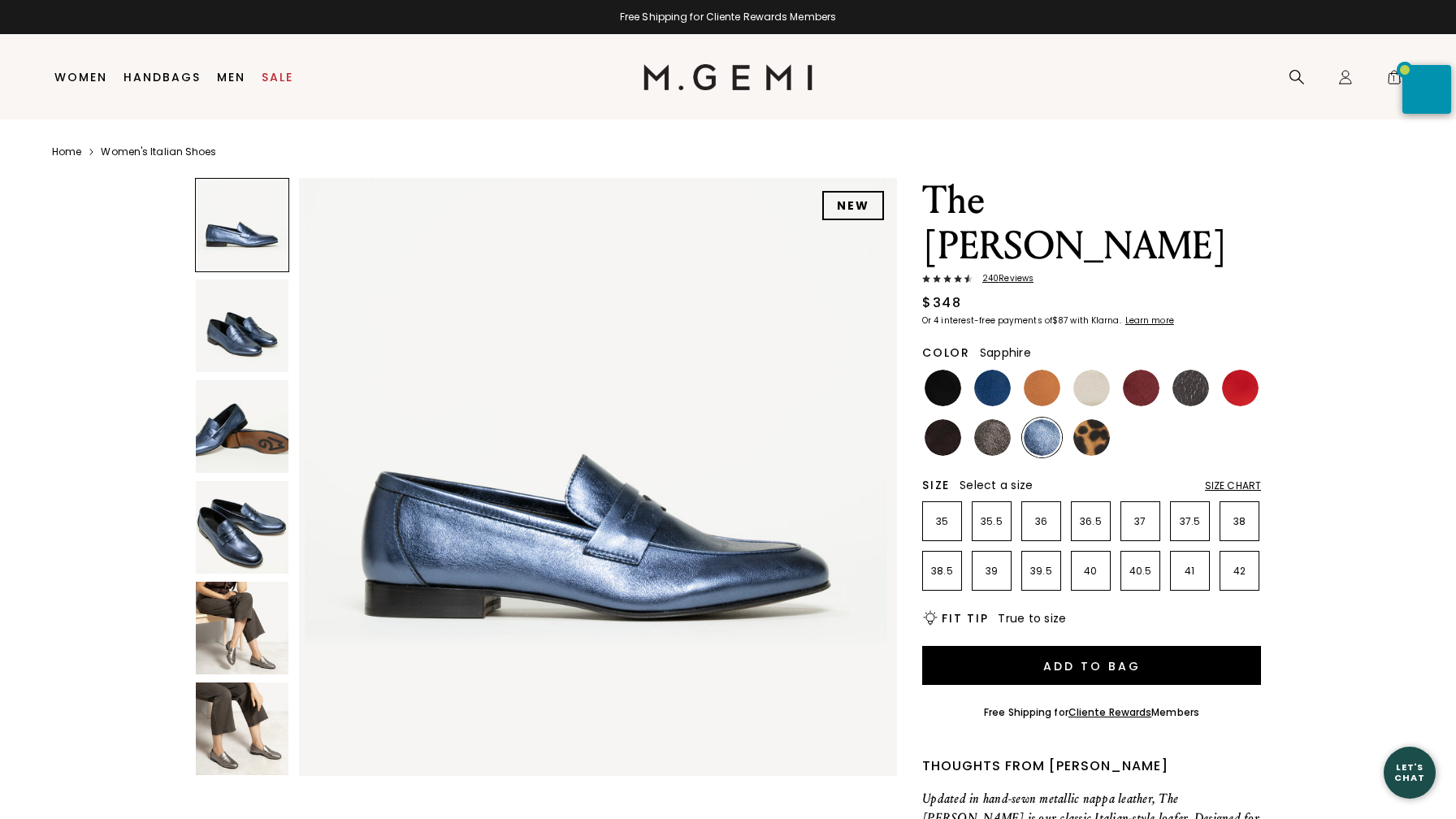
click at [1013, 274] on span "240 Review s" at bounding box center [1002, 278] width 61 height 9
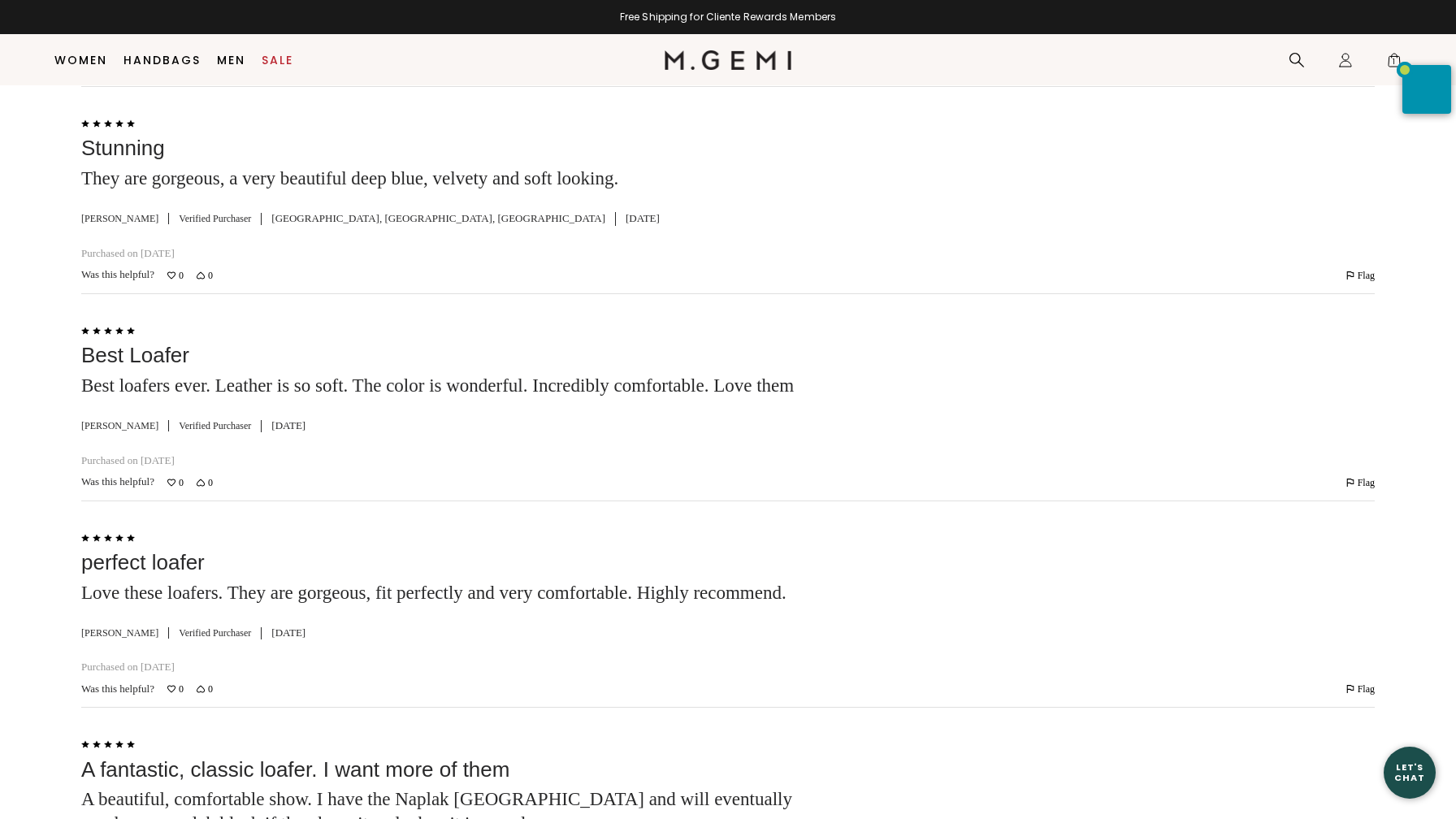
scroll to position [3526, 0]
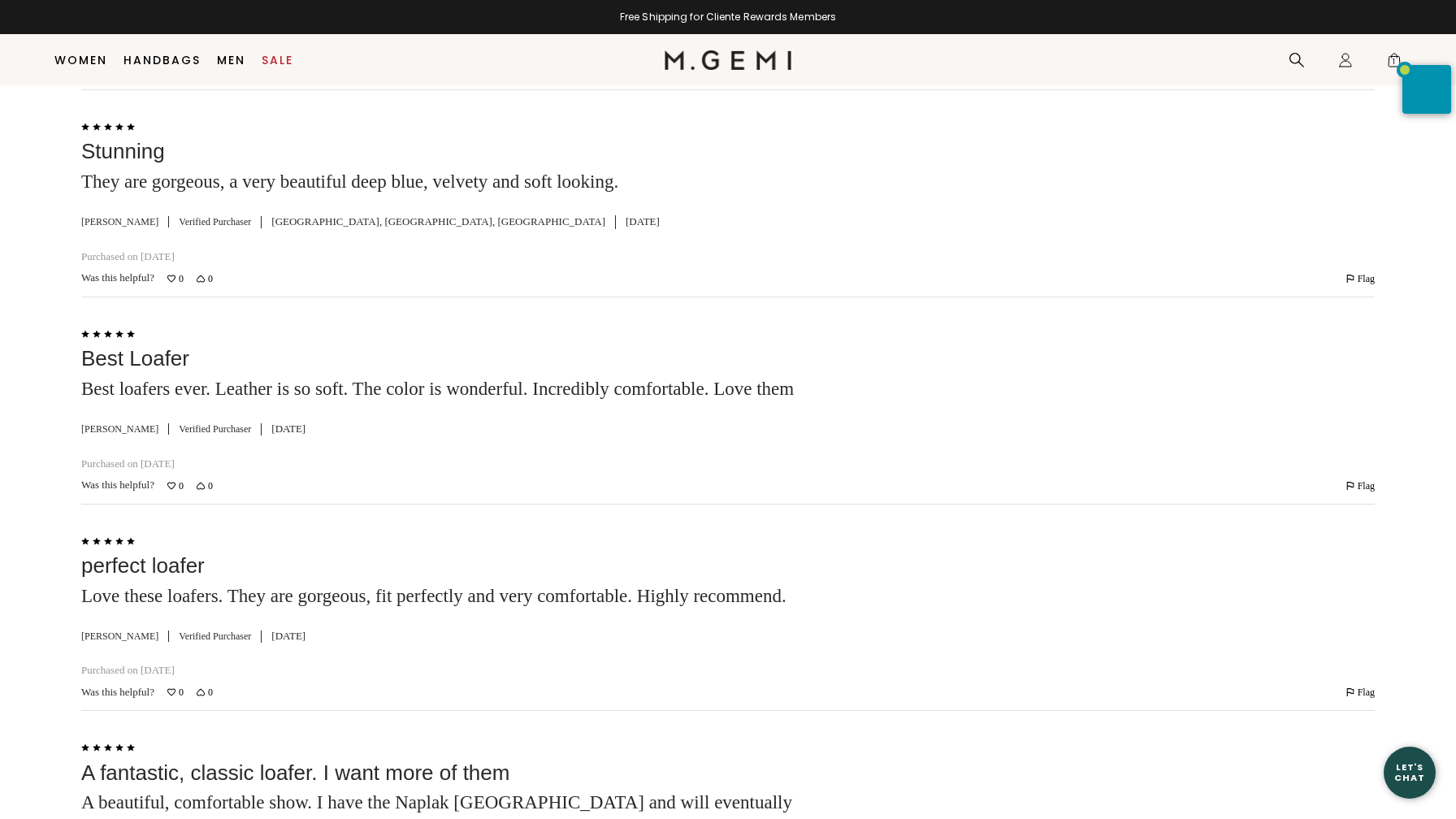
click at [270, 76] on input "Search reviews…" at bounding box center [332, 59] width 206 height 34
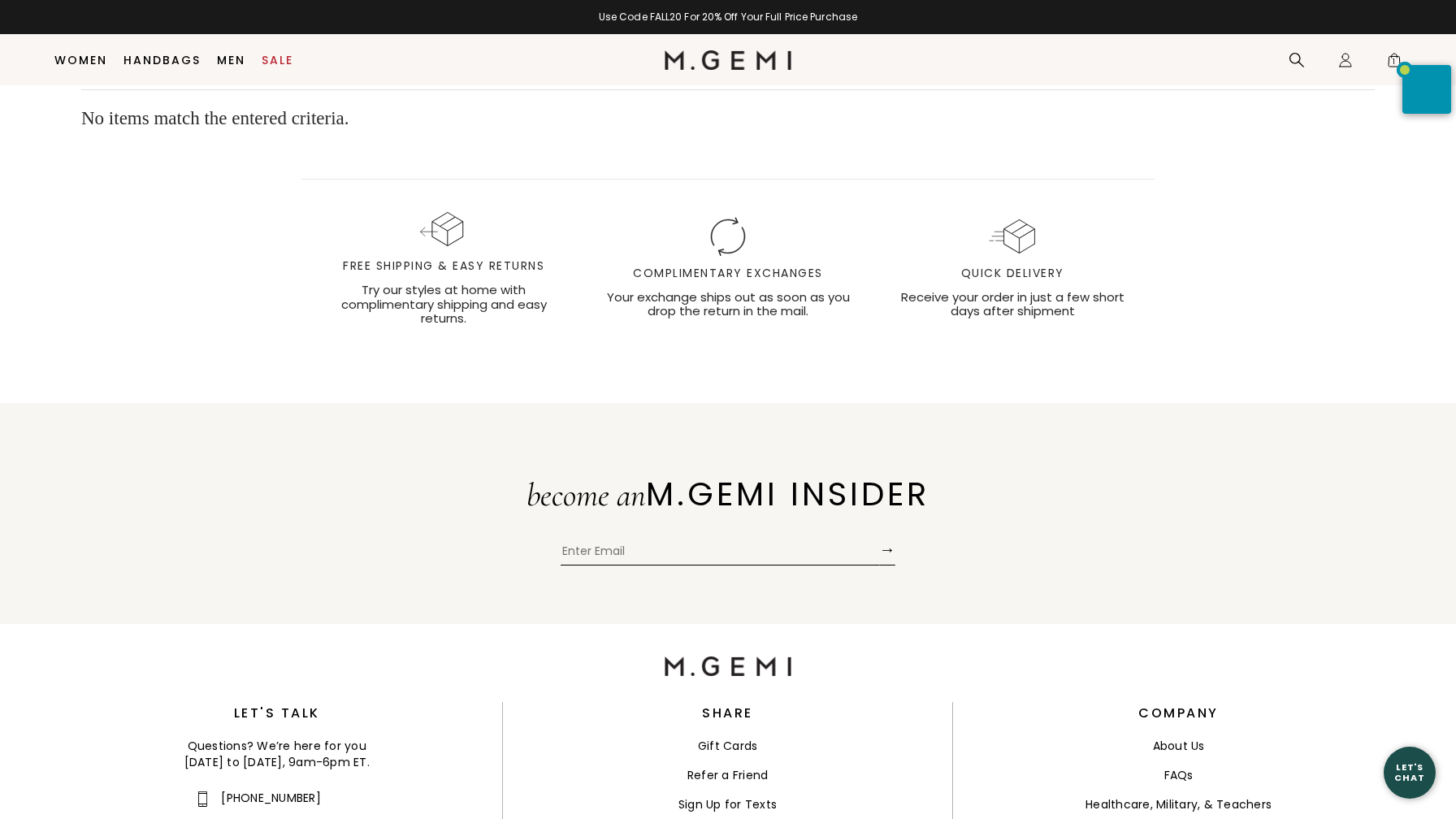
type input "sapphire"
click at [420, 63] on icon "Clear search text" at bounding box center [425, 60] width 9 height 9
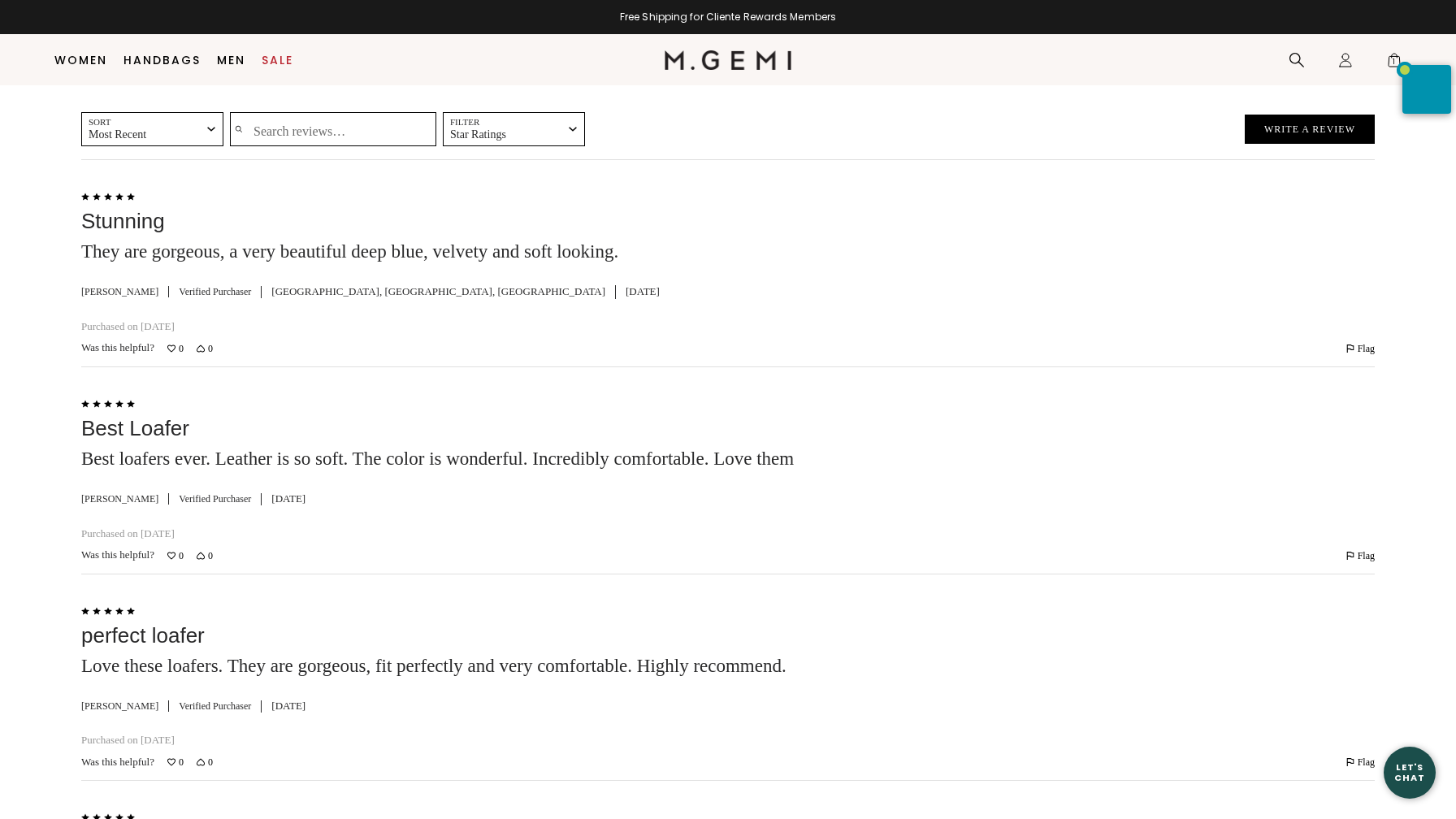
scroll to position [3444, 0]
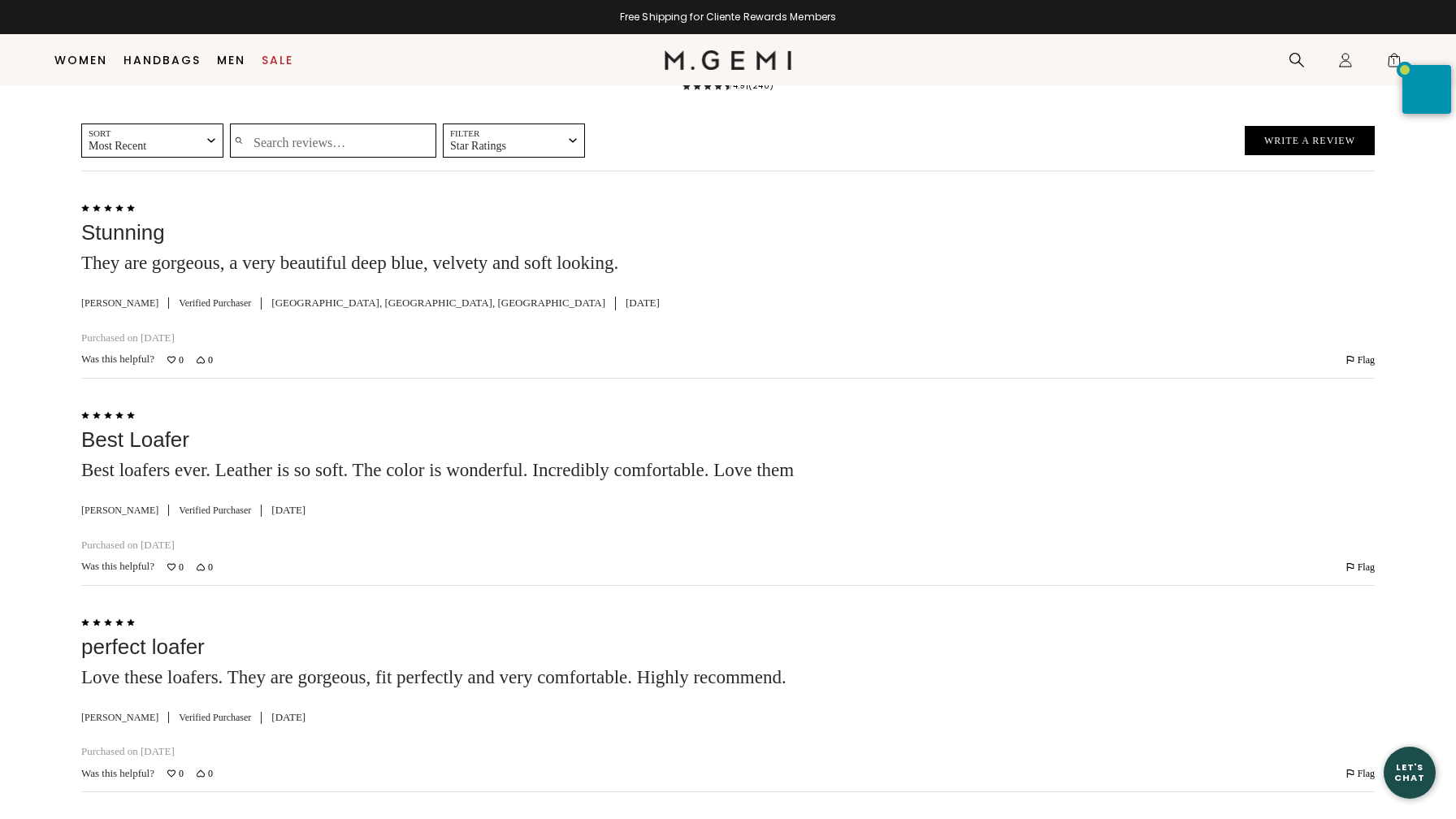
click at [269, 157] on input "Search reviews…" at bounding box center [332, 140] width 206 height 34
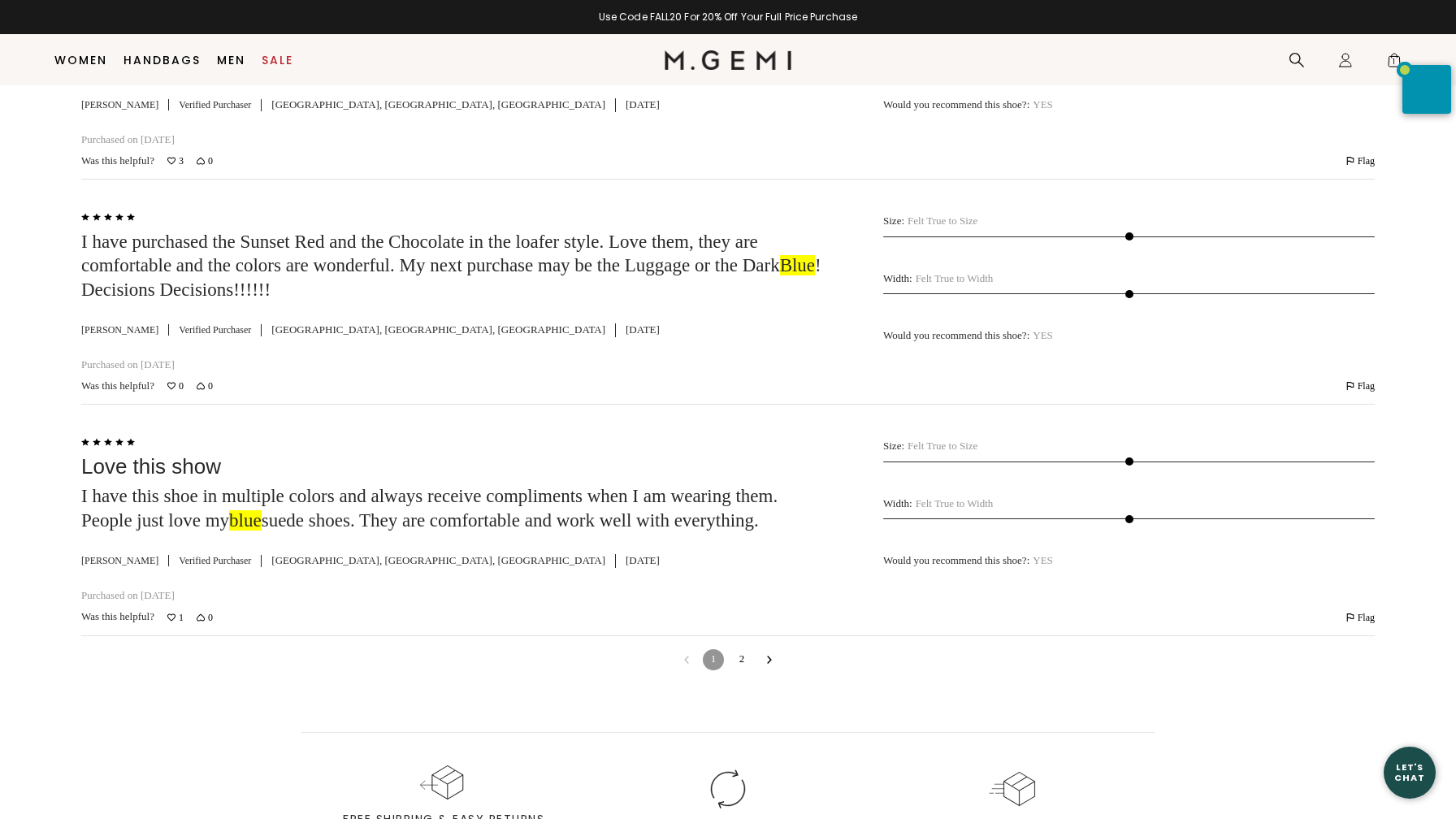
scroll to position [5224, 0]
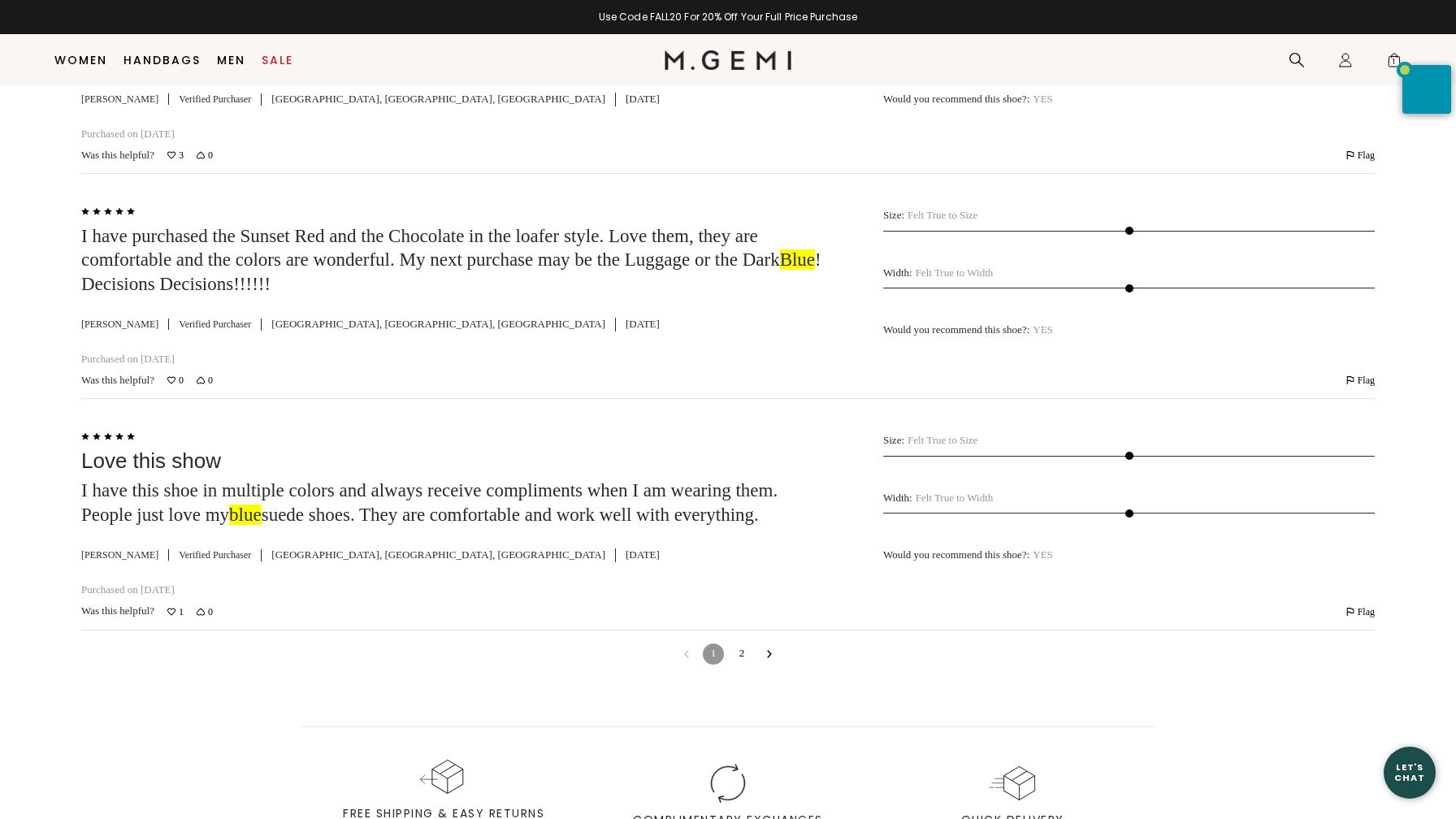
type input "blue"
click at [741, 665] on link "2" at bounding box center [742, 654] width 21 height 21
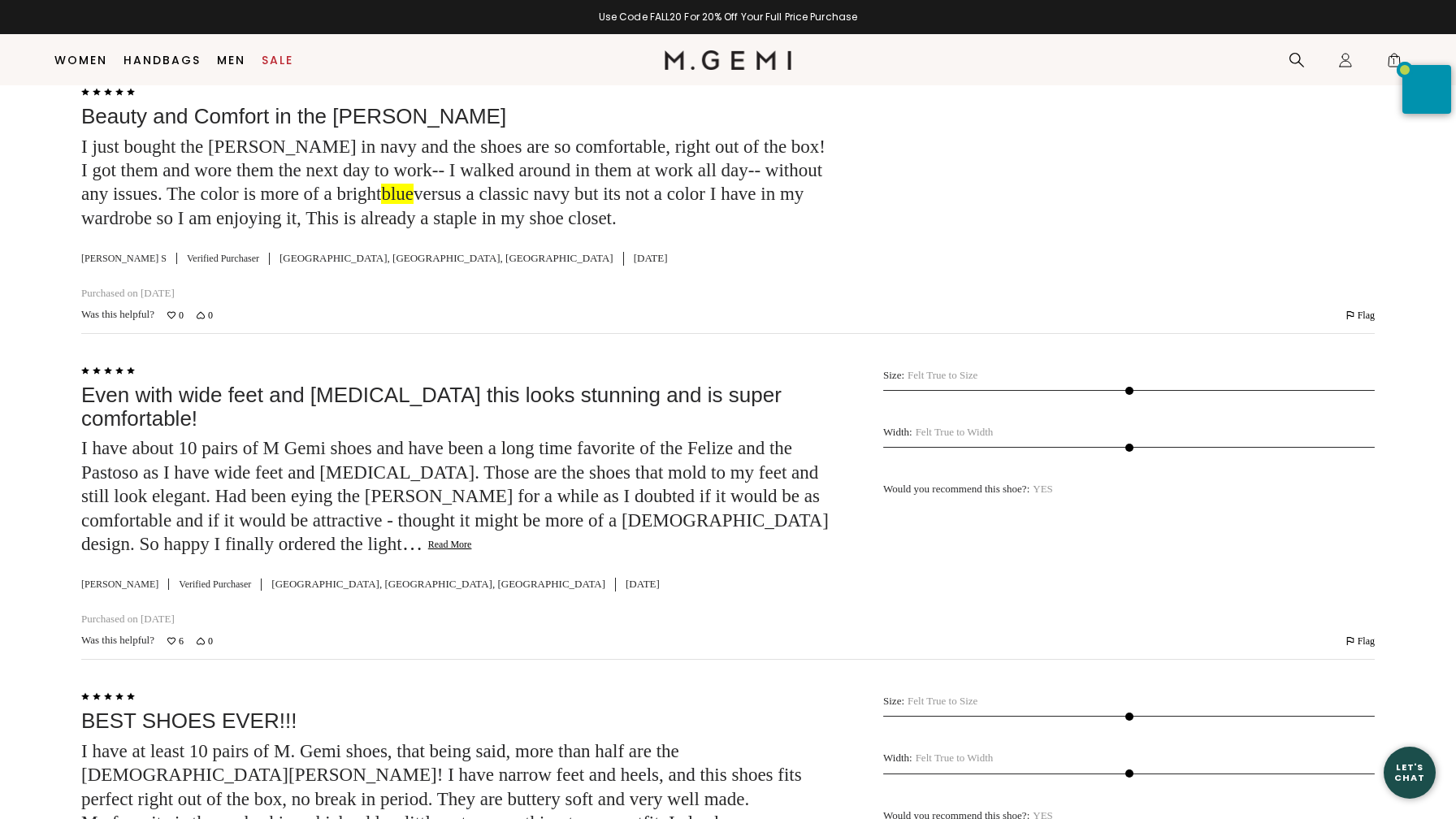
scroll to position [5347, 0]
click at [428, 551] on button "Read More" at bounding box center [449, 543] width 44 height 13
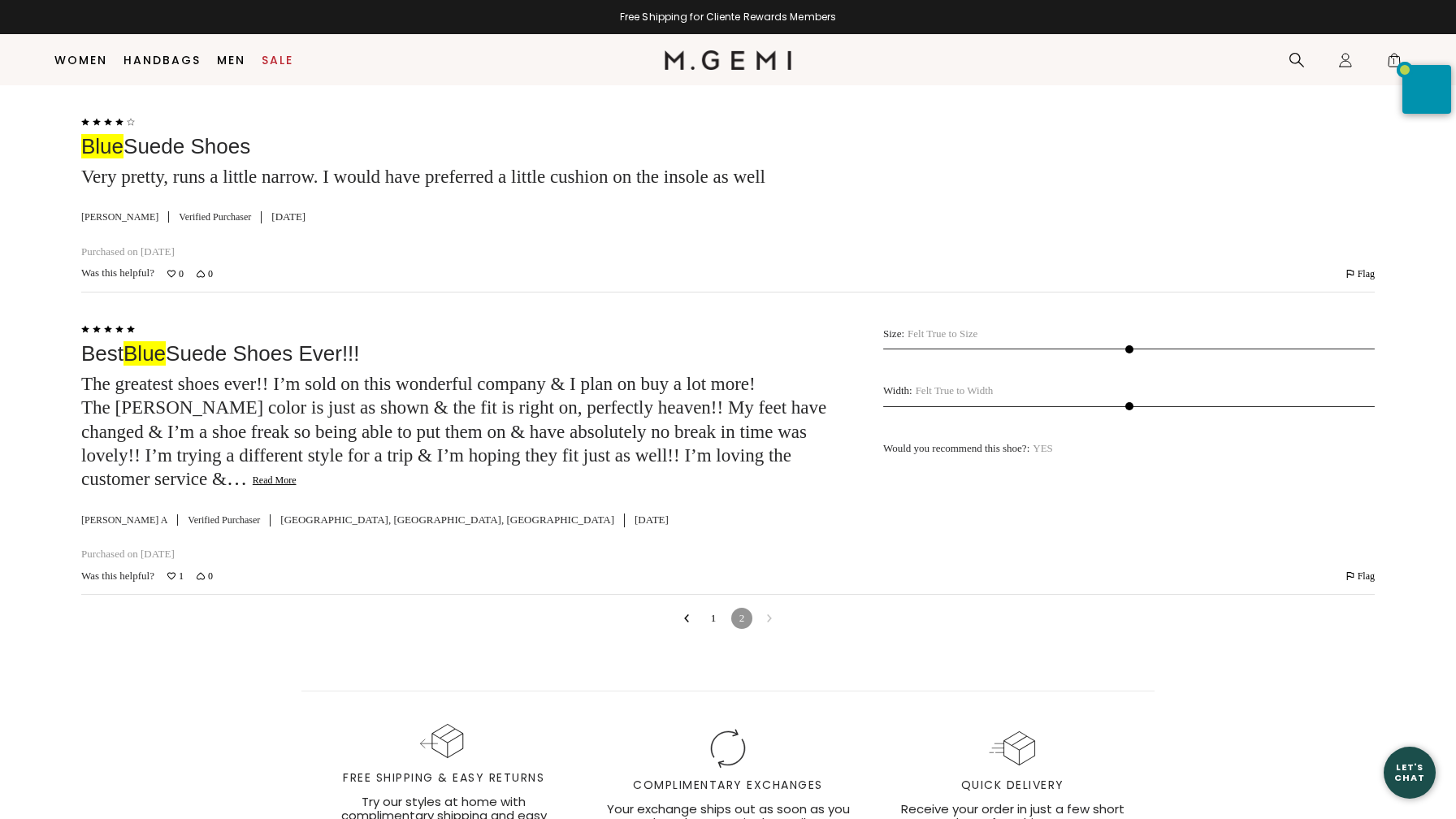
scroll to position [6467, 0]
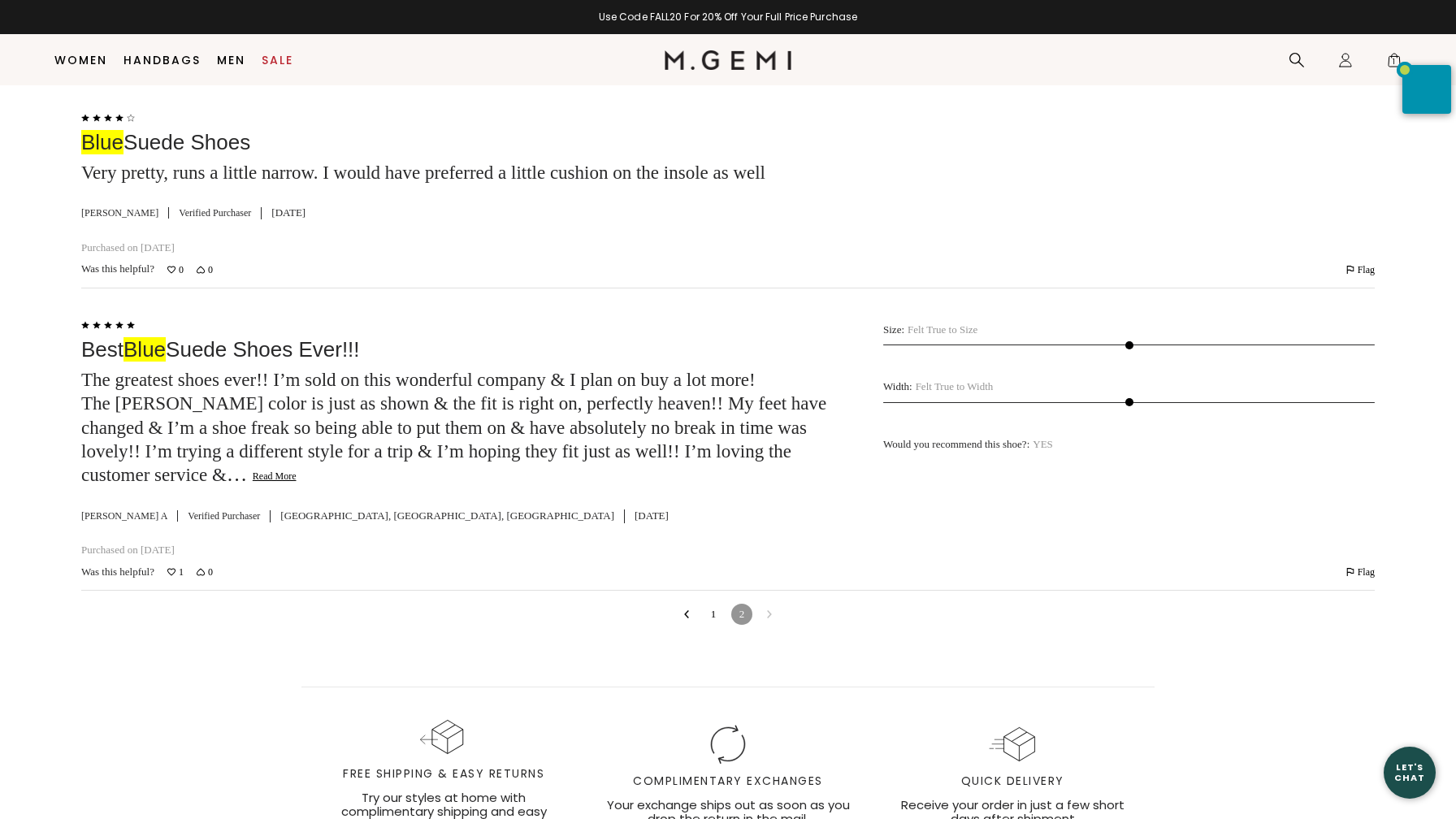
click at [296, 484] on button "Read More" at bounding box center [274, 476] width 44 height 13
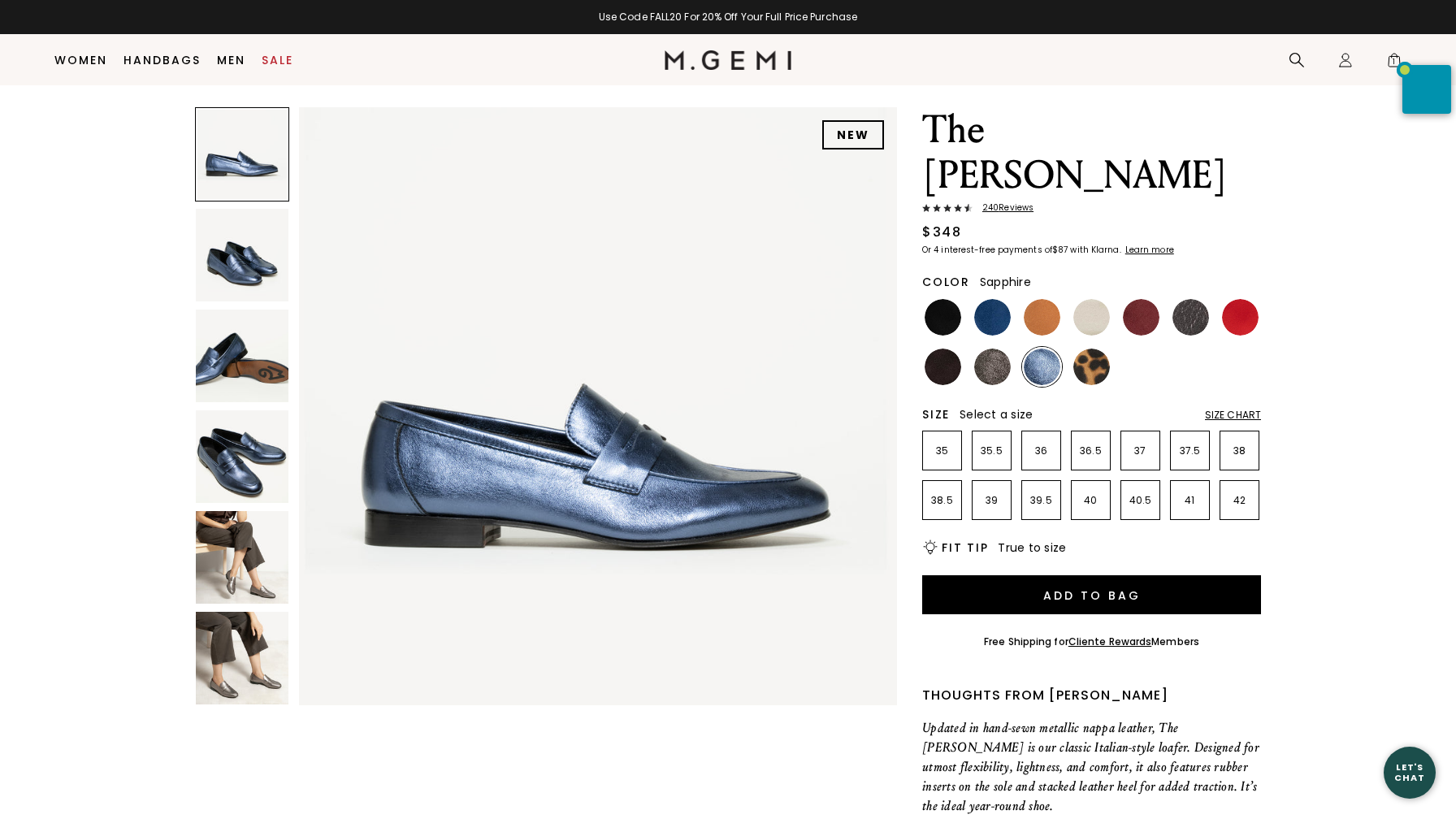
scroll to position [31, 0]
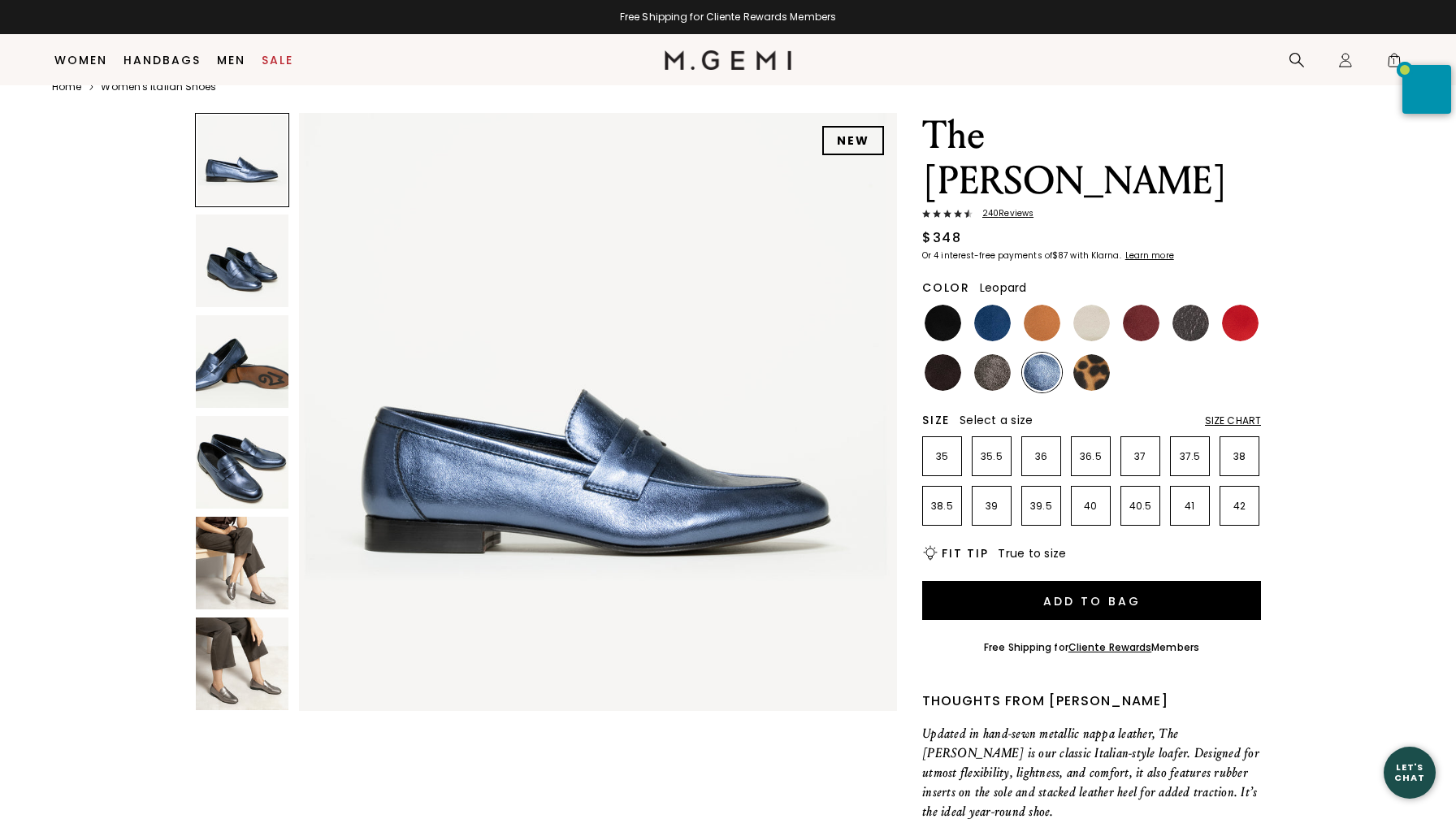
click at [1096, 354] on img at bounding box center [1091, 372] width 37 height 37
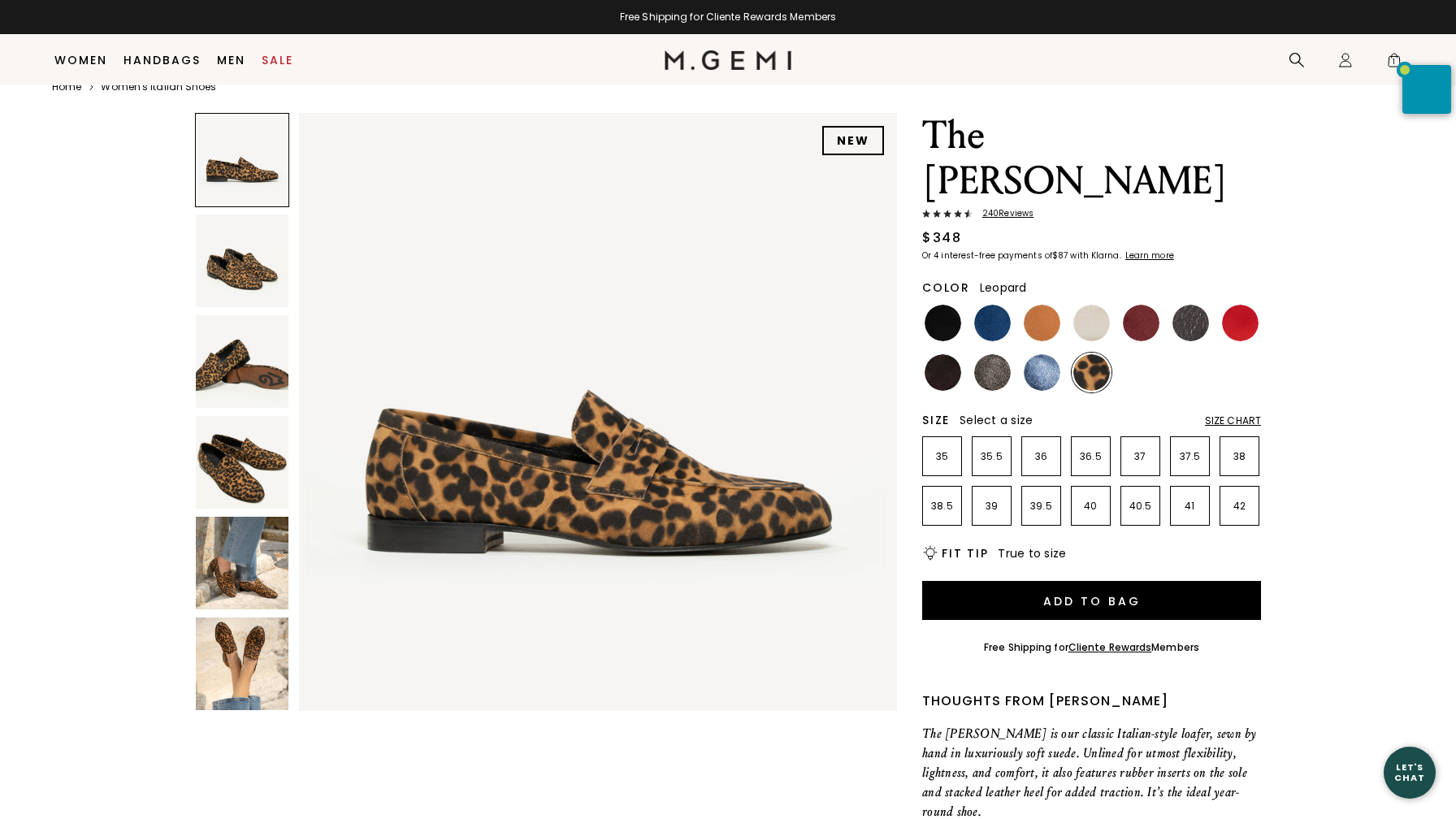
click at [238, 651] on img at bounding box center [242, 663] width 92 height 92
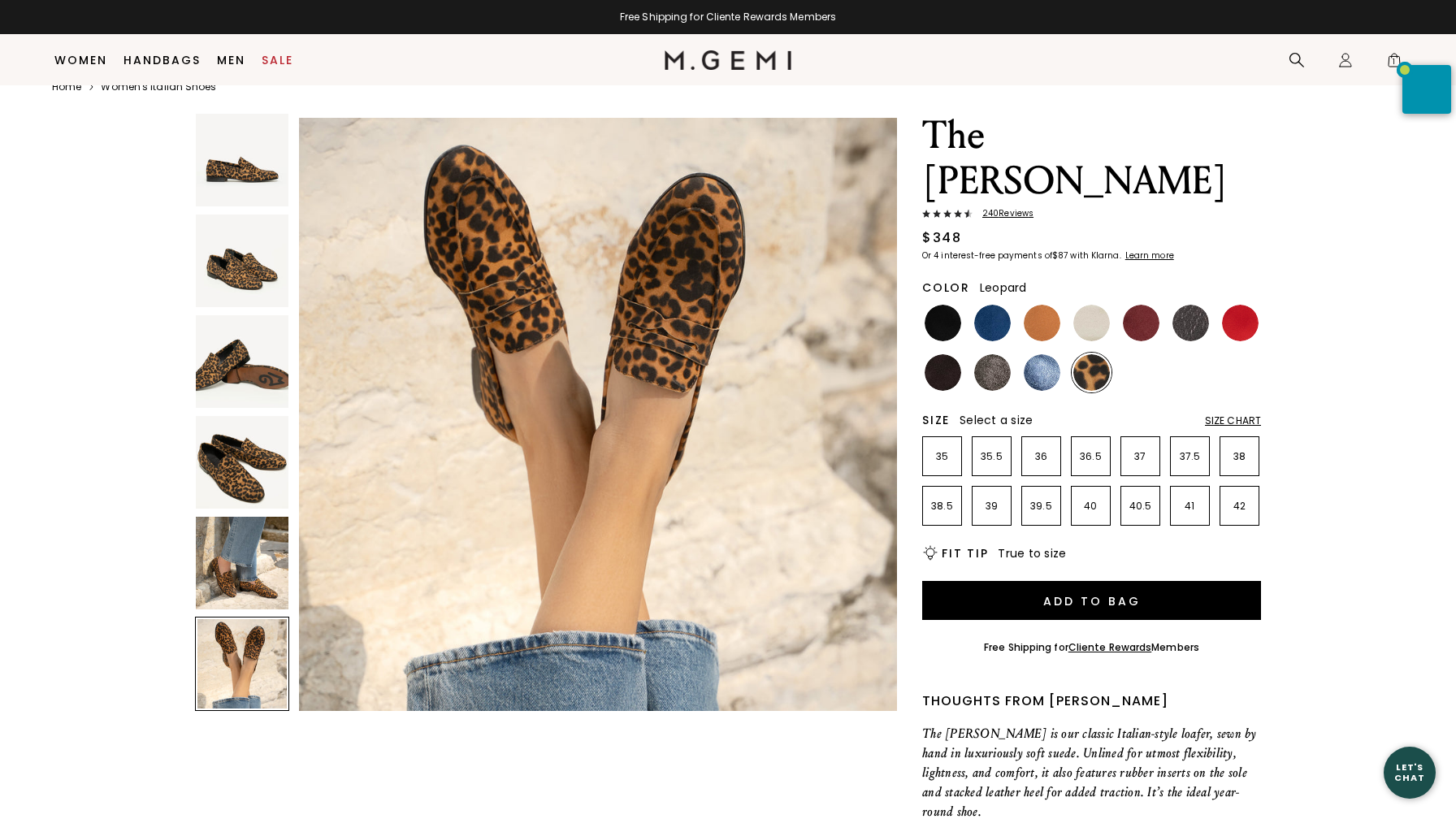
scroll to position [3072, 0]
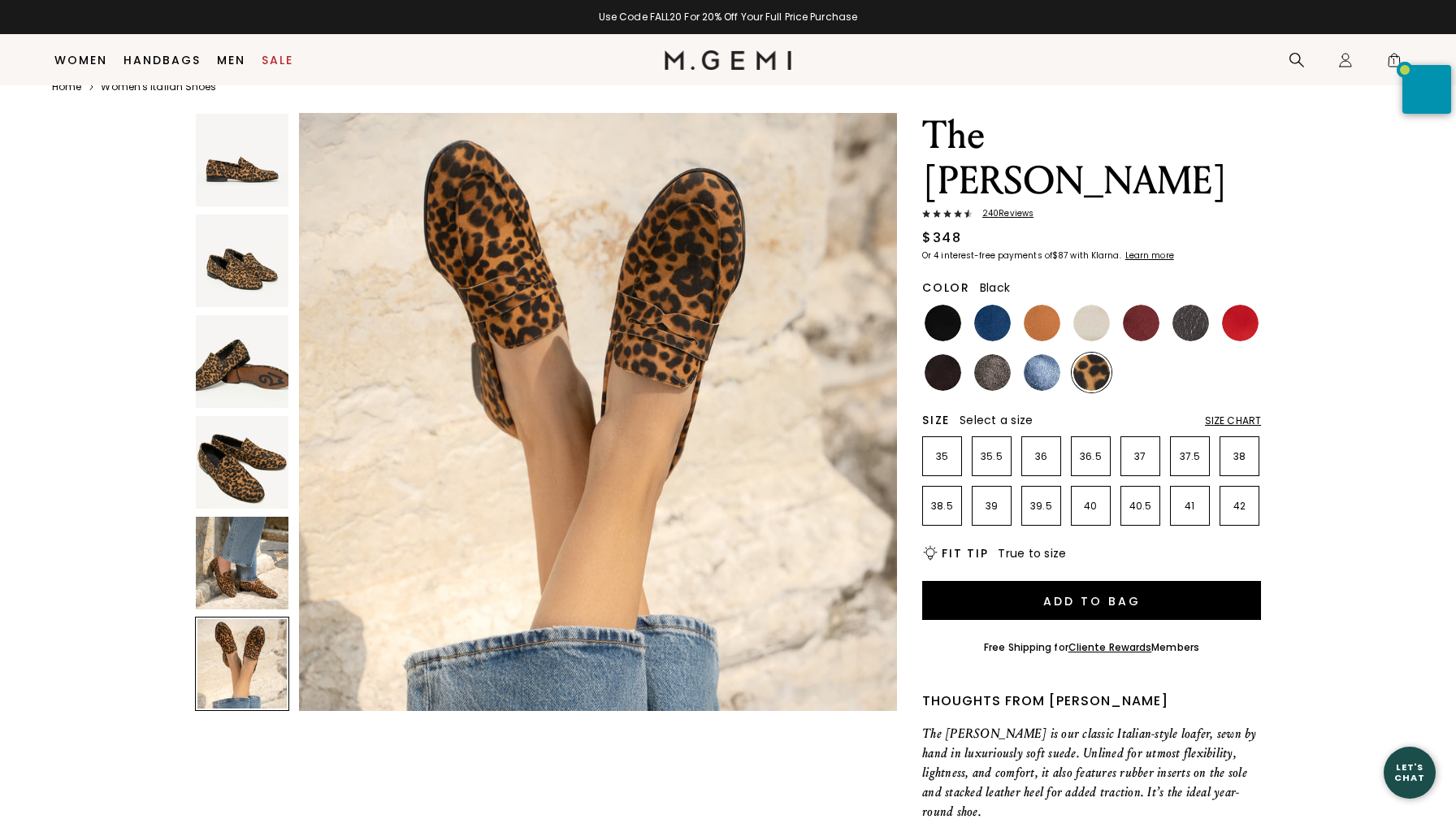
click at [943, 304] on img at bounding box center [942, 322] width 37 height 37
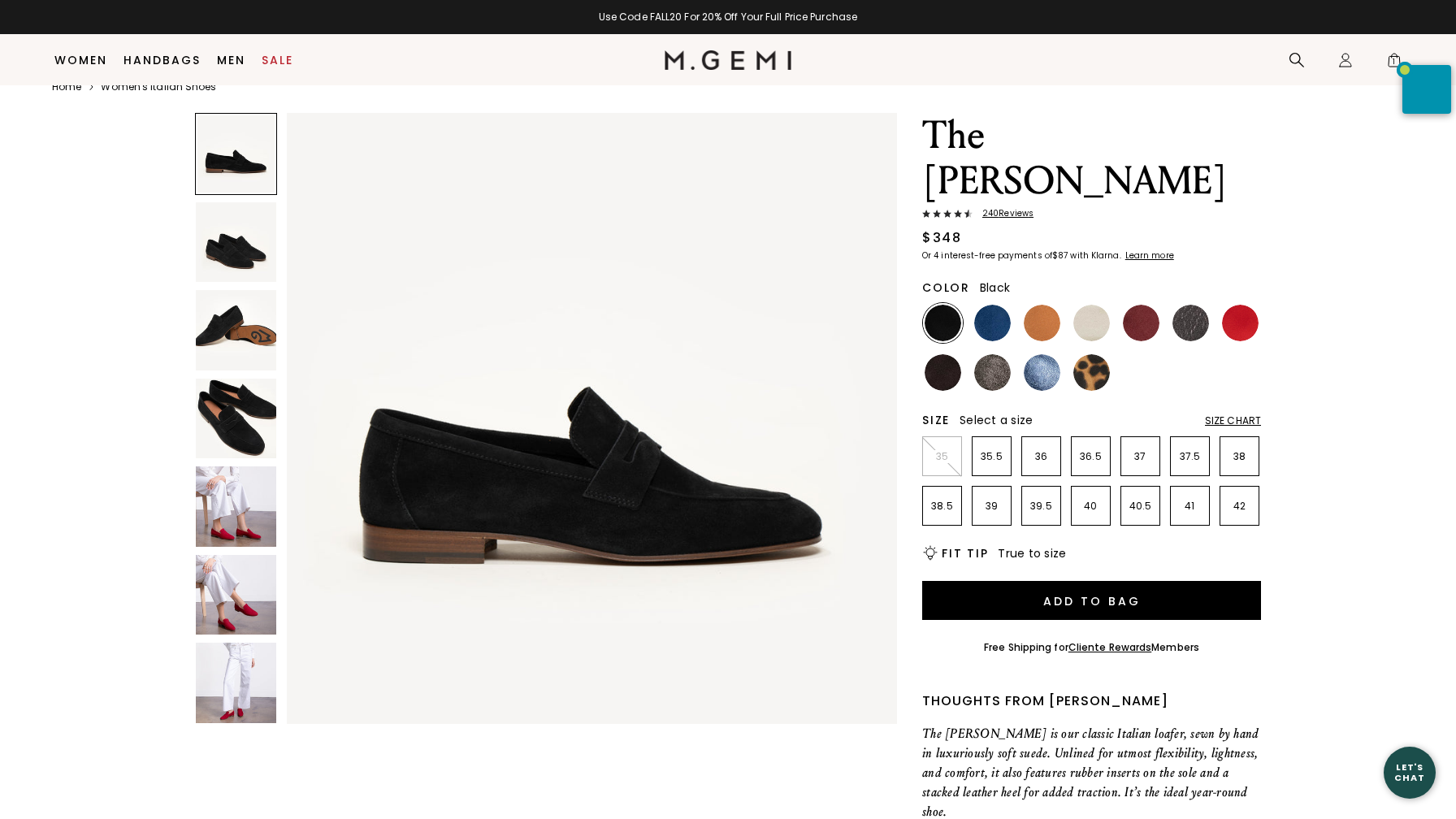
click at [242, 683] on img at bounding box center [236, 683] width 80 height 80
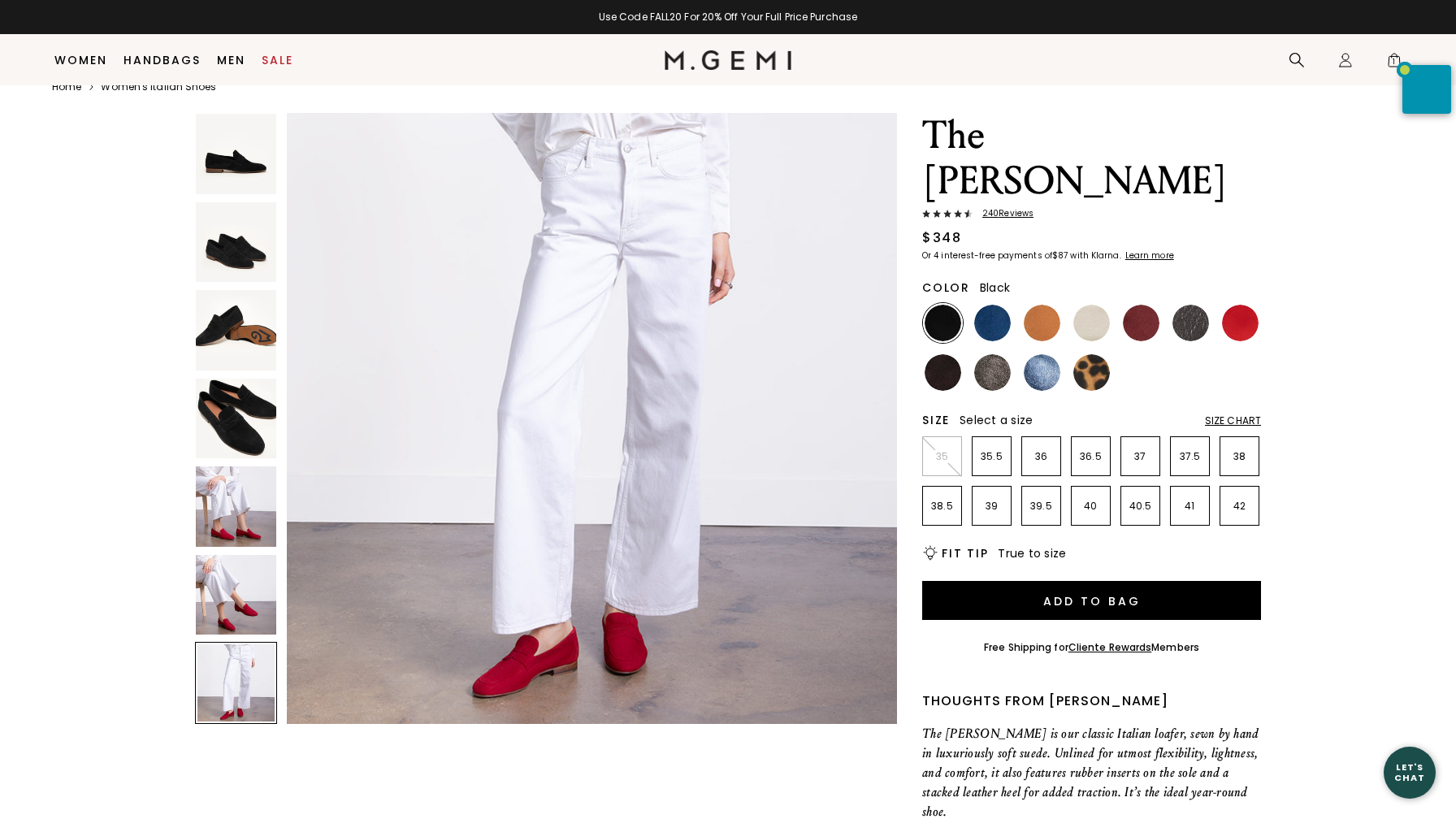
scroll to position [3778, 0]
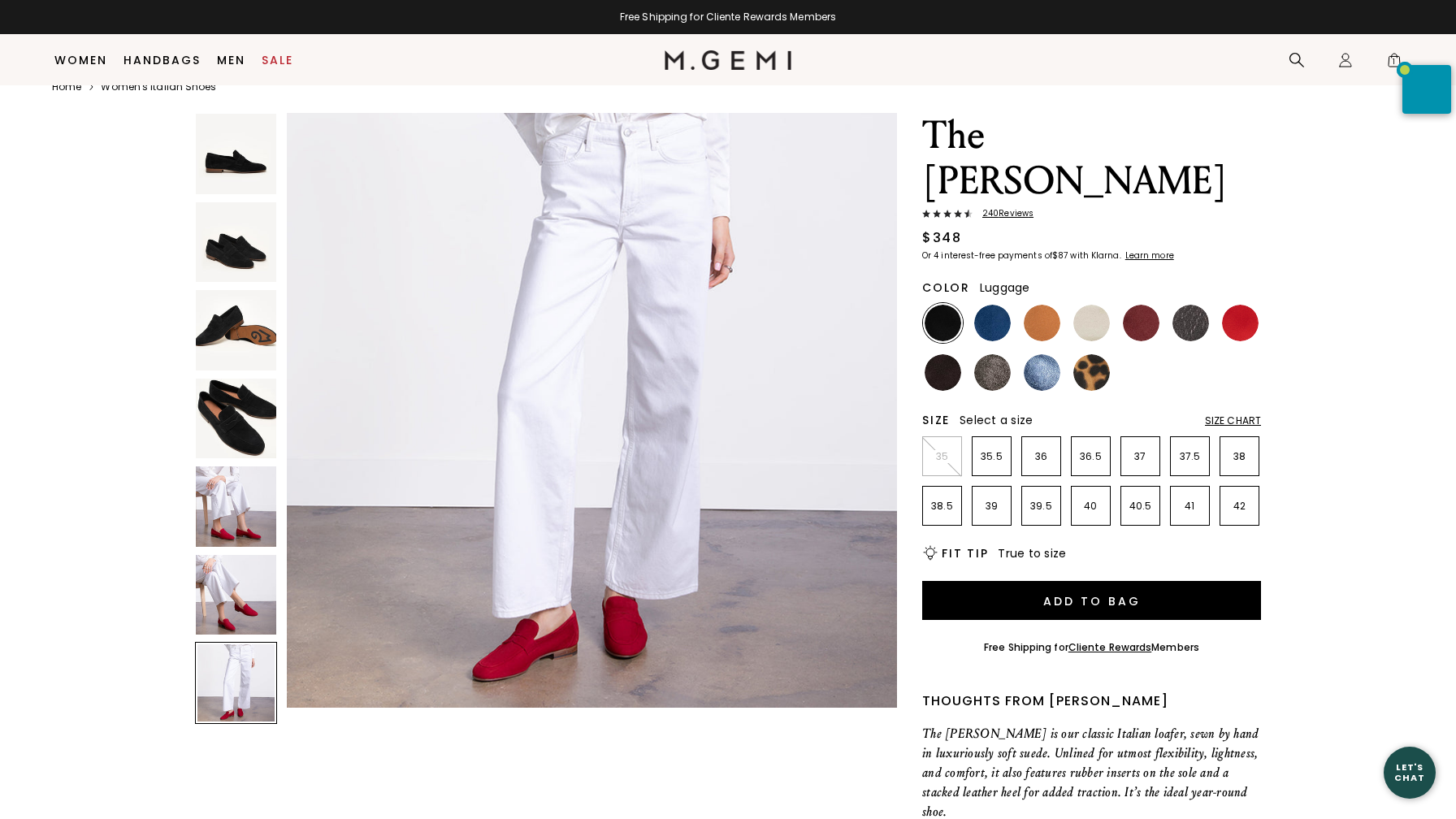
click at [1042, 304] on img at bounding box center [1042, 322] width 37 height 37
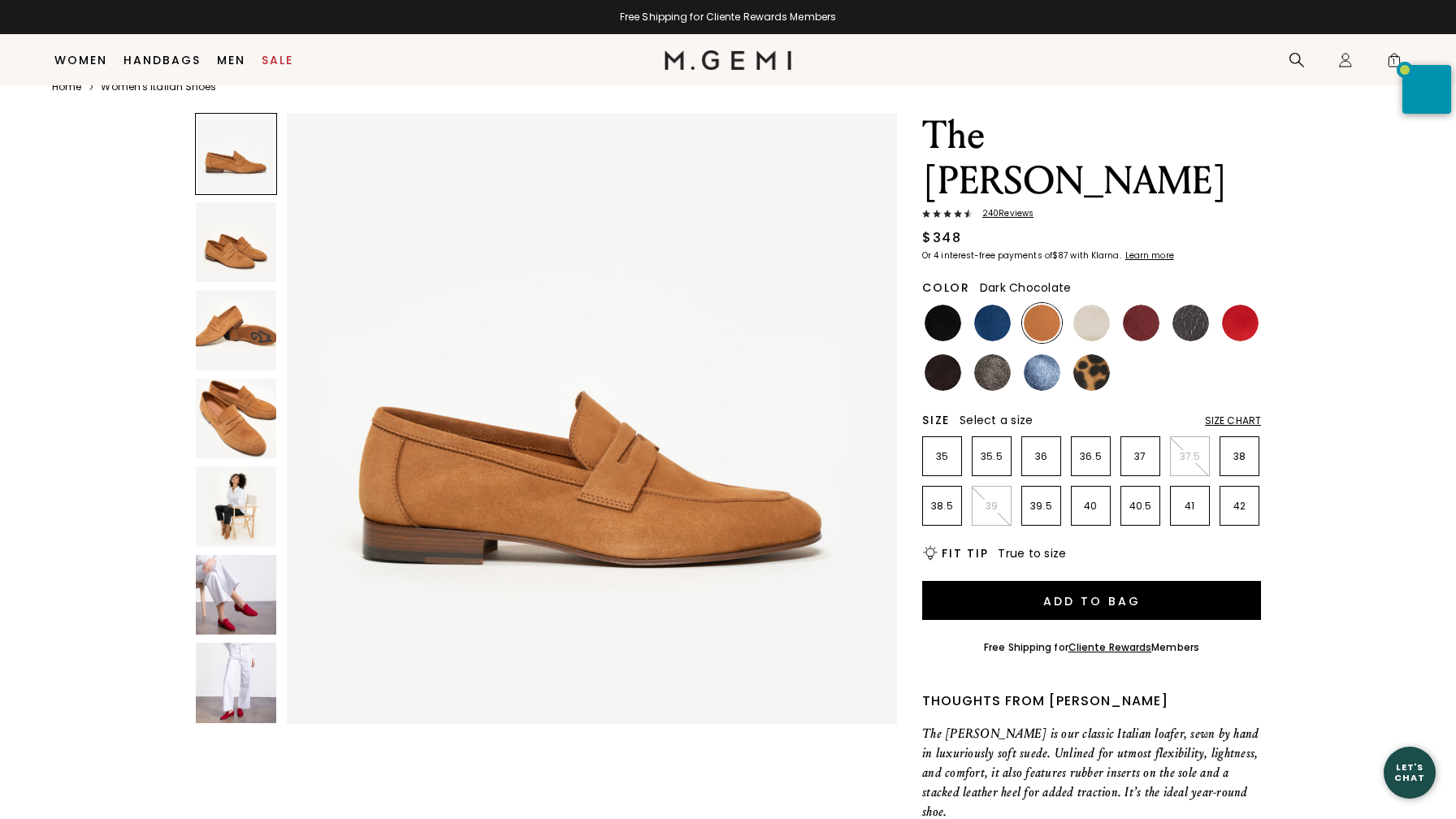
click at [942, 354] on img at bounding box center [942, 372] width 37 height 37
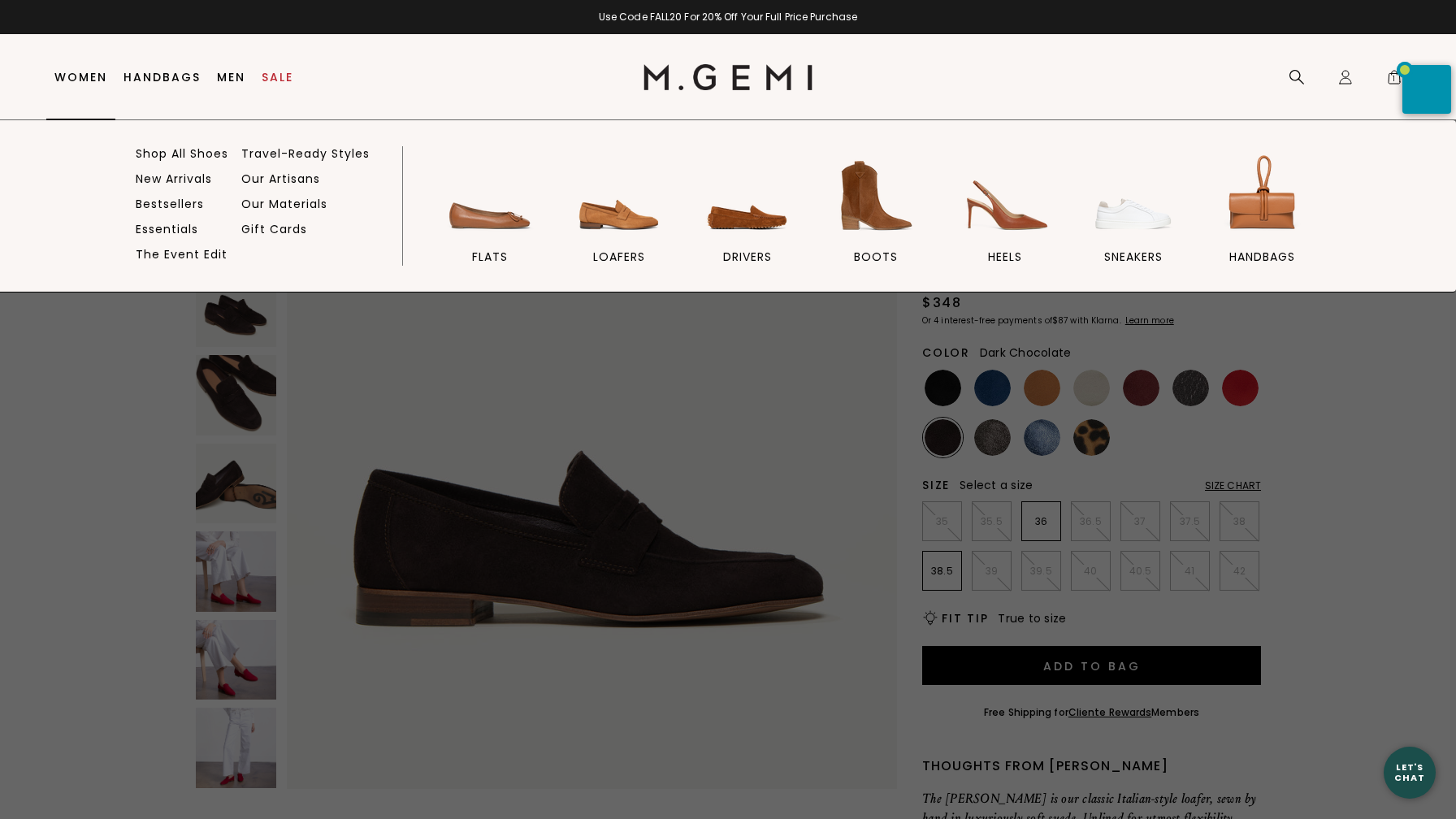
click at [74, 73] on link "Women" at bounding box center [81, 77] width 53 height 13
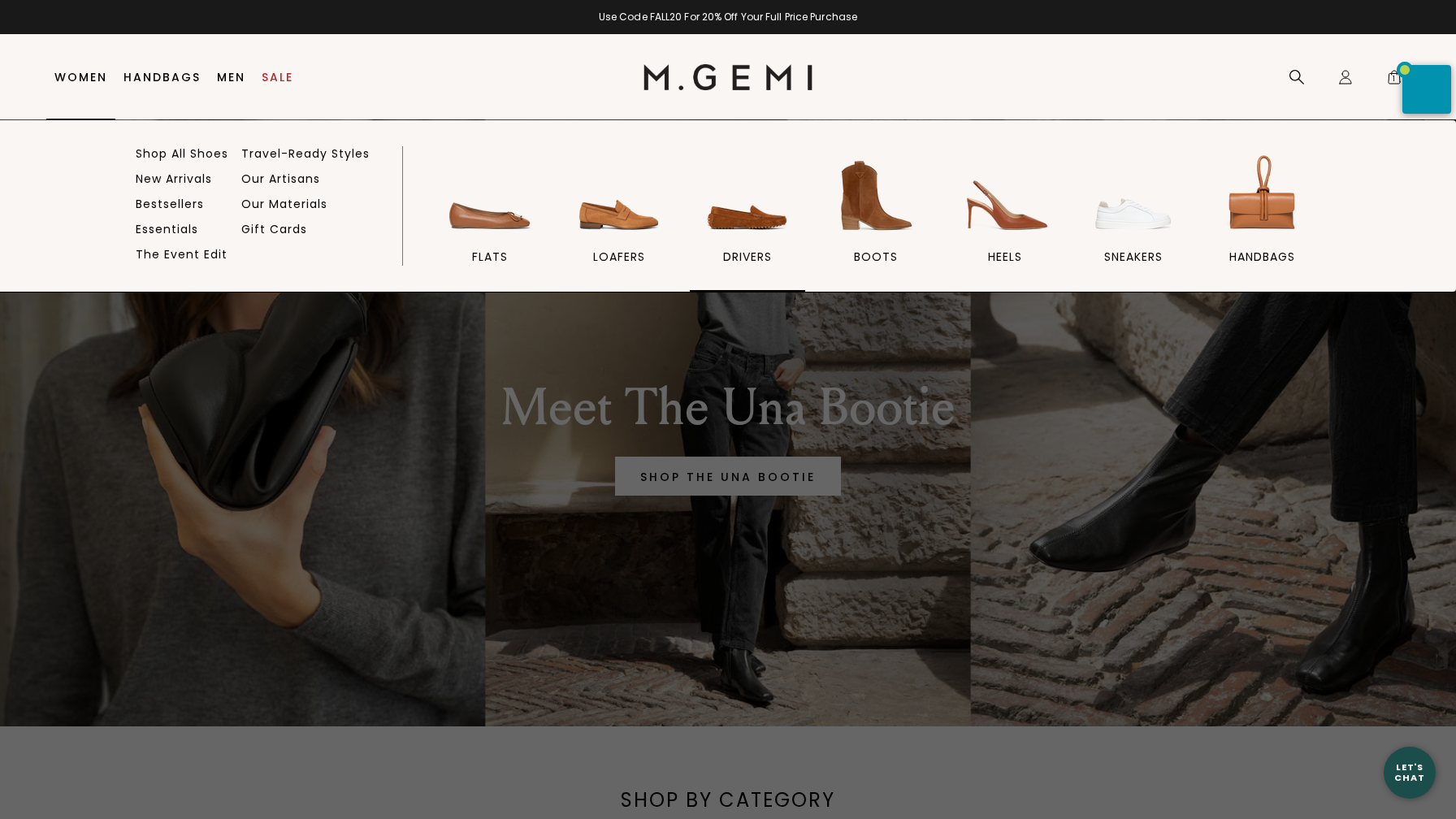
click at [741, 223] on img at bounding box center [747, 196] width 91 height 91
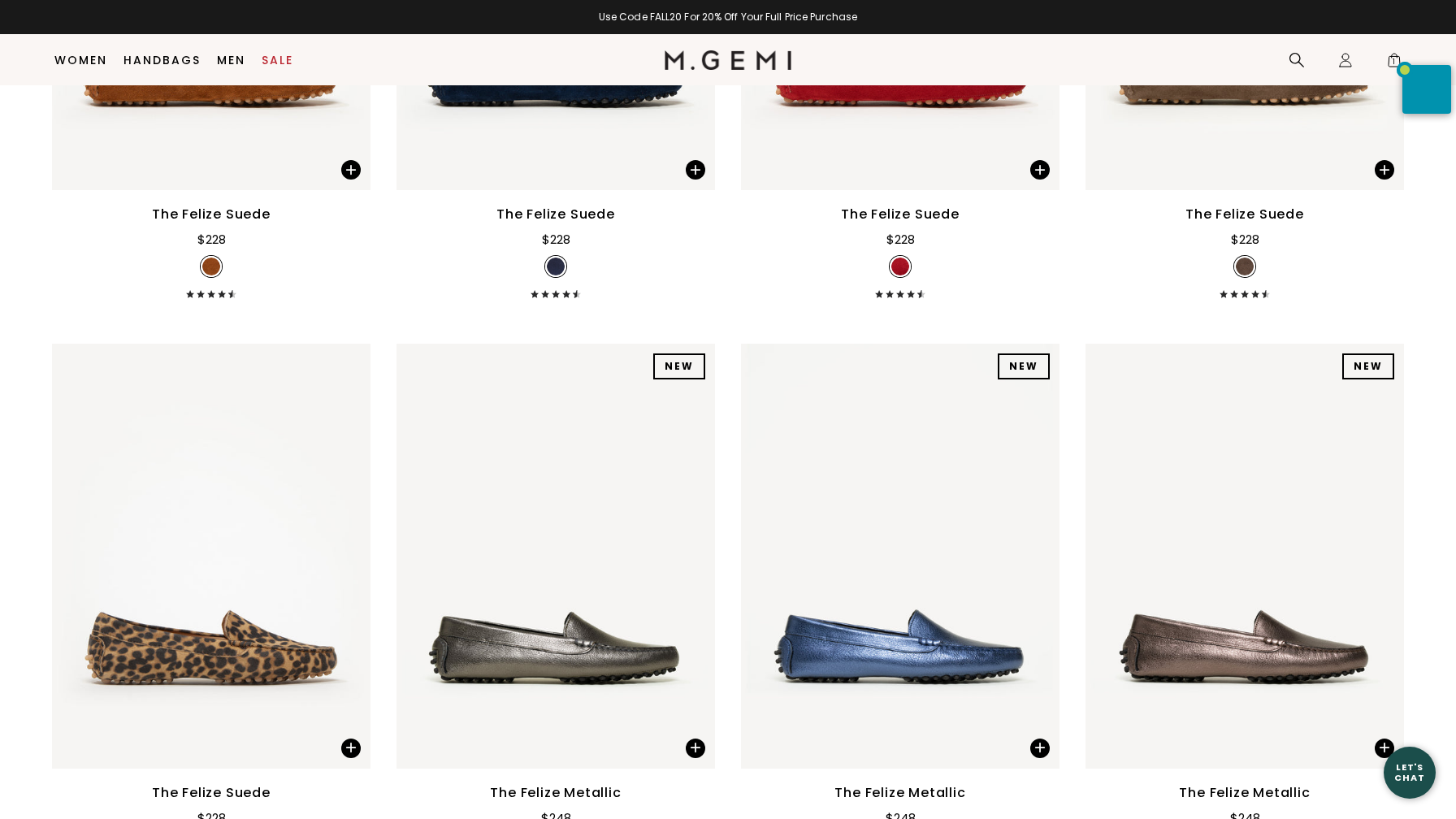
scroll to position [1922, 0]
